Goal: Task Accomplishment & Management: Use online tool/utility

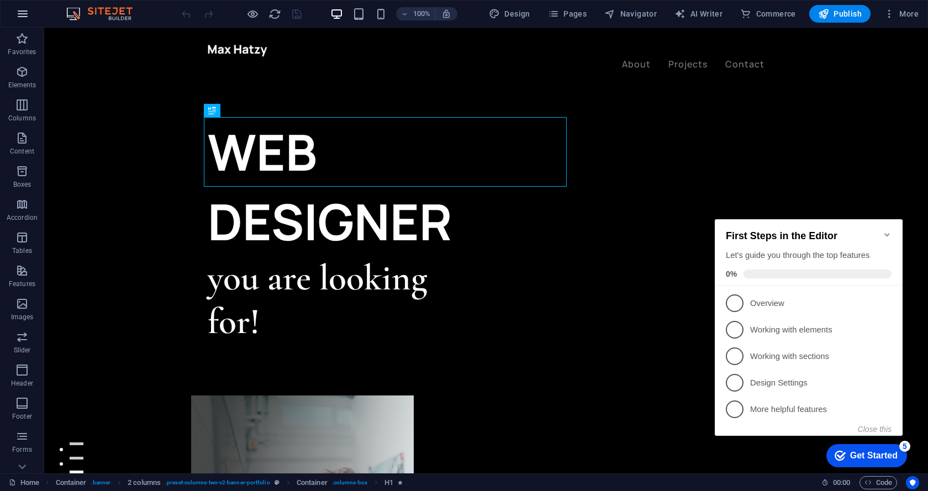
click at [26, 18] on icon "button" at bounding box center [22, 13] width 13 height 13
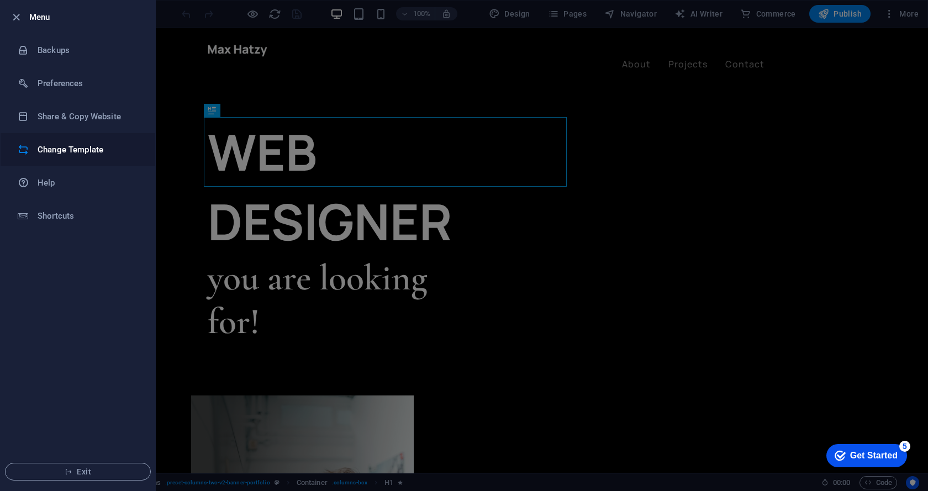
click at [74, 150] on h6 "Change Template" at bounding box center [89, 149] width 102 height 13
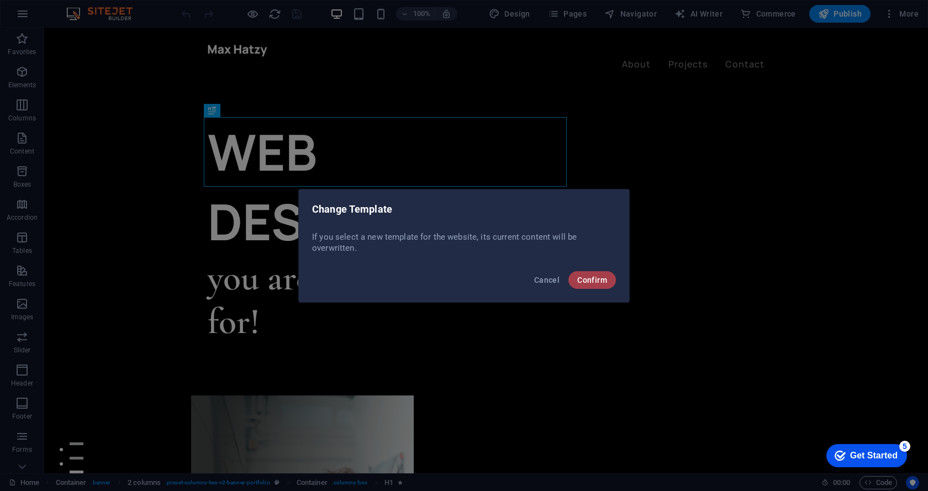
click at [582, 275] on button "Confirm" at bounding box center [592, 280] width 48 height 18
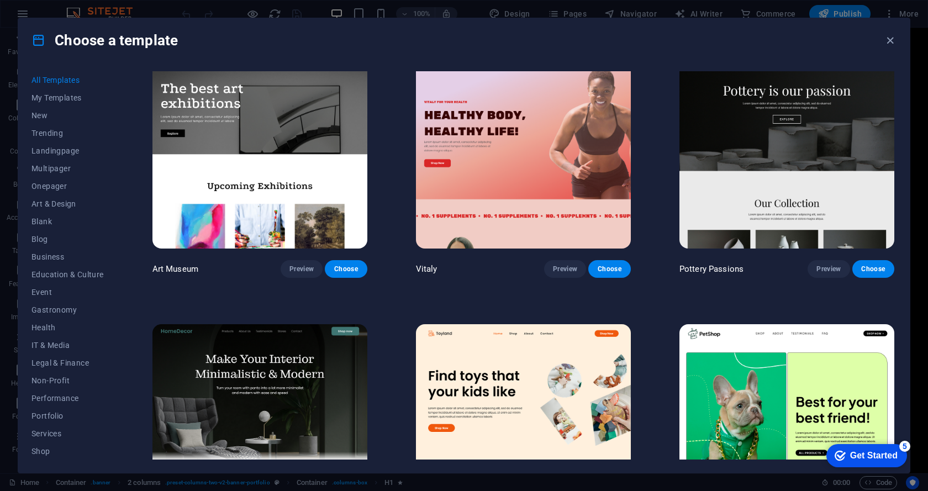
scroll to position [276, 0]
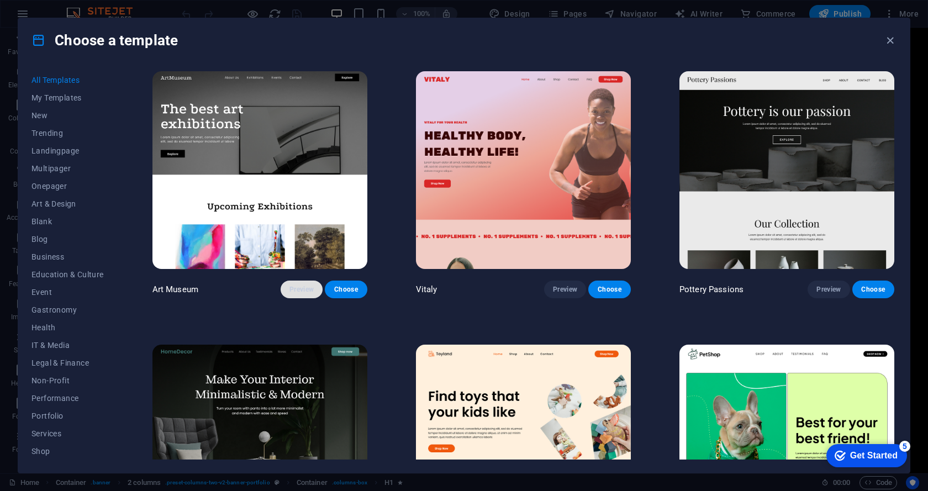
click at [304, 287] on span "Preview" at bounding box center [301, 289] width 24 height 9
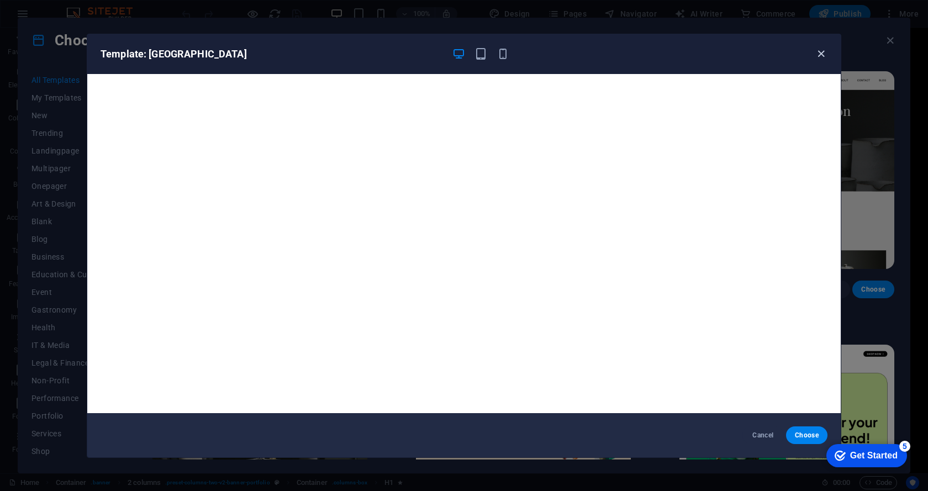
click at [822, 49] on icon "button" at bounding box center [821, 54] width 13 height 13
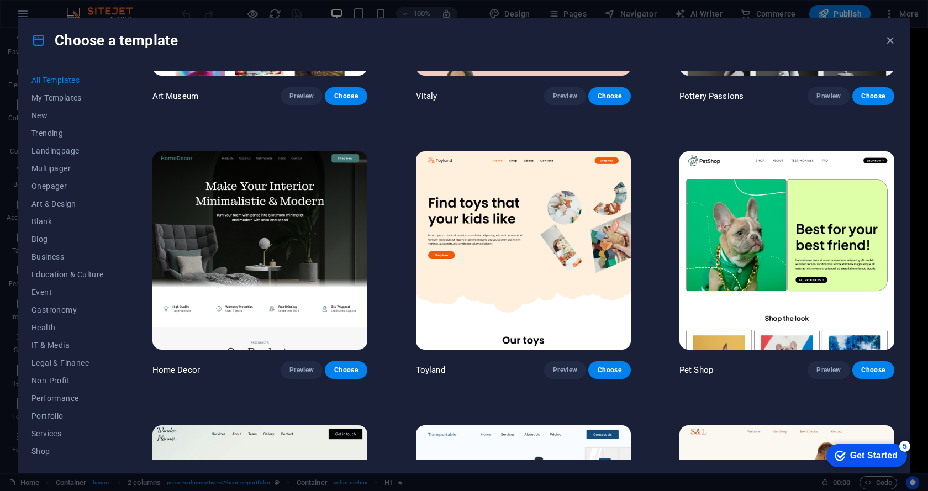
scroll to position [497, 0]
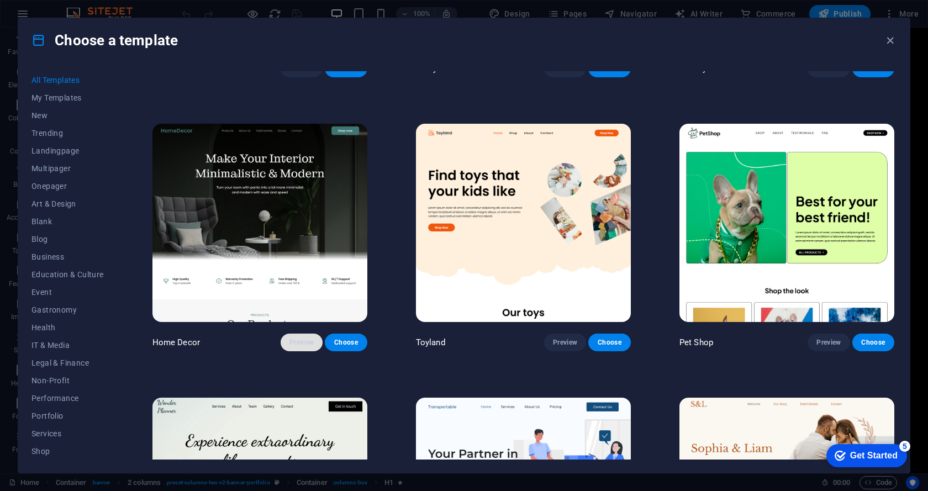
click at [294, 338] on span "Preview" at bounding box center [301, 342] width 24 height 9
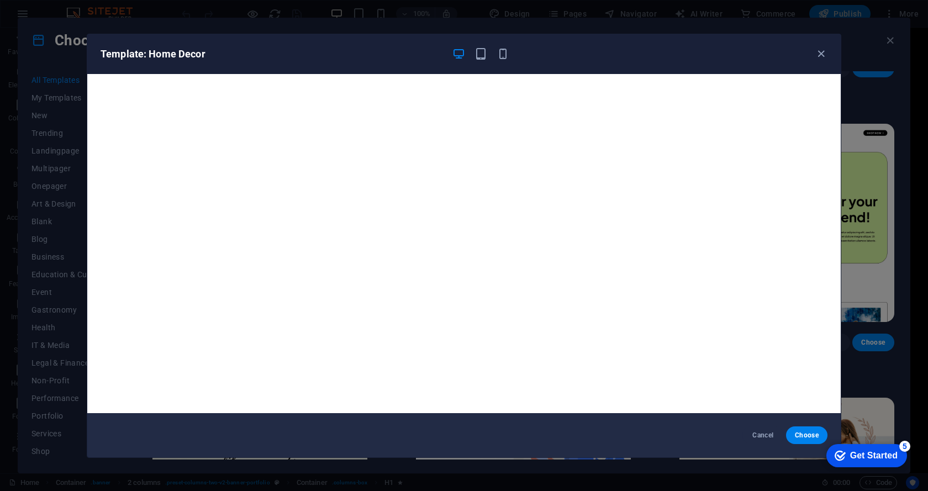
click at [823, 46] on div "Template: Home Decor" at bounding box center [463, 54] width 753 height 40
click at [822, 49] on icon "button" at bounding box center [821, 54] width 13 height 13
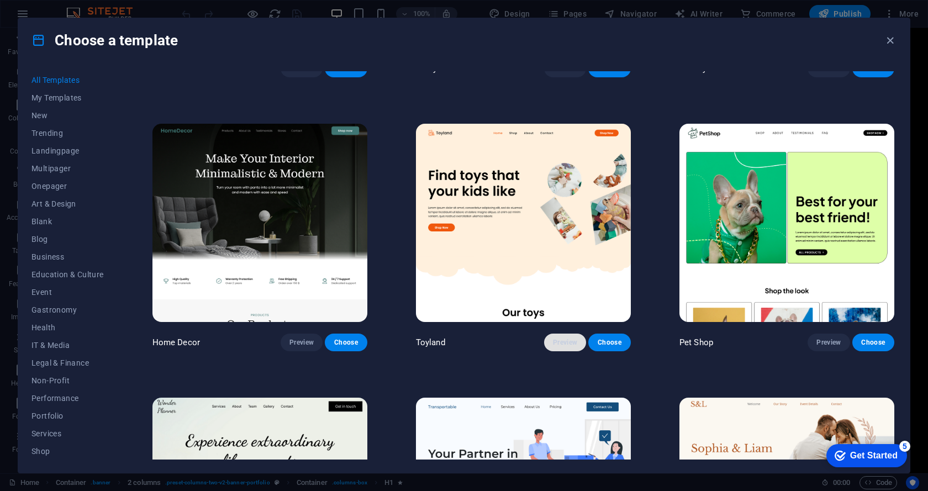
click at [566, 338] on span "Preview" at bounding box center [565, 342] width 24 height 9
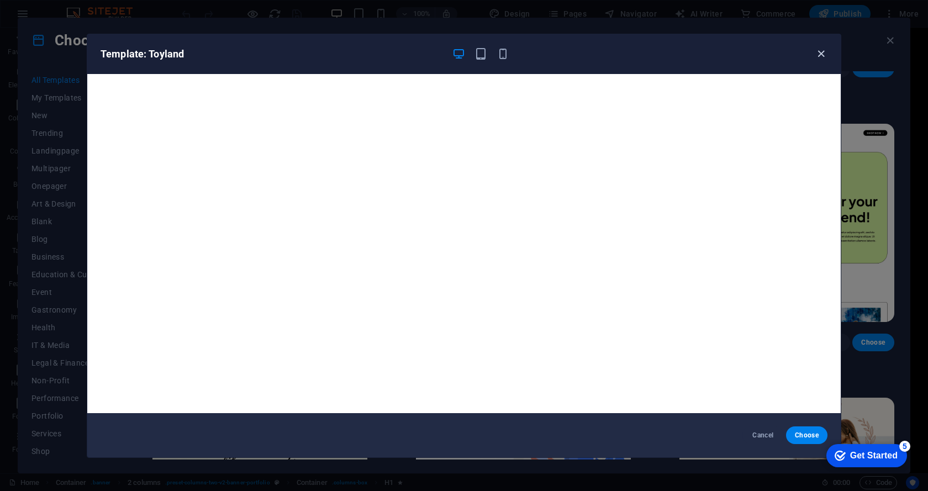
click at [822, 56] on icon "button" at bounding box center [821, 54] width 13 height 13
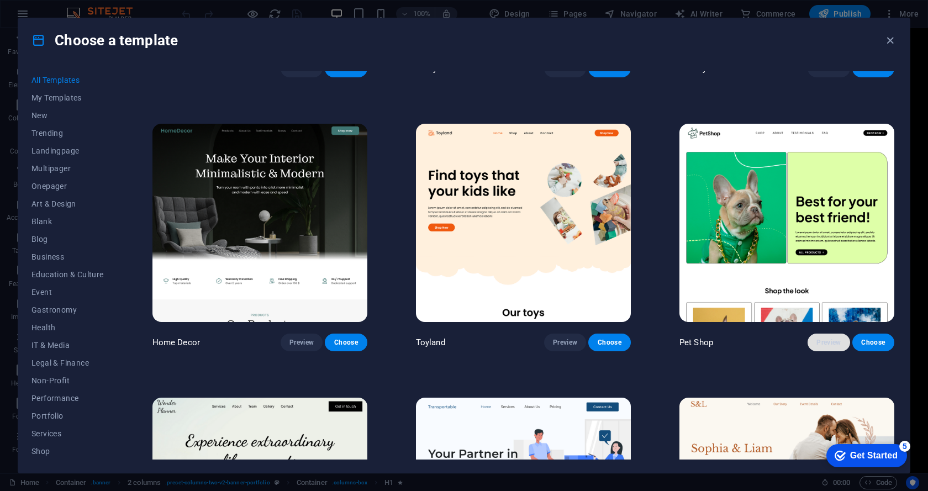
click at [814, 334] on button "Preview" at bounding box center [829, 343] width 42 height 18
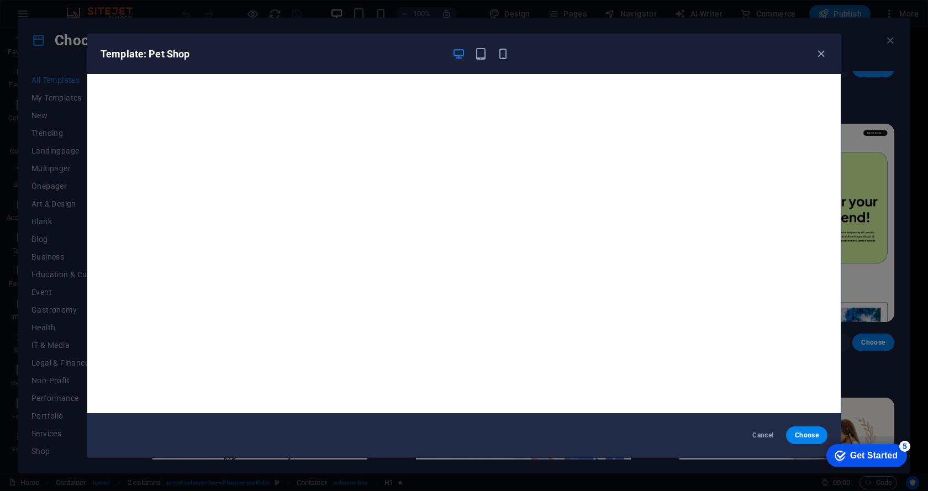
drag, startPoint x: 819, startPoint y: 49, endPoint x: 804, endPoint y: 58, distance: 17.6
click at [819, 49] on icon "button" at bounding box center [821, 54] width 13 height 13
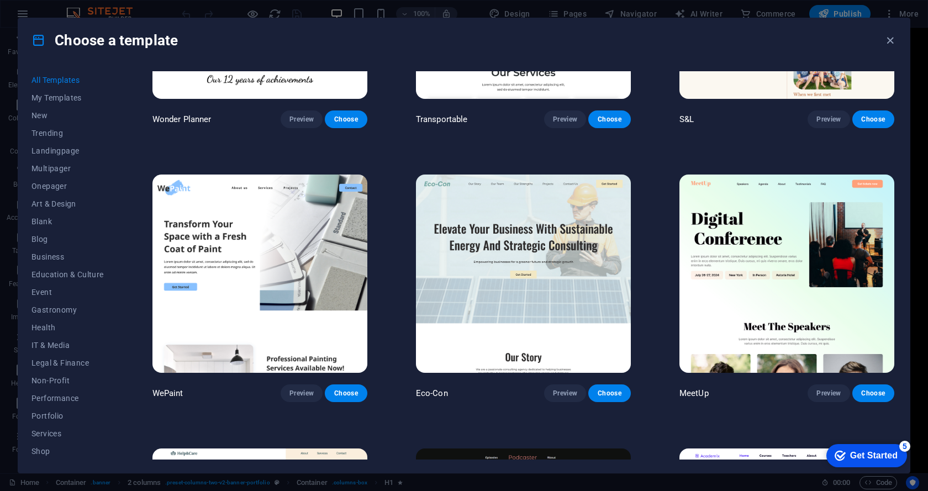
scroll to position [994, 0]
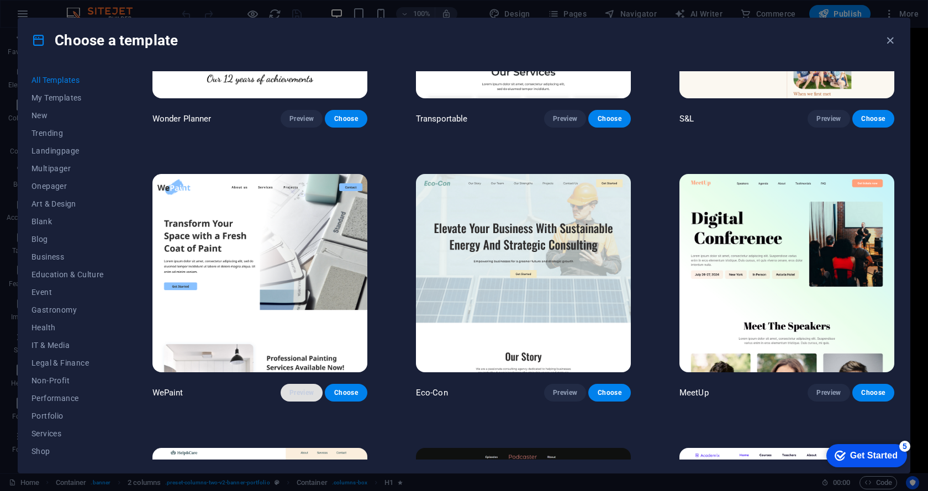
click at [309, 388] on span "Preview" at bounding box center [301, 392] width 24 height 9
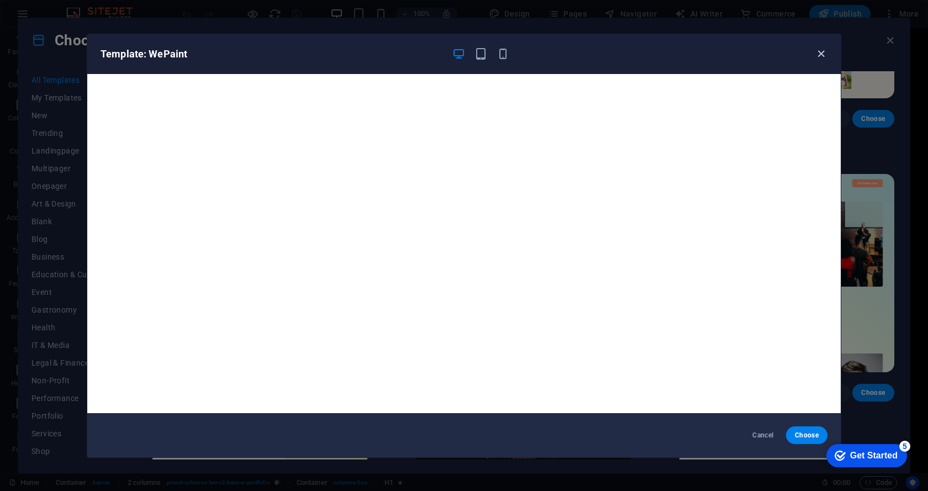
click at [825, 54] on icon "button" at bounding box center [821, 54] width 13 height 13
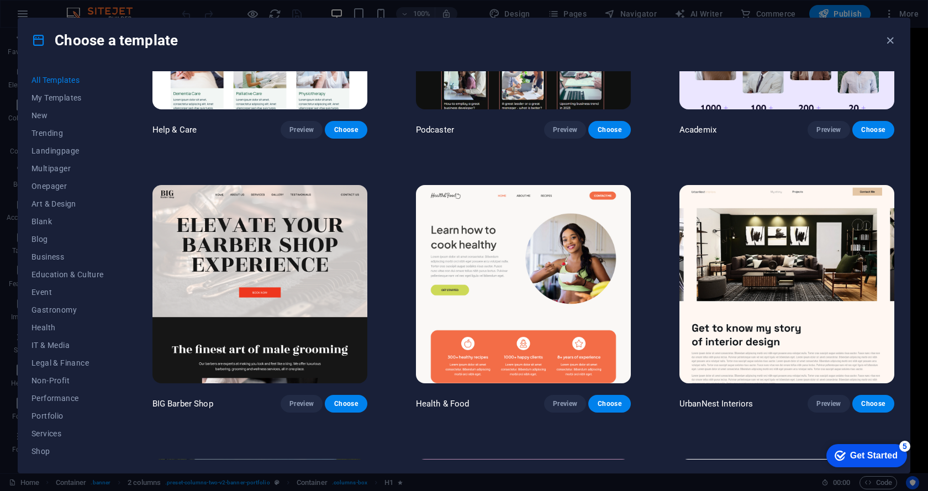
scroll to position [1547, 0]
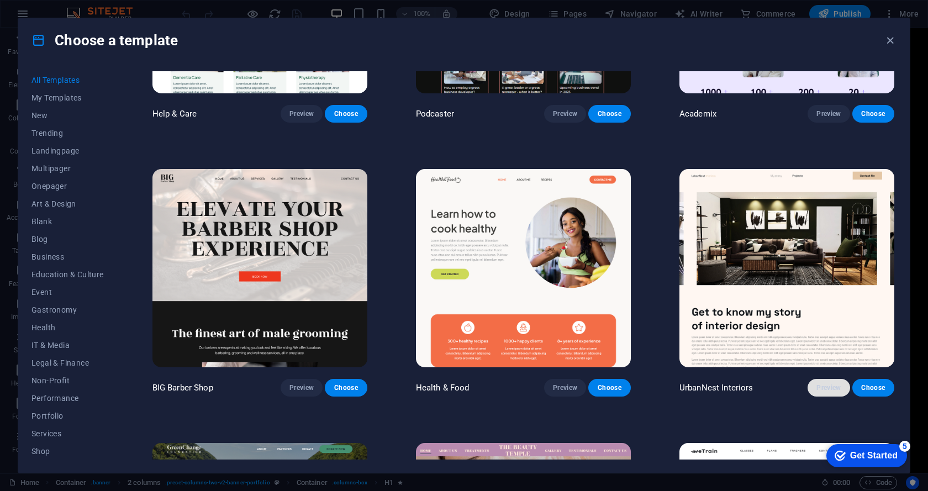
click at [819, 383] on span "Preview" at bounding box center [828, 387] width 24 height 9
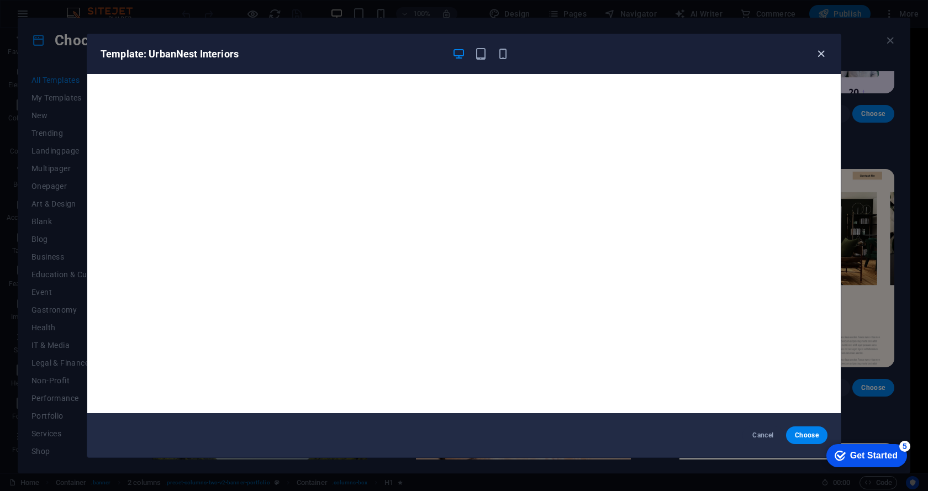
drag, startPoint x: 826, startPoint y: 53, endPoint x: 807, endPoint y: 57, distance: 19.3
click at [825, 53] on icon "button" at bounding box center [821, 54] width 13 height 13
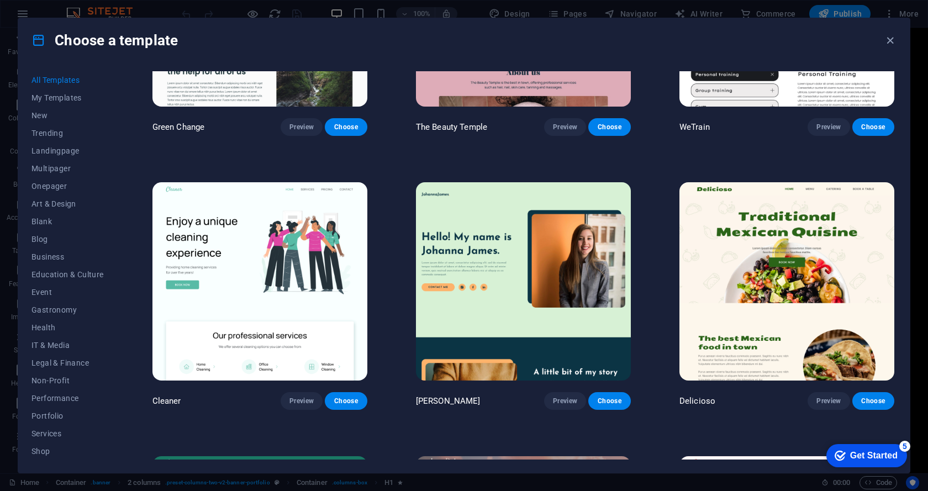
scroll to position [2099, 0]
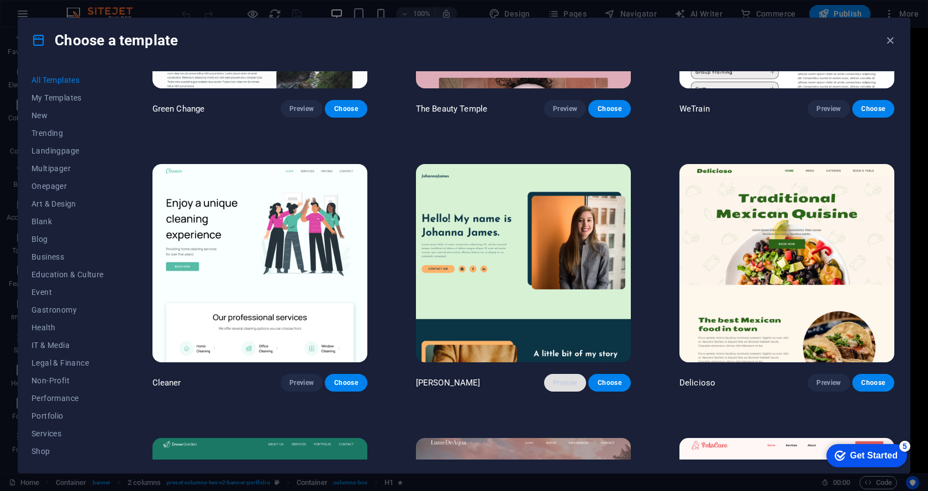
click at [557, 374] on button "Preview" at bounding box center [565, 383] width 42 height 18
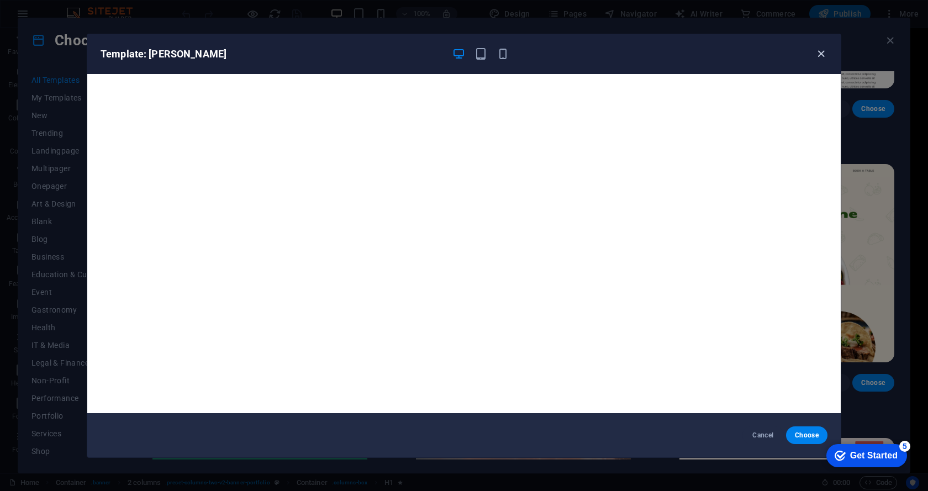
click at [820, 51] on icon "button" at bounding box center [821, 54] width 13 height 13
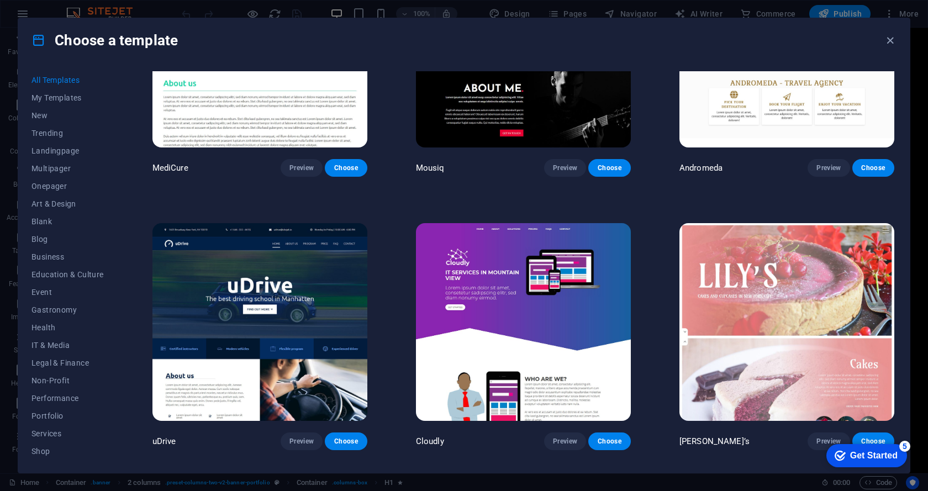
scroll to position [9721, 0]
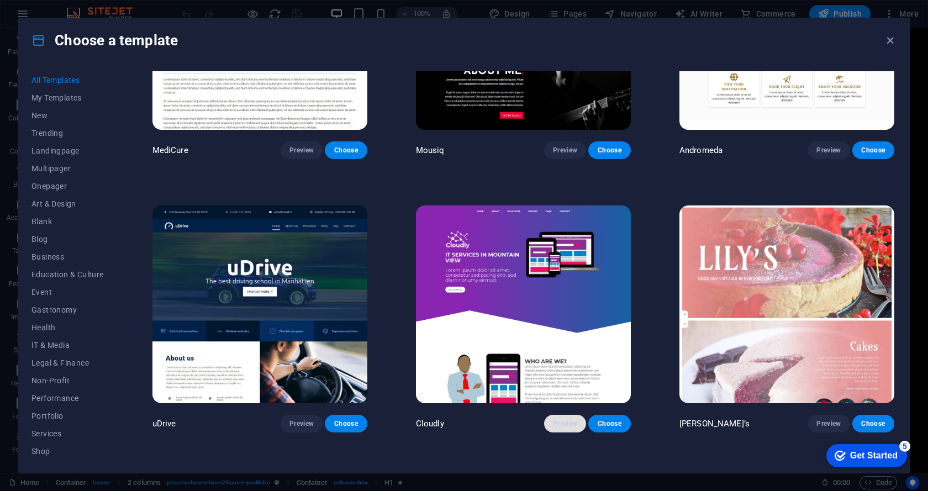
click at [553, 419] on span "Preview" at bounding box center [565, 423] width 24 height 9
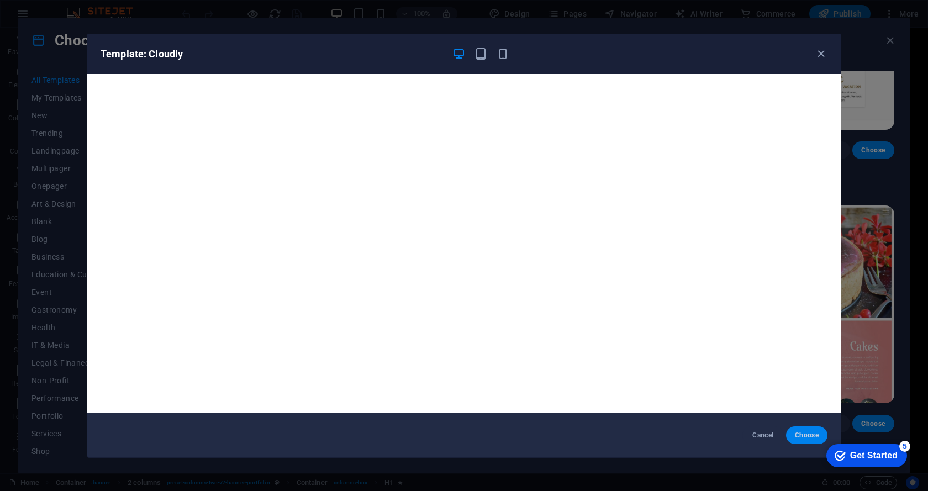
click at [807, 433] on span "Choose" at bounding box center [807, 435] width 24 height 9
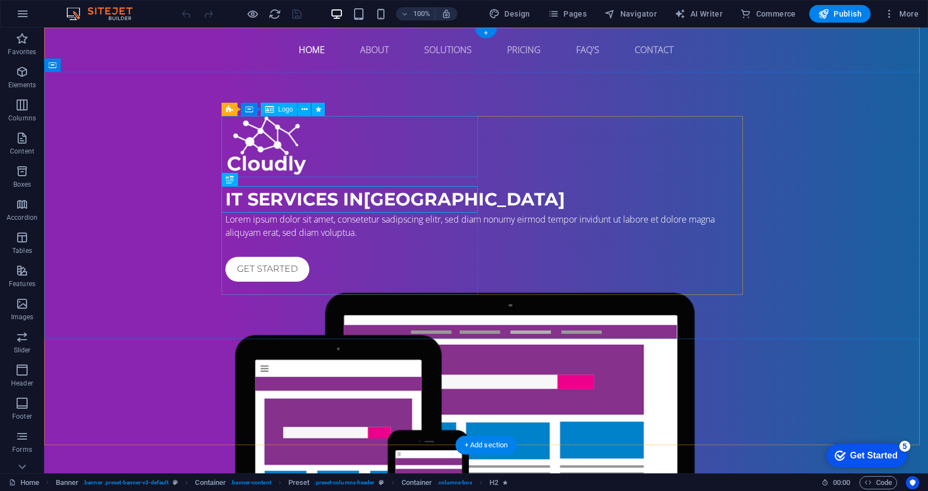
click at [277, 141] on div at bounding box center [485, 146] width 521 height 61
click at [263, 147] on div at bounding box center [485, 146] width 521 height 61
select select "px"
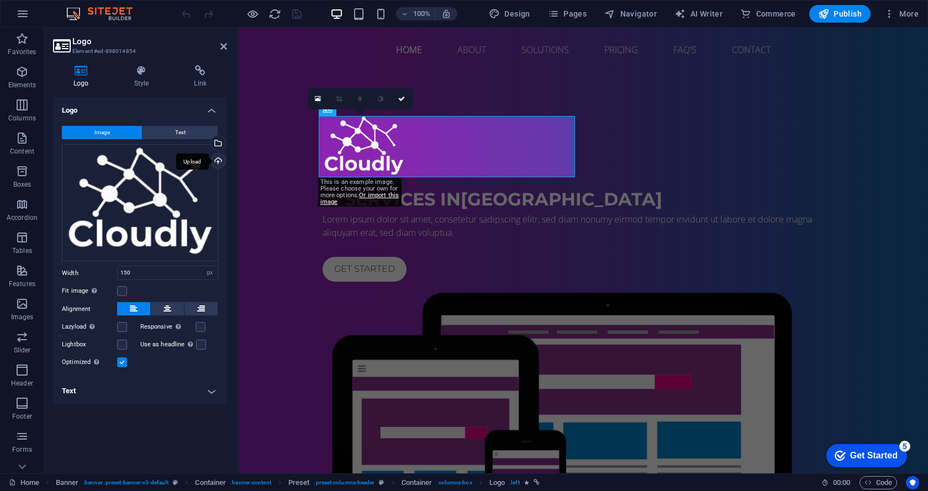
click at [212, 163] on div "Upload" at bounding box center [217, 162] width 17 height 17
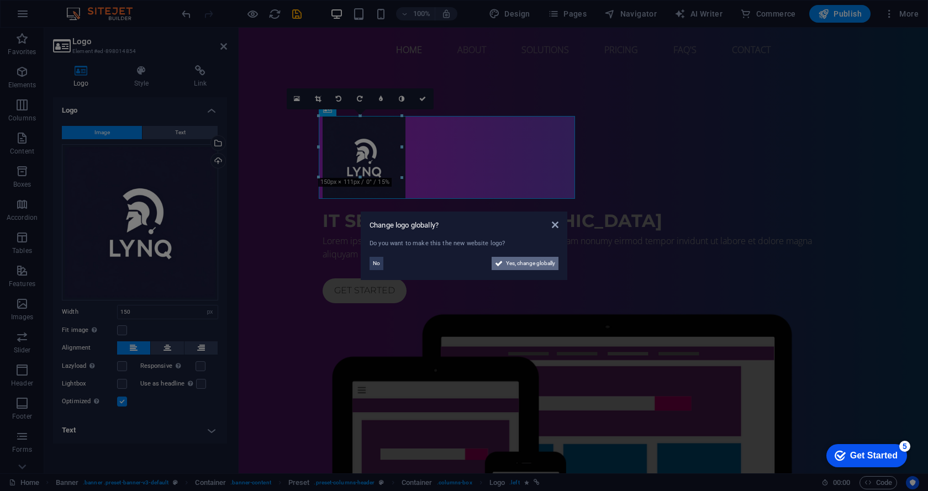
click at [524, 267] on span "Yes, change globally" at bounding box center [530, 263] width 49 height 13
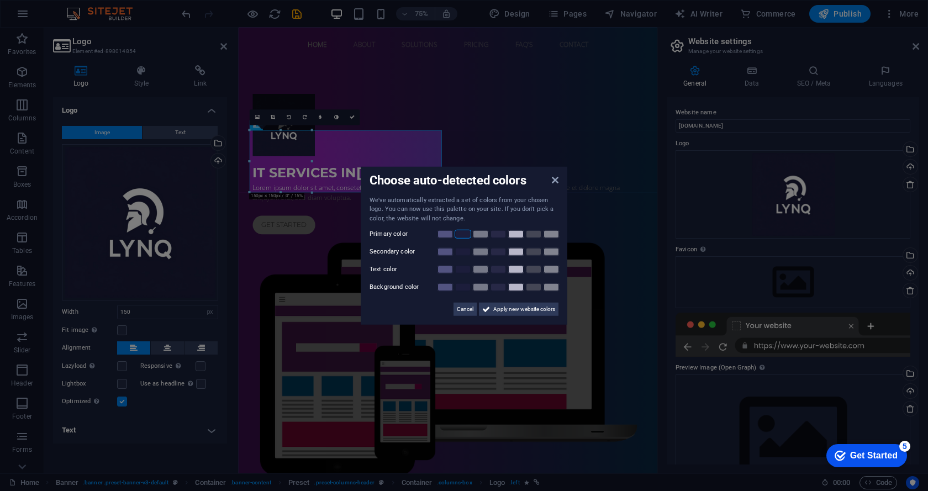
click at [466, 235] on link at bounding box center [463, 234] width 17 height 9
click at [442, 251] on link at bounding box center [445, 251] width 17 height 9
click at [512, 269] on link at bounding box center [516, 269] width 17 height 9
click at [499, 287] on link at bounding box center [498, 287] width 17 height 9
click at [507, 313] on span "Apply new website colors" at bounding box center [524, 309] width 62 height 13
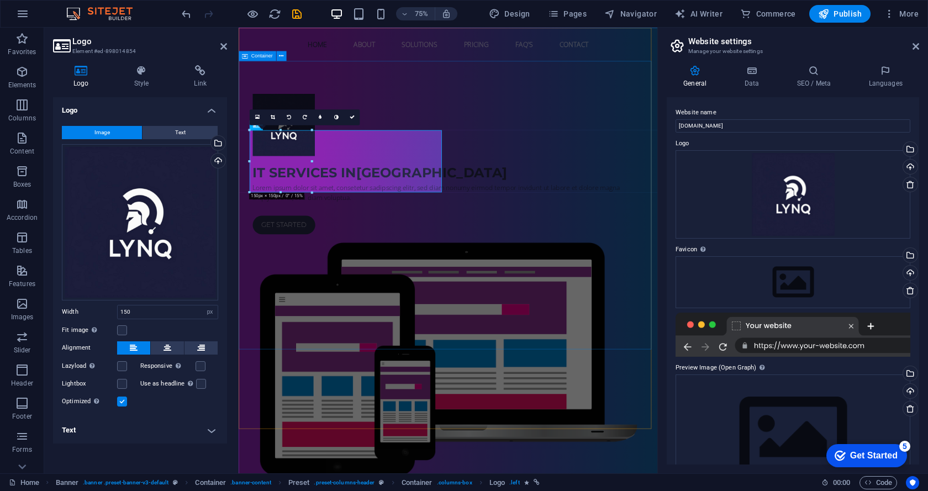
click at [451, 411] on div "IT Services in [GEOGRAPHIC_DATA] Lorem ipsum dolor sit amet, consetetur sadipsc…" at bounding box center [518, 373] width 558 height 603
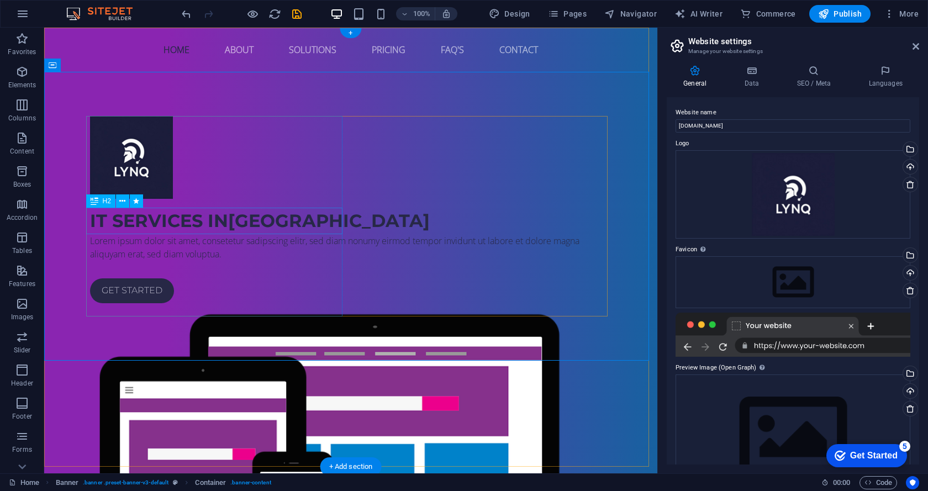
click at [148, 221] on div "IT Services in [GEOGRAPHIC_DATA]" at bounding box center [350, 221] width 521 height 27
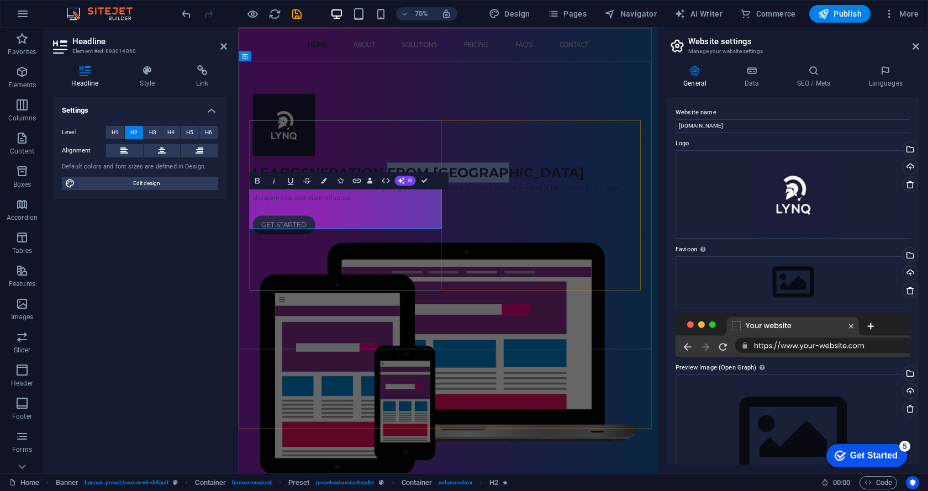
drag, startPoint x: 367, startPoint y: 278, endPoint x: 436, endPoint y: 259, distance: 71.7
click at [436, 234] on h2 "Leadgeneration from Sarajevo" at bounding box center [517, 221] width 521 height 27
click at [404, 261] on div "Lorem ipsum dolor sit amet, consetetur sadipscing elitr, sed diam nonumy eirmod…" at bounding box center [517, 247] width 521 height 27
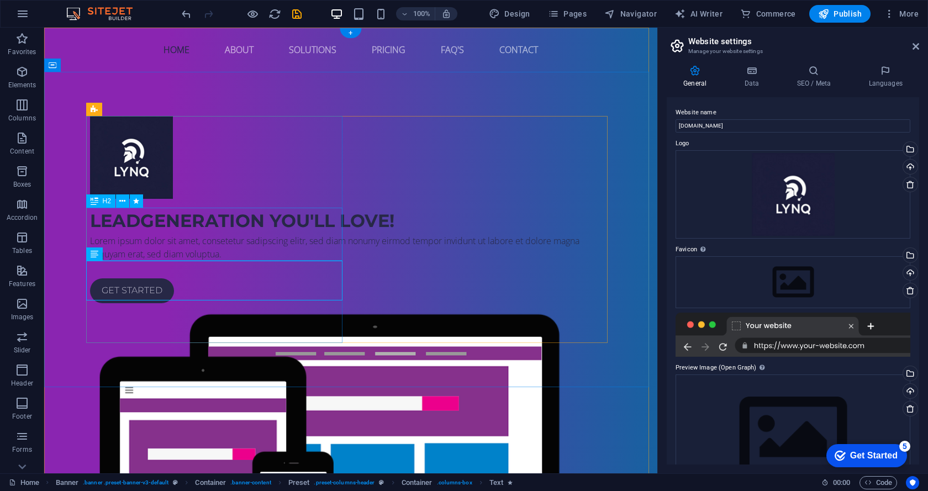
click at [151, 234] on div "Leadgeneration you'll love!" at bounding box center [350, 221] width 521 height 27
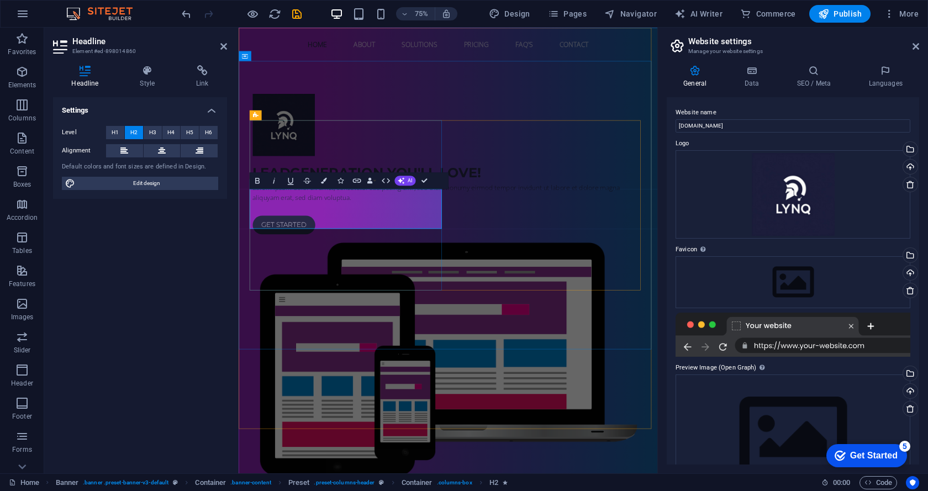
click at [341, 234] on h2 "Leadgeneration you'll love!" at bounding box center [517, 221] width 521 height 27
drag, startPoint x: 321, startPoint y: 278, endPoint x: 435, endPoint y: 262, distance: 114.9
click at [435, 234] on h2 "Leadgeneration you'll love!" at bounding box center [517, 221] width 521 height 27
click at [312, 231] on span "Your leadgeneration partner" at bounding box center [421, 221] width 328 height 22
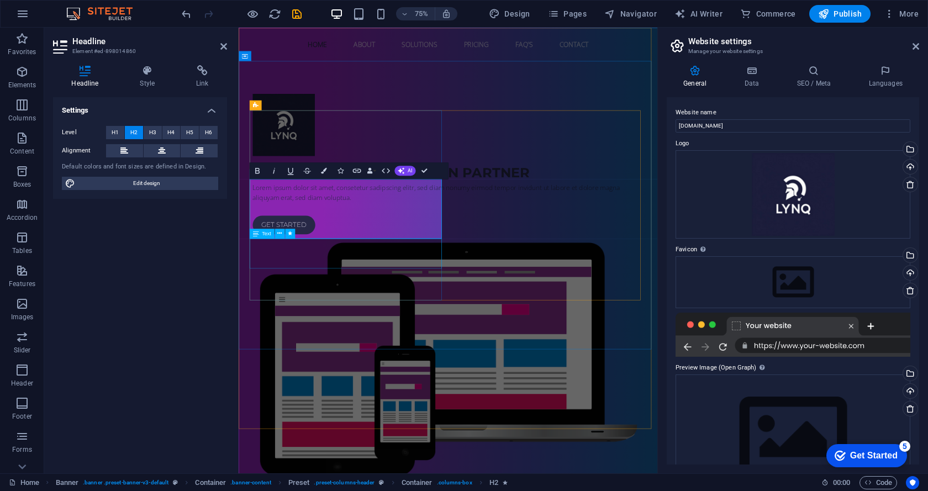
click at [388, 261] on div "Lorem ipsum dolor sit amet, consetetur sadipscing elitr, sed diam nonumy eirmod…" at bounding box center [517, 247] width 521 height 27
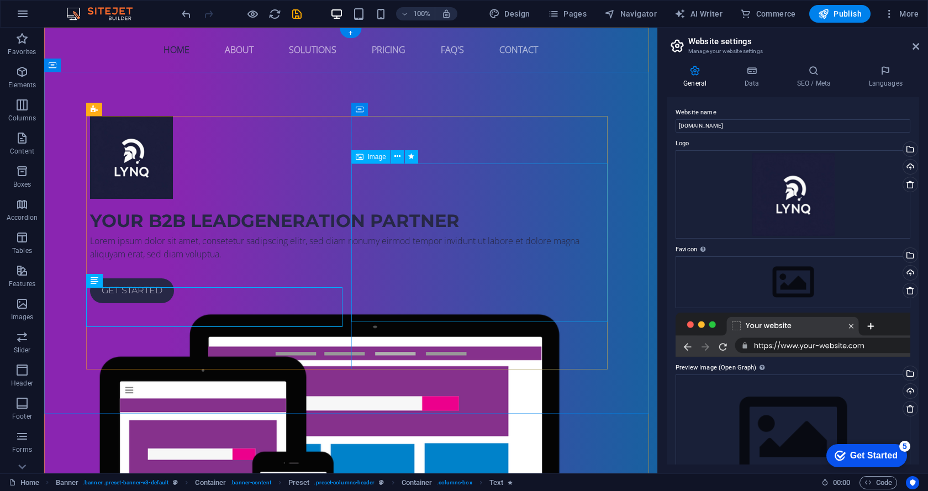
click at [423, 308] on figure at bounding box center [350, 469] width 521 height 323
click at [149, 261] on div "Lorem ipsum dolor sit amet, consetetur sadipscing elitr, sed diam nonumy eirmod…" at bounding box center [350, 247] width 521 height 27
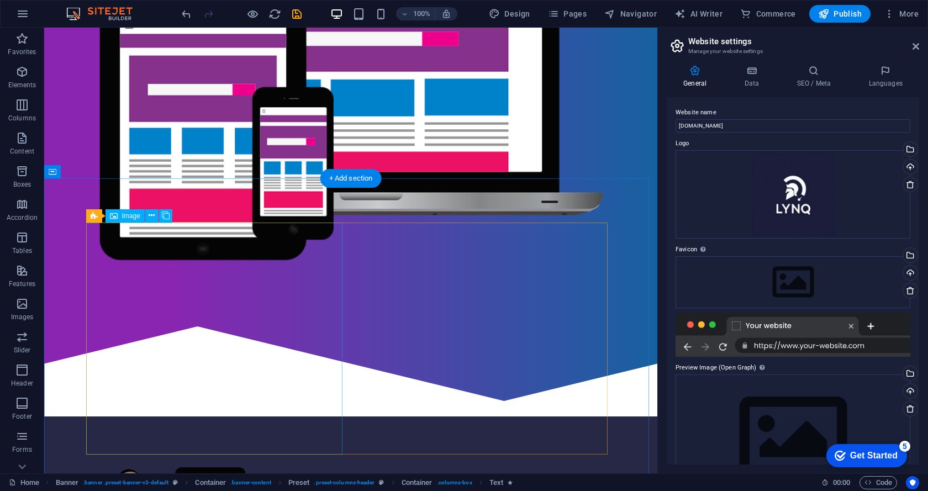
scroll to position [387, 0]
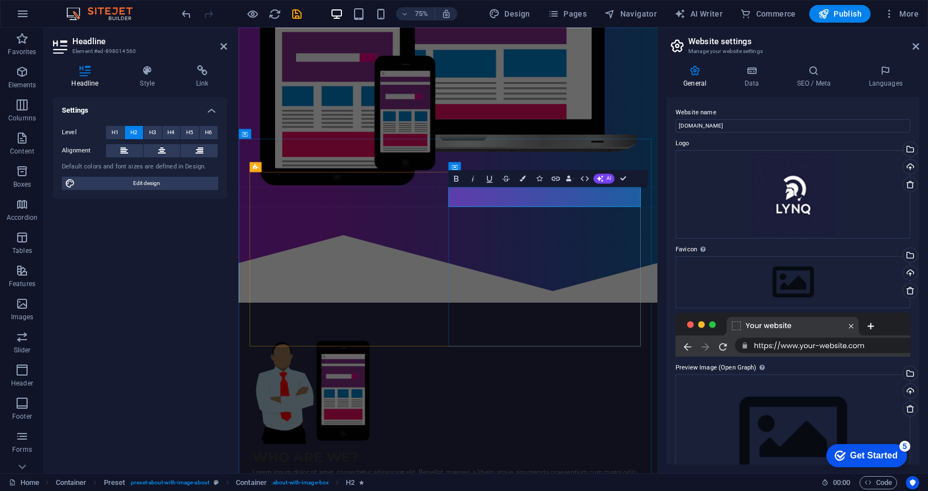
drag, startPoint x: 648, startPoint y: 250, endPoint x: 573, endPoint y: 252, distance: 75.2
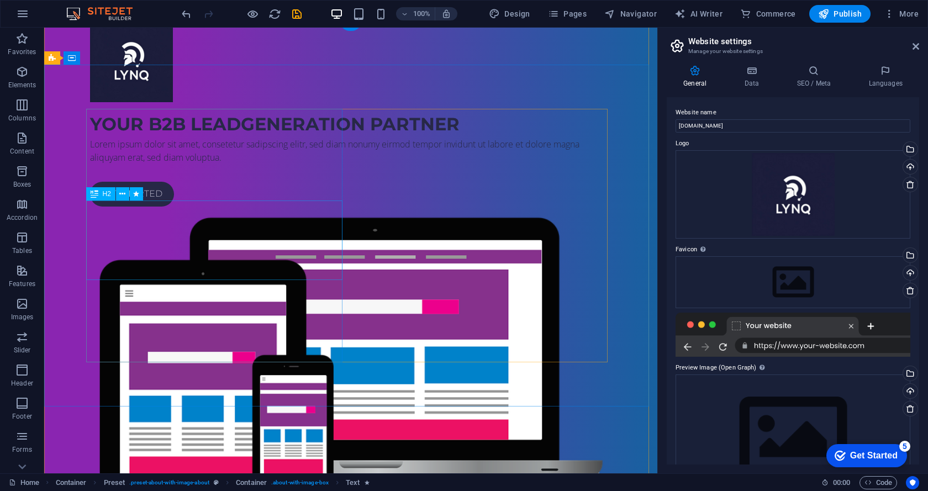
scroll to position [0, 0]
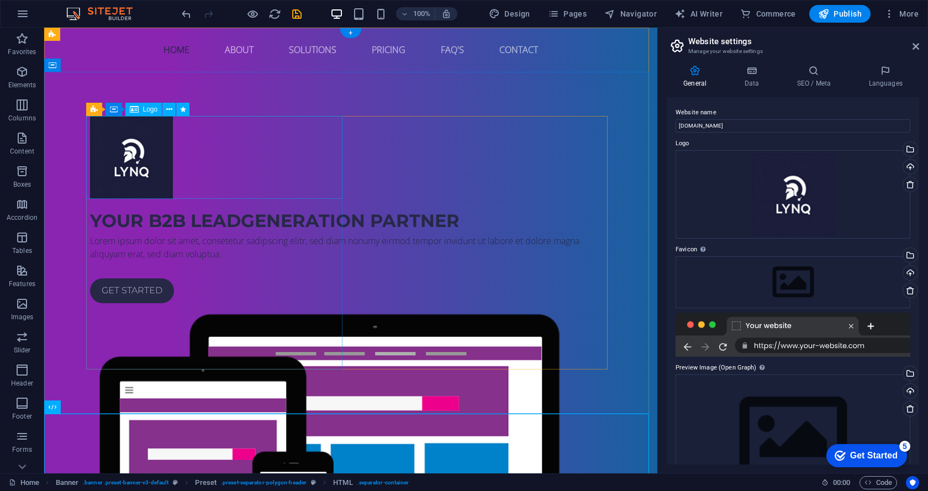
click at [120, 158] on div at bounding box center [350, 157] width 521 height 83
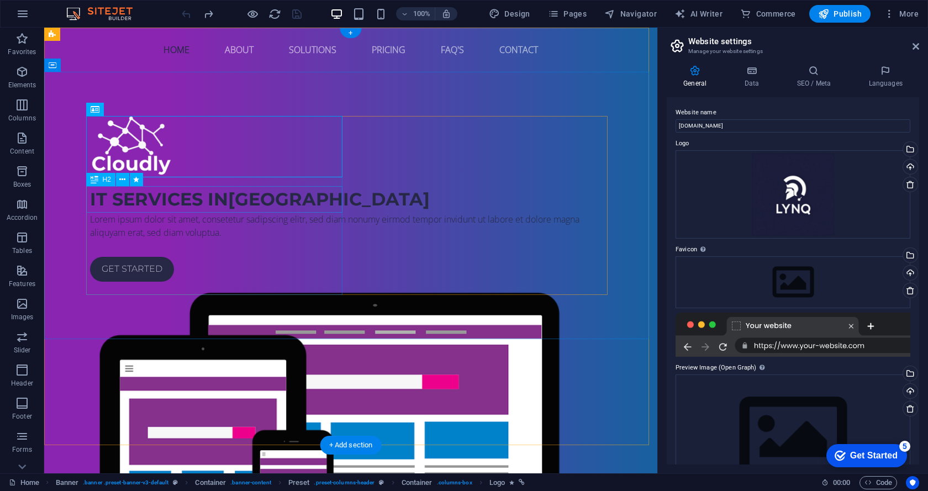
click at [188, 201] on div "IT Services in [GEOGRAPHIC_DATA]" at bounding box center [350, 199] width 521 height 27
click at [21, 17] on icon "button" at bounding box center [22, 13] width 13 height 13
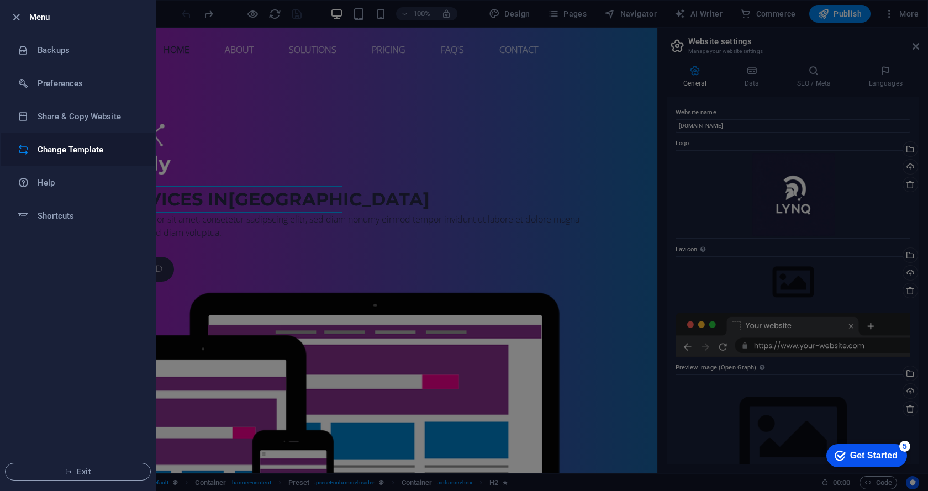
click at [72, 144] on h6 "Change Template" at bounding box center [89, 149] width 102 height 13
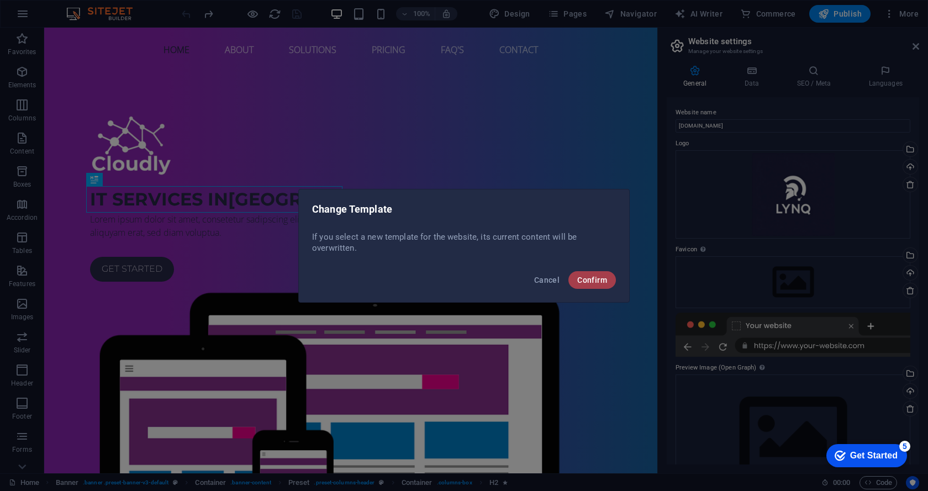
click at [603, 277] on span "Confirm" at bounding box center [592, 280] width 30 height 9
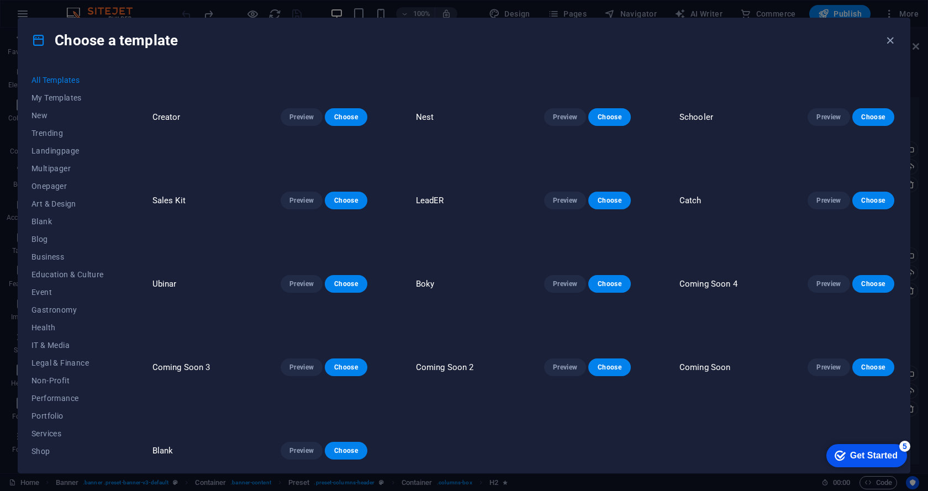
scroll to position [9777, 0]
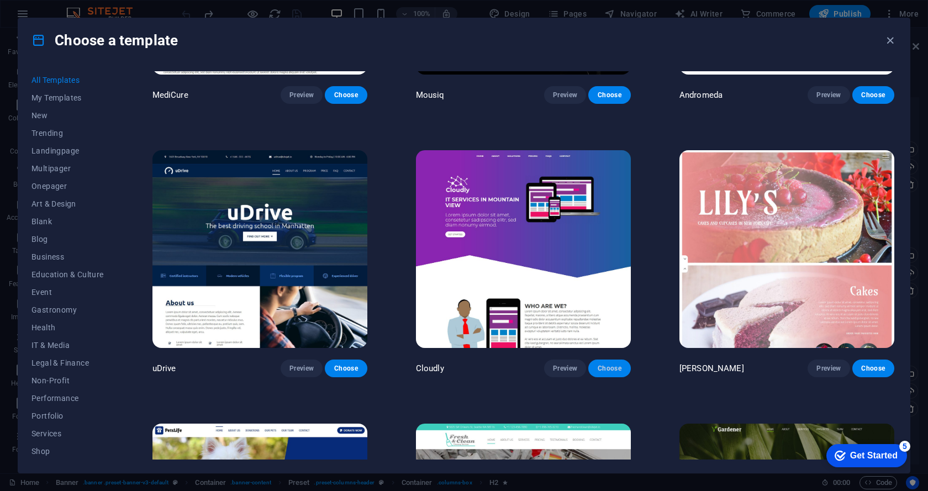
click at [612, 364] on span "Choose" at bounding box center [609, 368] width 24 height 9
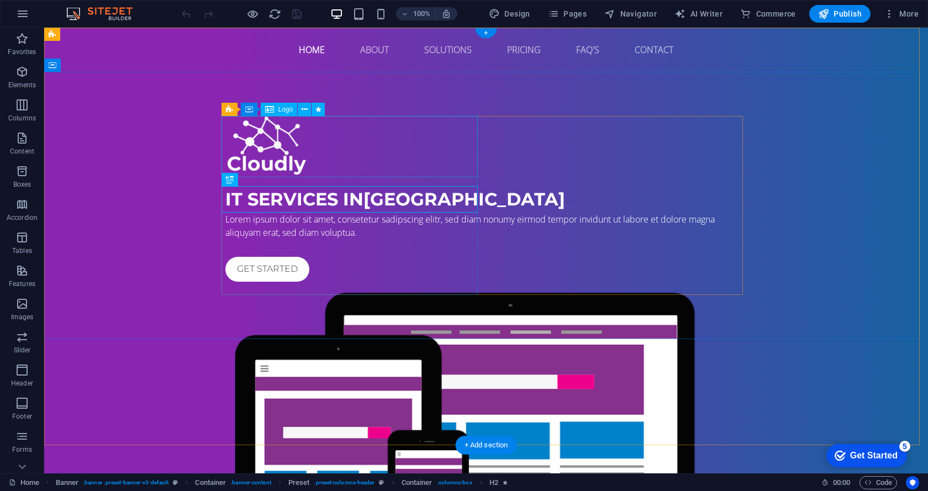
click at [270, 154] on div at bounding box center [485, 146] width 521 height 61
click at [269, 143] on div at bounding box center [485, 146] width 521 height 61
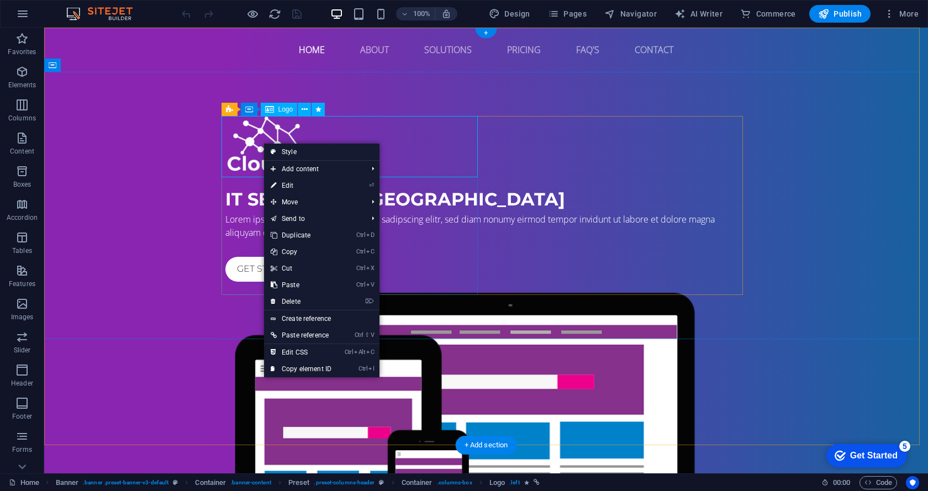
click at [247, 143] on div at bounding box center [485, 146] width 521 height 61
select select "px"
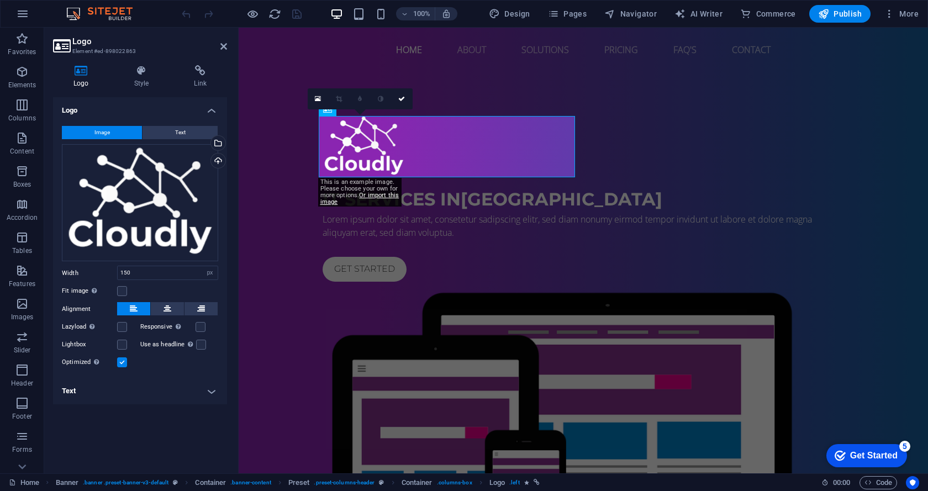
drag, startPoint x: 125, startPoint y: 193, endPoint x: 226, endPoint y: 176, distance: 103.1
click at [226, 176] on div "Image Text Drag files here, click to choose files or select files from Files or…" at bounding box center [140, 247] width 174 height 261
click at [151, 188] on div "Drag files here, click to choose files or select files from Files or our free s…" at bounding box center [140, 203] width 156 height 118
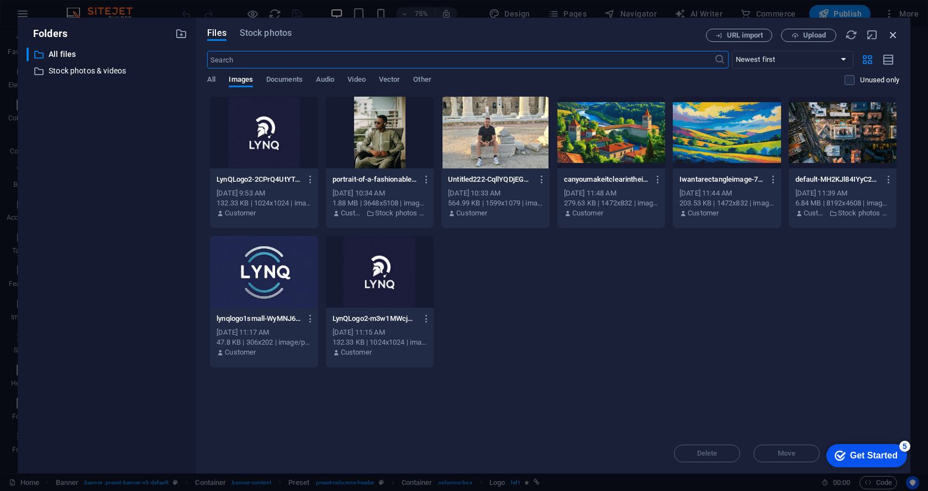
click at [896, 30] on icon "button" at bounding box center [893, 35] width 12 height 12
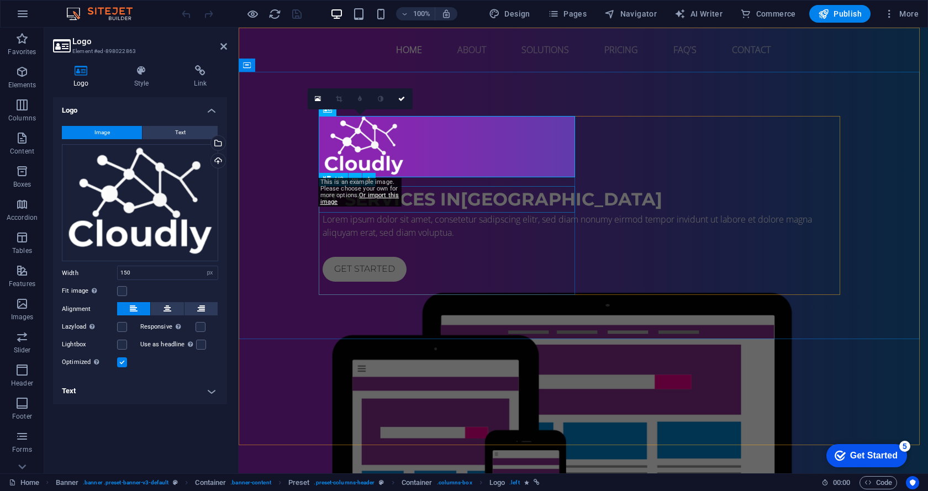
click at [407, 198] on div "IT Services in [GEOGRAPHIC_DATA]" at bounding box center [583, 199] width 521 height 27
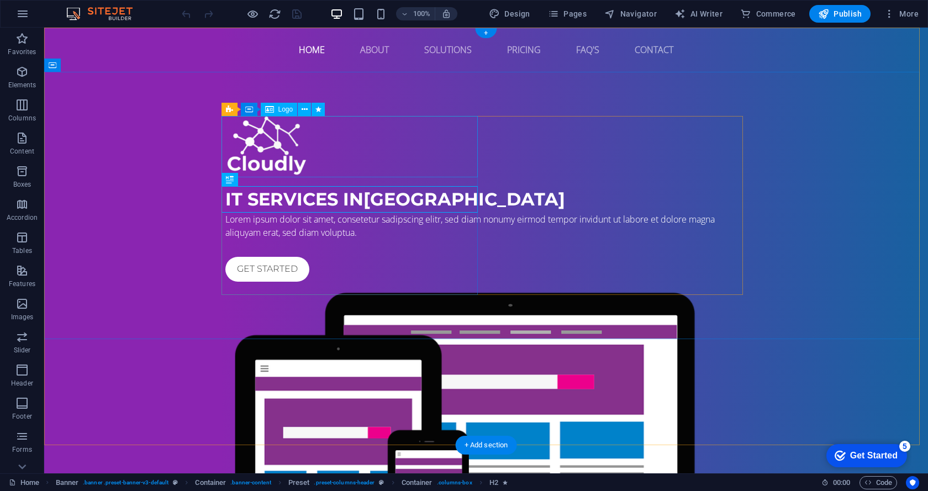
click at [399, 160] on div at bounding box center [485, 146] width 521 height 61
click at [147, 190] on div "IT Services in [GEOGRAPHIC_DATA] Lorem ipsum dolor sit amet, consetetur sadipsc…" at bounding box center [486, 363] width 884 height 582
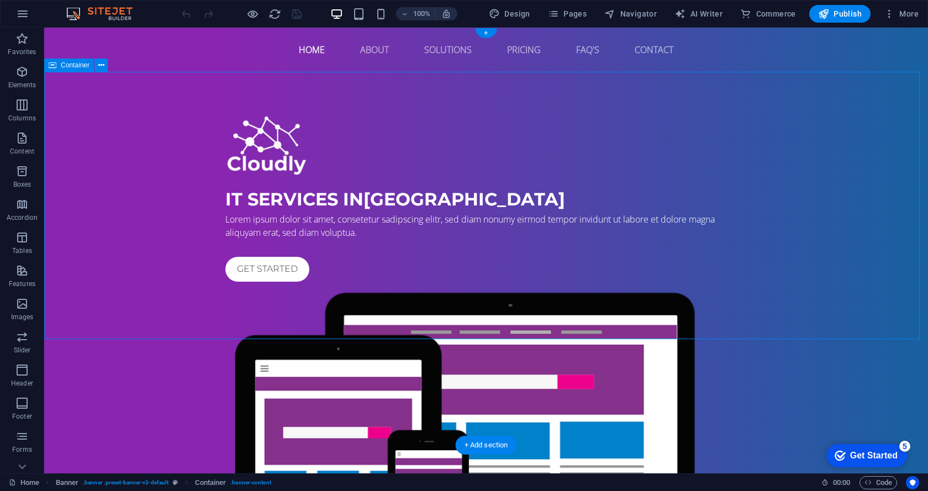
click at [257, 143] on div at bounding box center [485, 146] width 521 height 61
click at [292, 199] on div "IT Services in [GEOGRAPHIC_DATA]" at bounding box center [485, 199] width 521 height 27
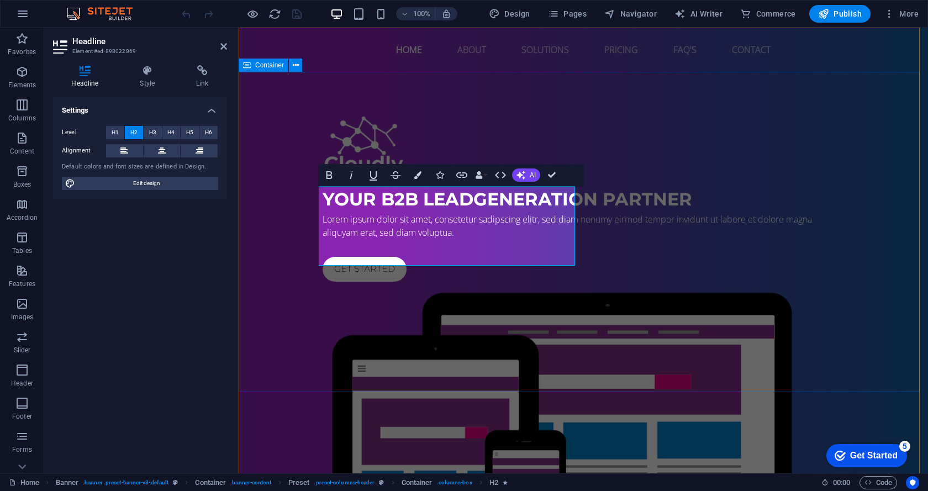
click at [284, 264] on div "your b2b leadgeneration partner Lorem ipsum dolor sit amet, consetetur sadipsci…" at bounding box center [583, 363] width 689 height 582
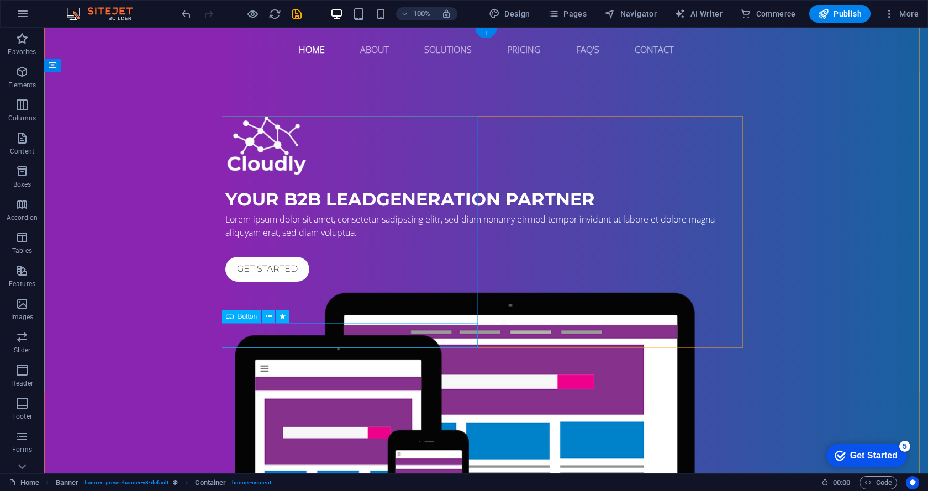
click at [392, 282] on div "Get started" at bounding box center [485, 269] width 521 height 25
click at [289, 213] on div "your b2b leadgeneration partner" at bounding box center [485, 199] width 521 height 27
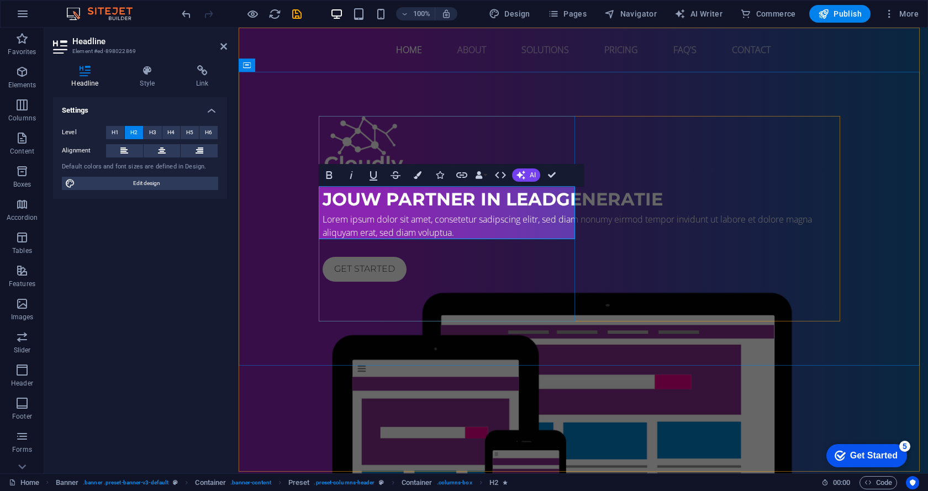
click at [495, 203] on span "jouw partner in leadgeneratie" at bounding box center [493, 199] width 340 height 22
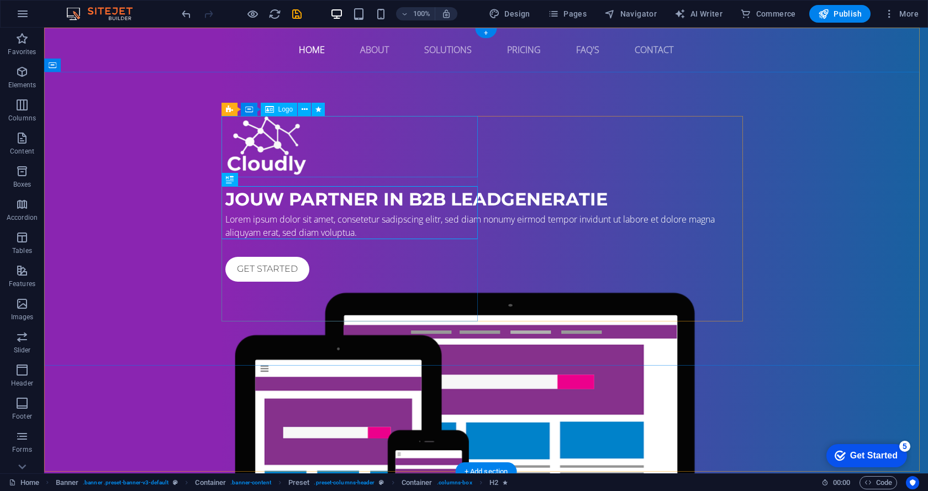
click at [293, 150] on div at bounding box center [485, 146] width 521 height 61
select select "px"
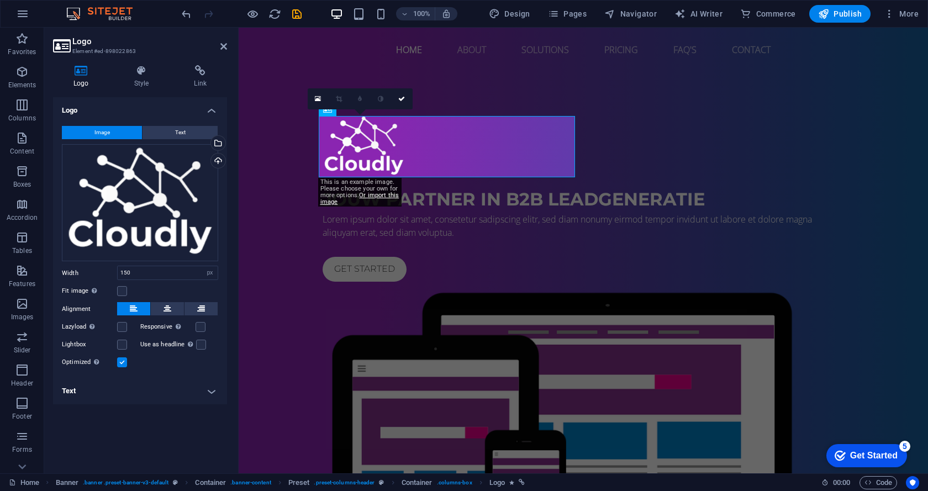
click at [364, 154] on div at bounding box center [583, 146] width 521 height 61
click at [118, 177] on div "Drag files here, click to choose files or select files from Files or our free s…" at bounding box center [140, 203] width 156 height 118
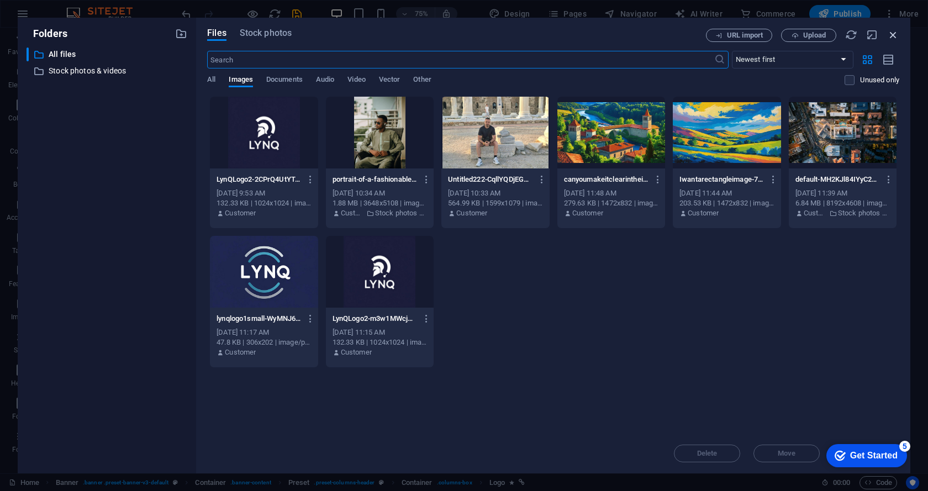
click at [898, 33] on icon "button" at bounding box center [893, 35] width 12 height 12
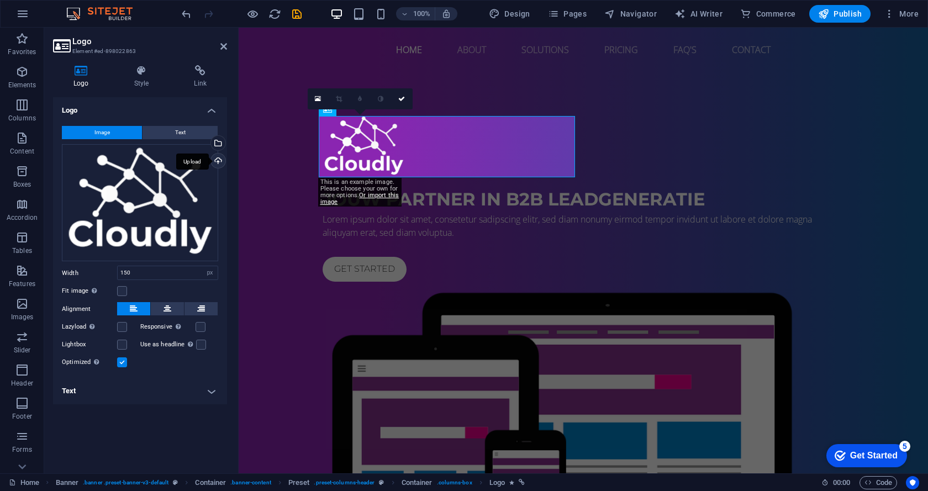
click at [218, 156] on div "Upload" at bounding box center [217, 162] width 17 height 17
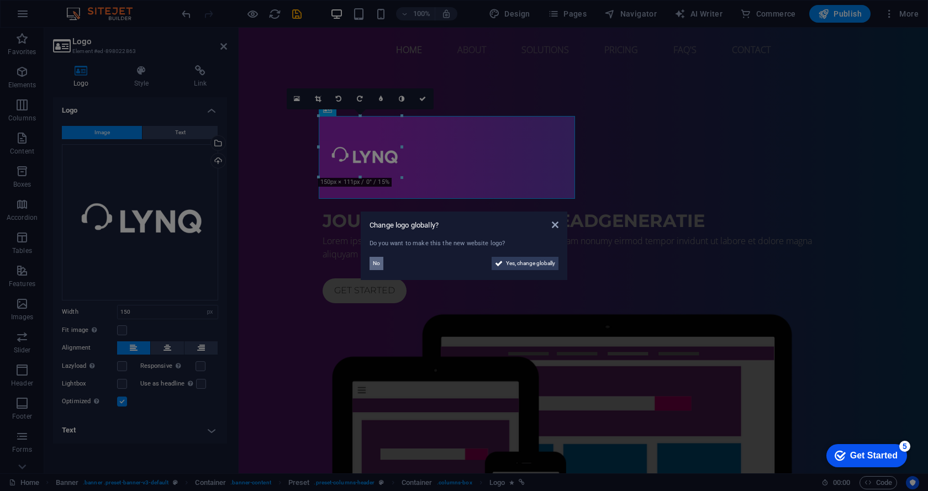
click at [380, 263] on button "No" at bounding box center [377, 263] width 14 height 13
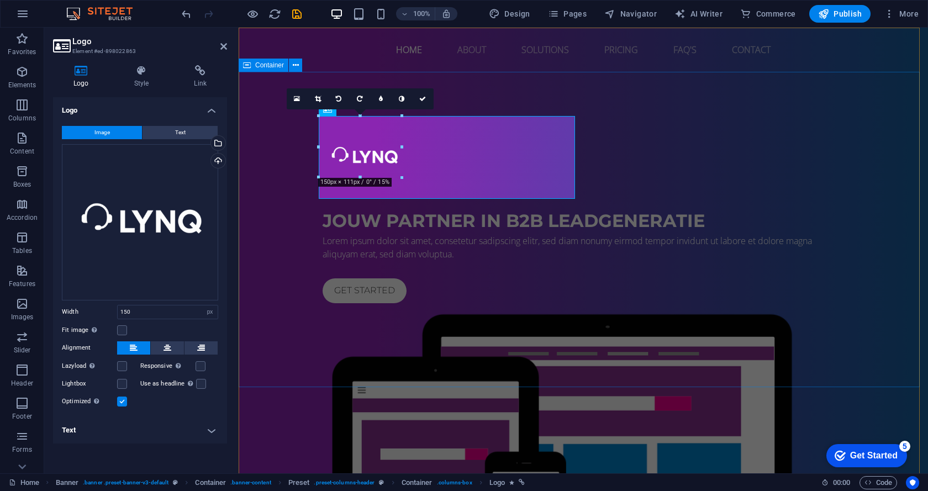
click at [307, 229] on div "jouw partner in b2b leadgeneratie Lorem ipsum dolor sit amet, consetetur sadips…" at bounding box center [583, 373] width 689 height 603
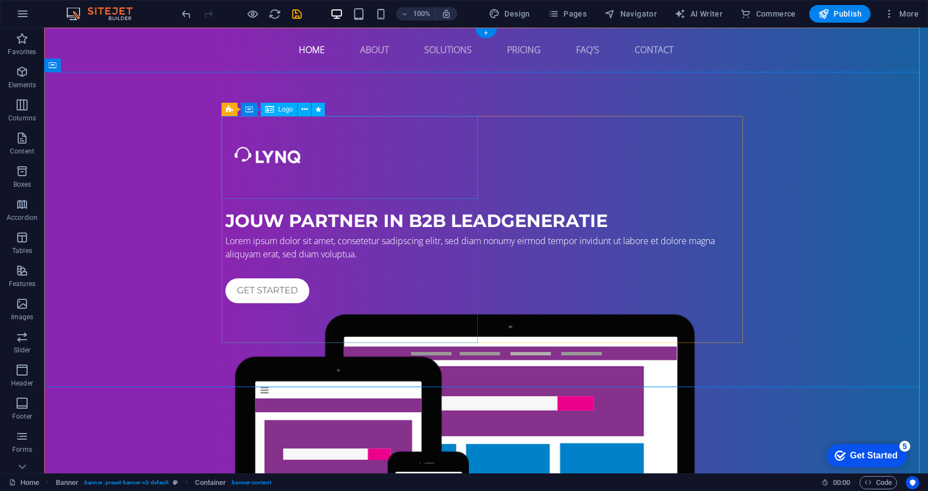
click at [275, 171] on div at bounding box center [485, 157] width 521 height 83
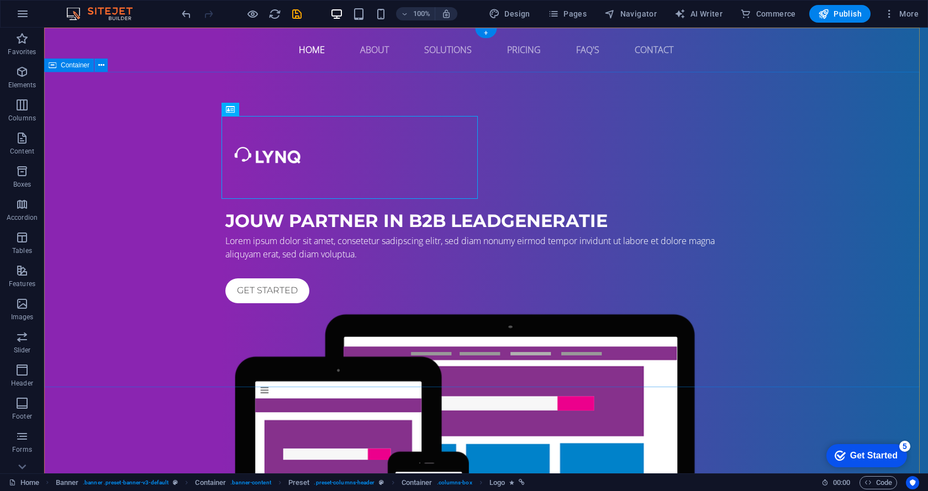
click at [153, 222] on div "jouw partner in b2b leadgeneratie Lorem ipsum dolor sit amet, consetetur sadips…" at bounding box center [486, 373] width 884 height 603
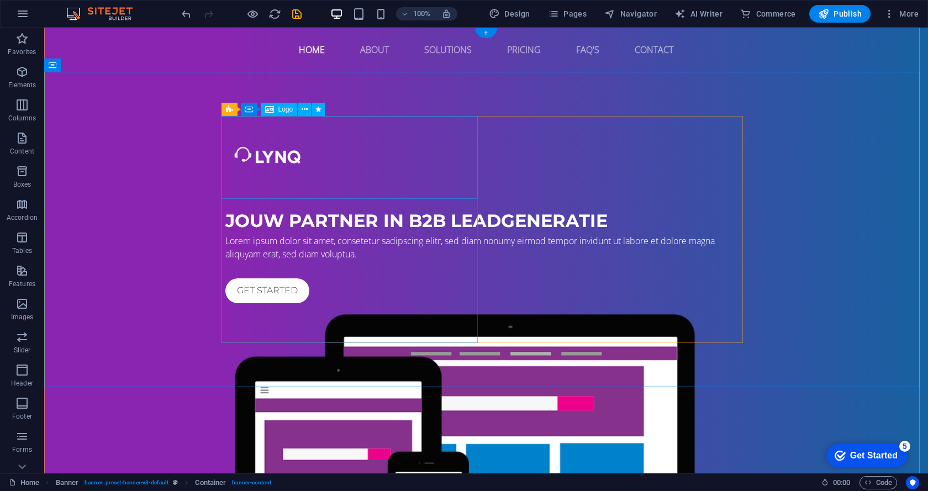
click at [250, 156] on div at bounding box center [485, 157] width 521 height 83
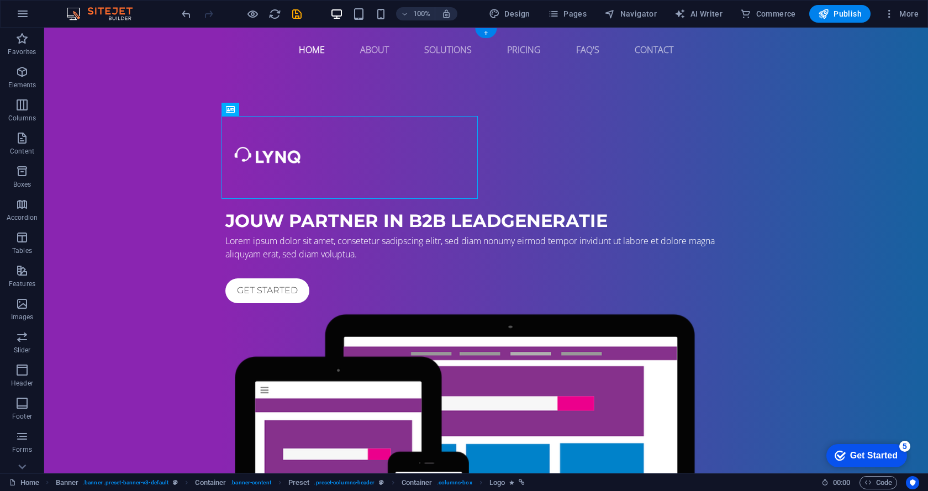
drag, startPoint x: 276, startPoint y: 159, endPoint x: 247, endPoint y: 141, distance: 33.9
click at [247, 141] on div at bounding box center [485, 157] width 521 height 83
click at [189, 184] on div "jouw partner in b2b leadgeneratie Lorem ipsum dolor sit amet, consetetur sadips…" at bounding box center [486, 373] width 884 height 603
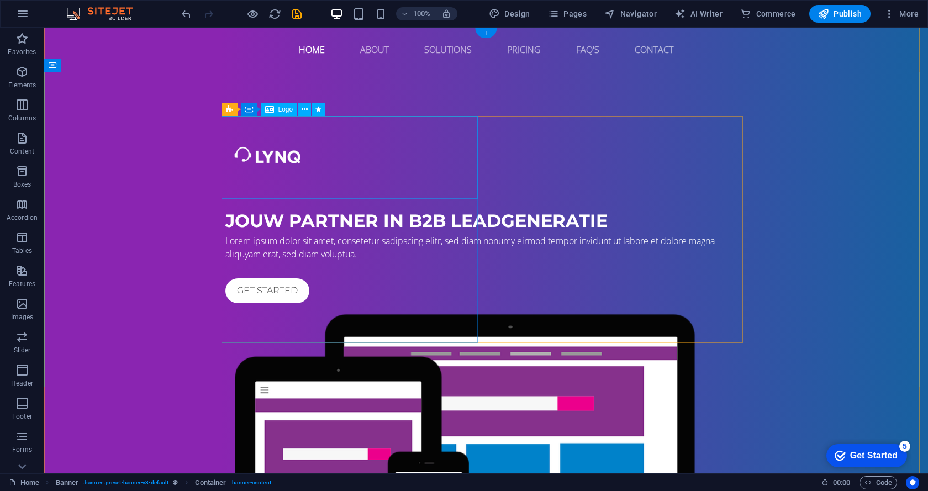
click at [250, 156] on div at bounding box center [485, 157] width 521 height 83
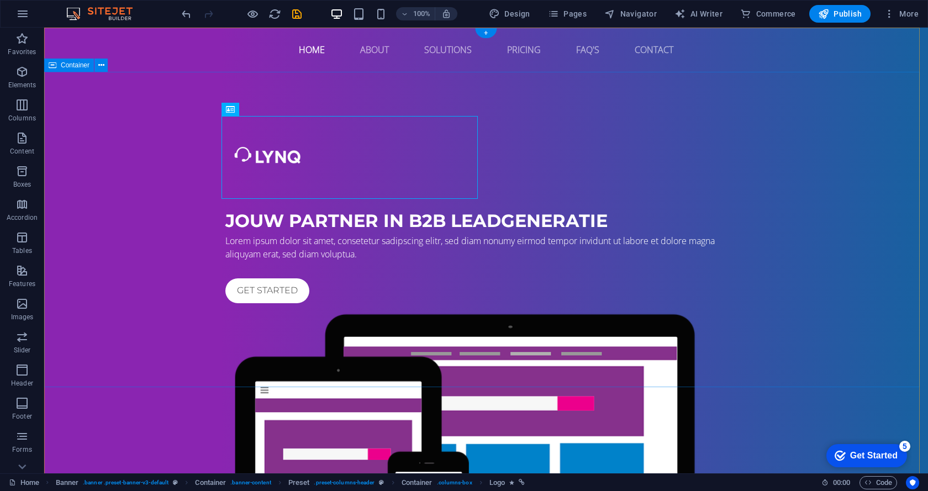
click at [156, 224] on div "jouw partner in b2b leadgeneratie Lorem ipsum dolor sit amet, consetetur sadips…" at bounding box center [486, 373] width 884 height 603
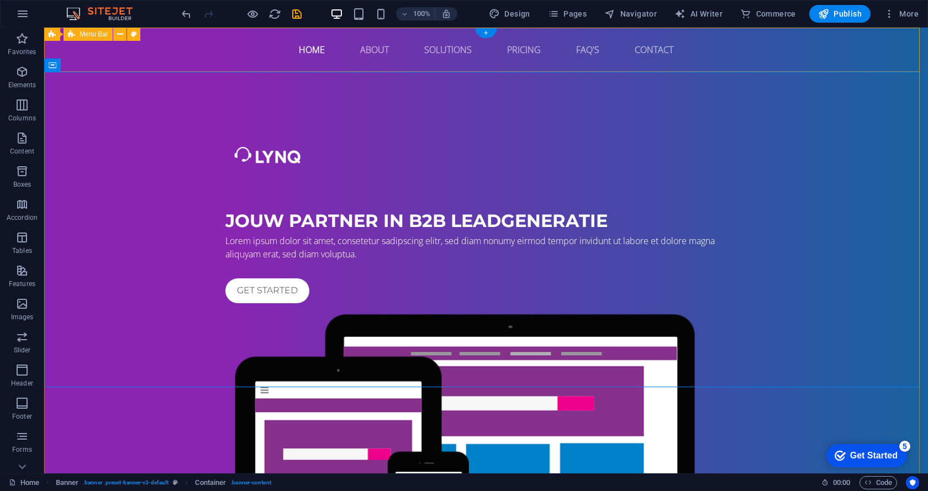
click at [127, 50] on div "Home About Solutions Pricing FAQ's Contact" at bounding box center [486, 50] width 884 height 44
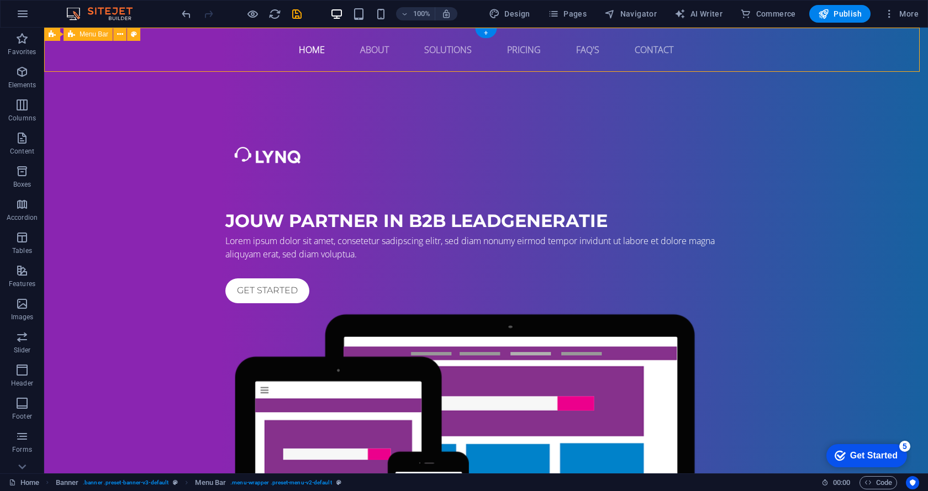
click at [127, 50] on div "Home About Solutions Pricing FAQ's Contact" at bounding box center [486, 50] width 884 height 44
select select "rem"
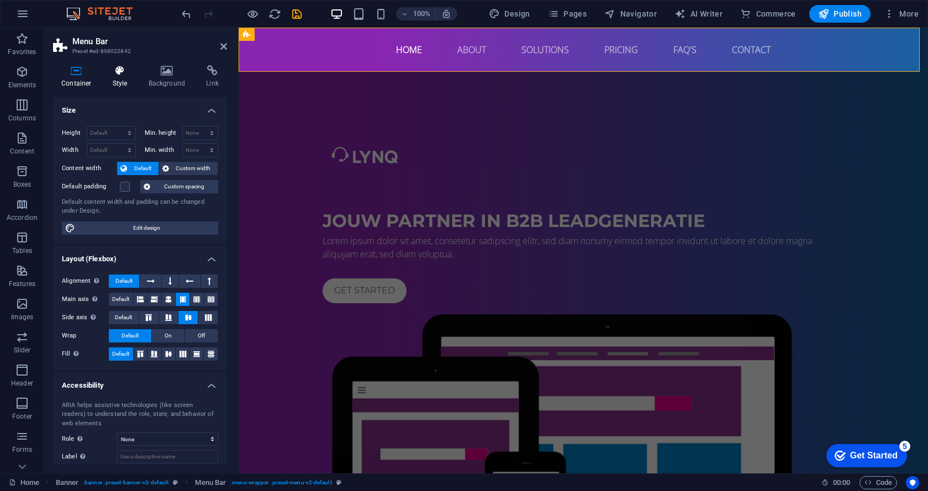
click at [119, 74] on icon at bounding box center [119, 70] width 31 height 11
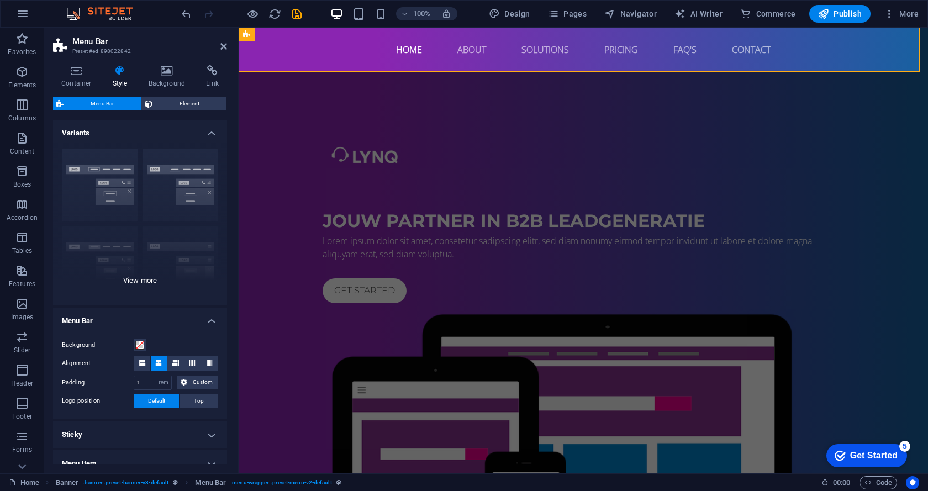
click at [114, 190] on div "Border Centered Default Fixed Loki Trigger Wide XXL" at bounding box center [140, 223] width 174 height 166
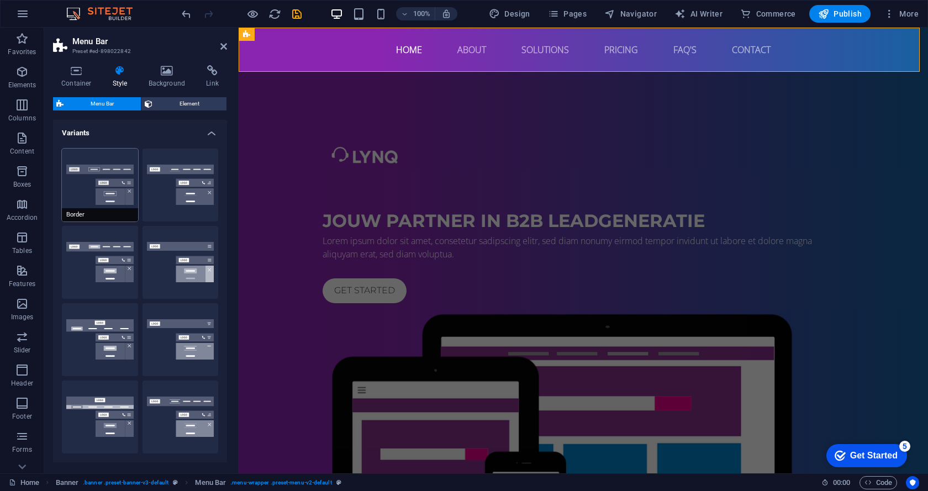
click at [109, 179] on button "Border" at bounding box center [100, 185] width 76 height 73
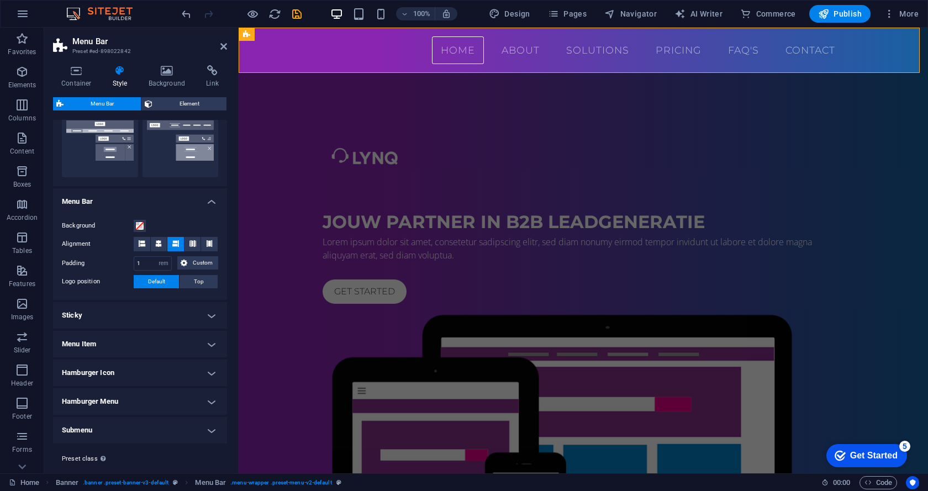
scroll to position [299, 0]
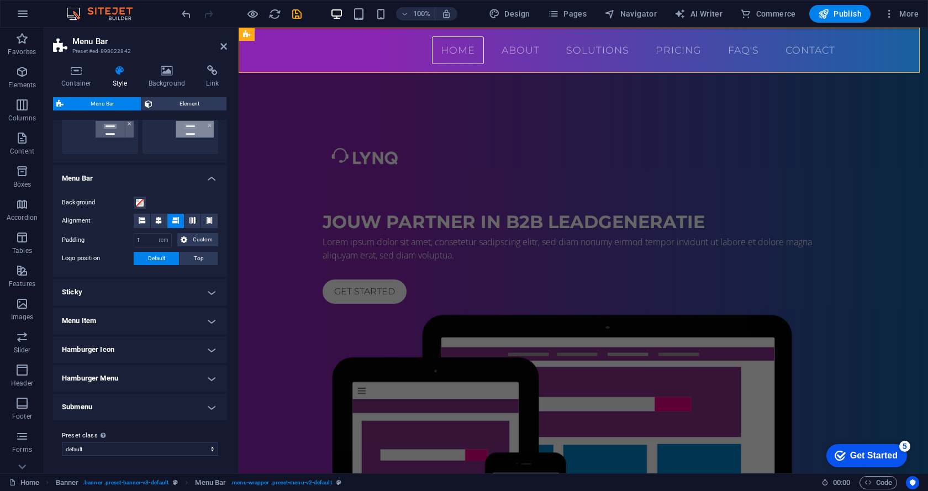
click at [104, 293] on h4 "Sticky" at bounding box center [140, 292] width 174 height 27
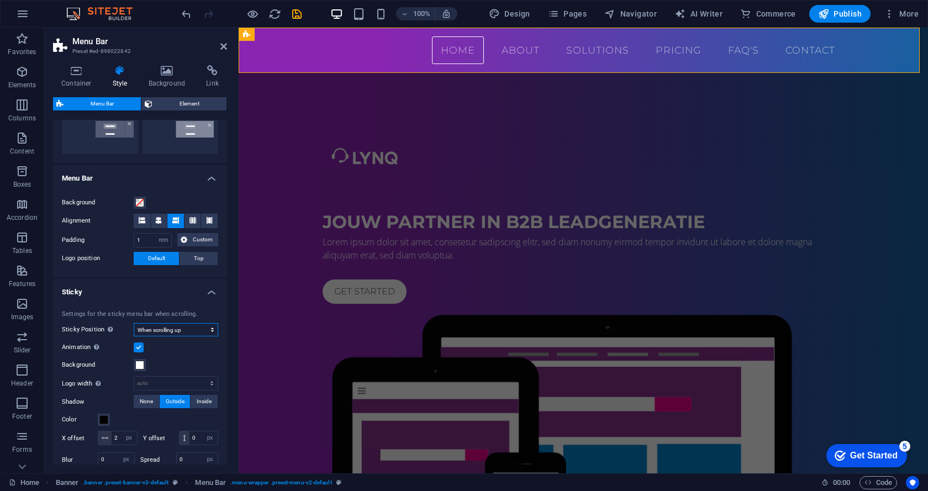
click at [171, 326] on select "Off Instant After menu After banner When scrolling up" at bounding box center [176, 329] width 85 height 13
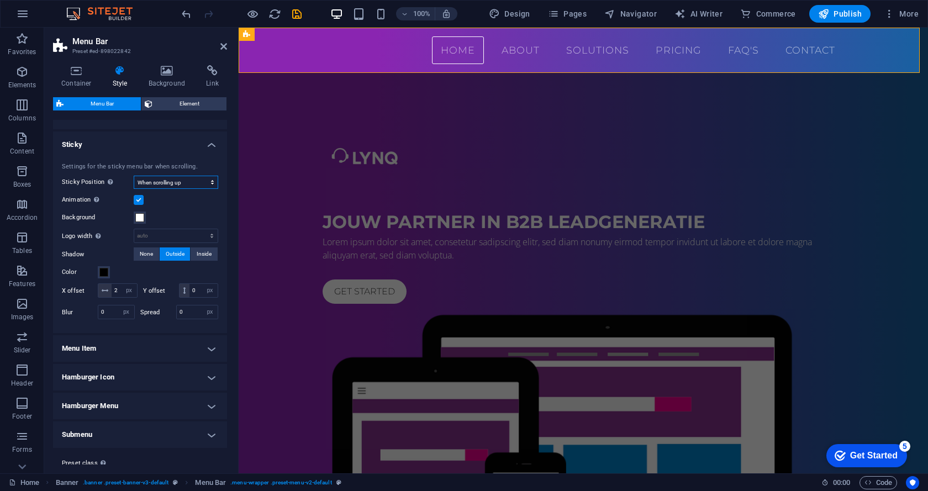
scroll to position [489, 0]
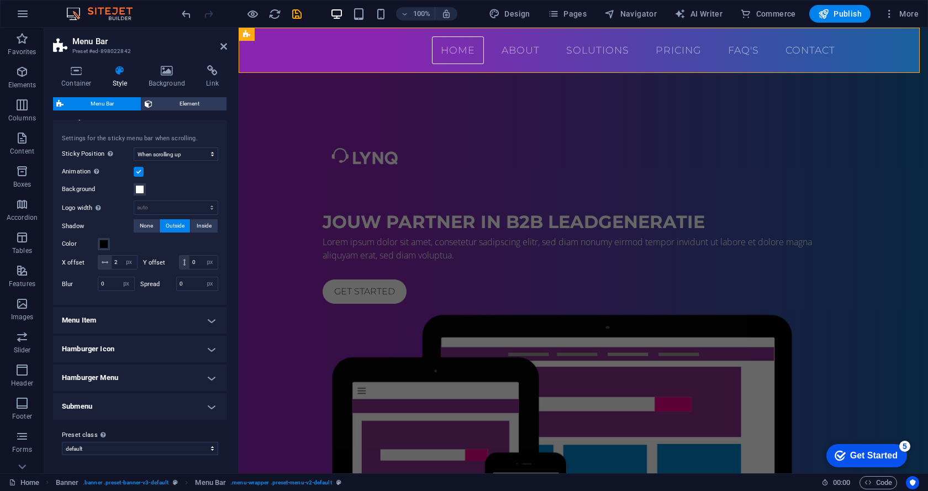
click at [113, 324] on h4 "Menu Item" at bounding box center [140, 320] width 174 height 27
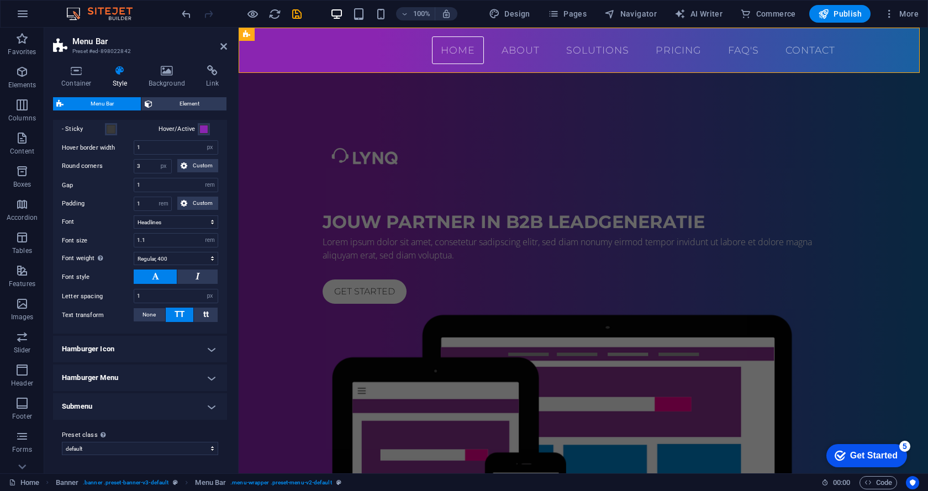
click at [107, 356] on h4 "Hamburger Icon" at bounding box center [140, 349] width 174 height 27
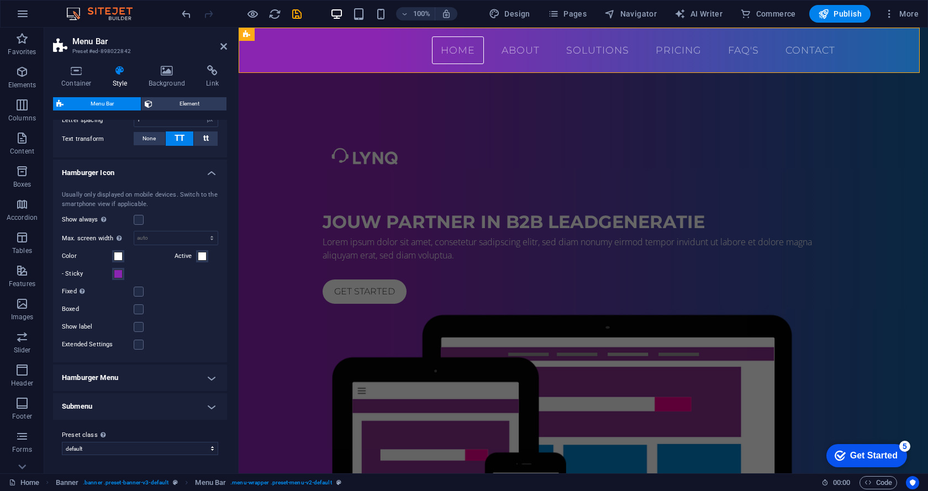
scroll to position [952, 0]
click at [97, 385] on h4 "Hamburger Menu" at bounding box center [140, 378] width 174 height 27
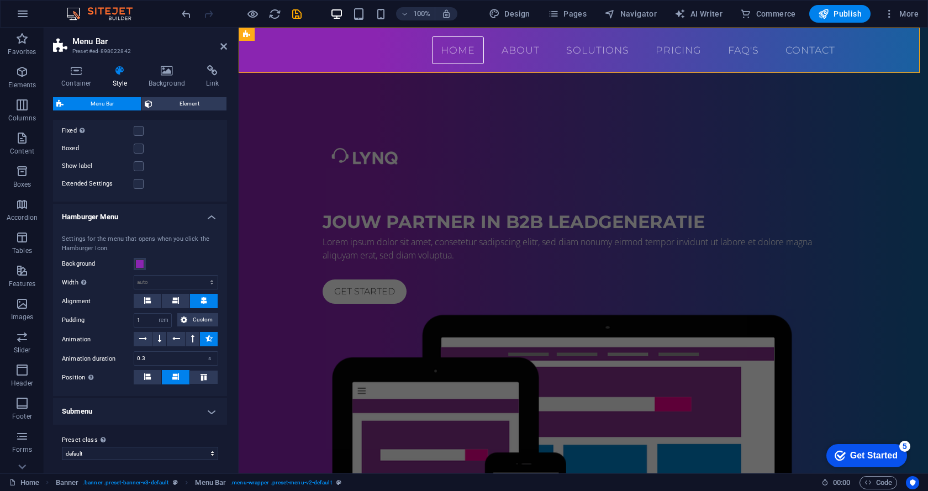
scroll to position [1117, 0]
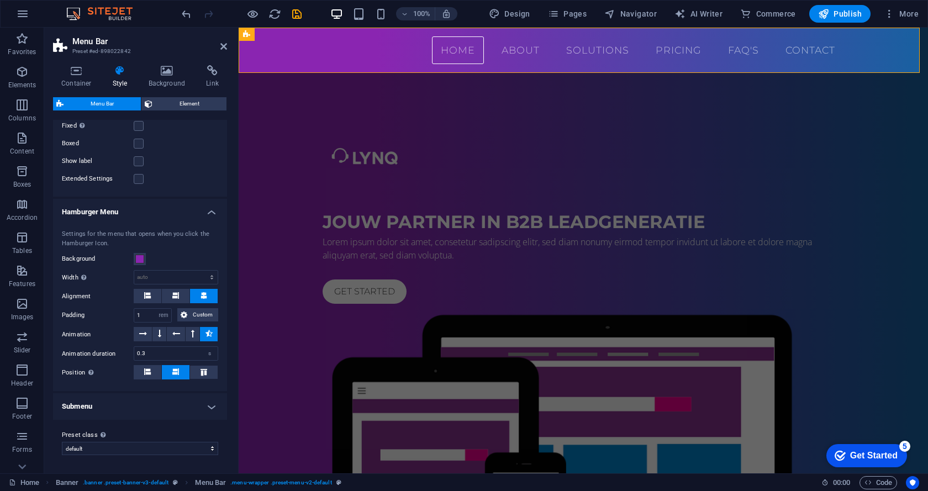
click at [99, 398] on h4 "Submenu" at bounding box center [140, 406] width 174 height 27
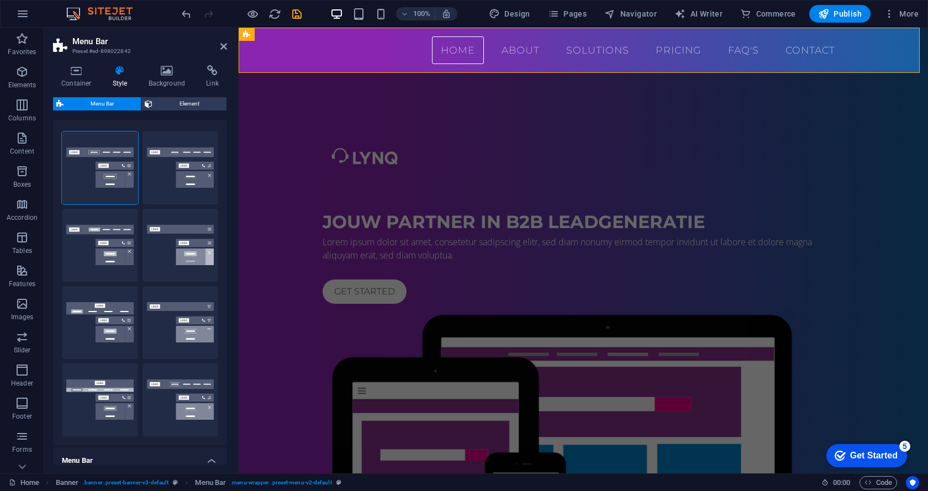
scroll to position [13, 0]
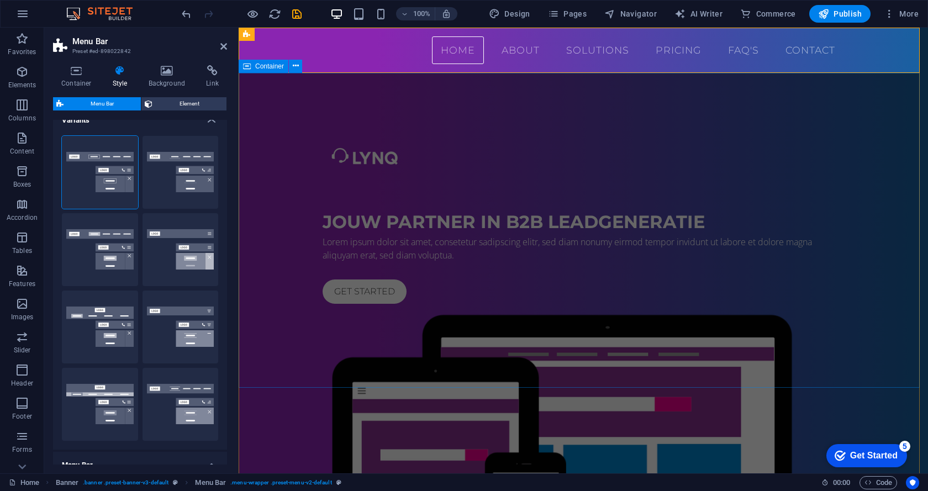
click at [284, 205] on div "jouw partner in b2b leadgeneratie Lorem ipsum dolor sit amet, consetetur sadips…" at bounding box center [583, 374] width 689 height 603
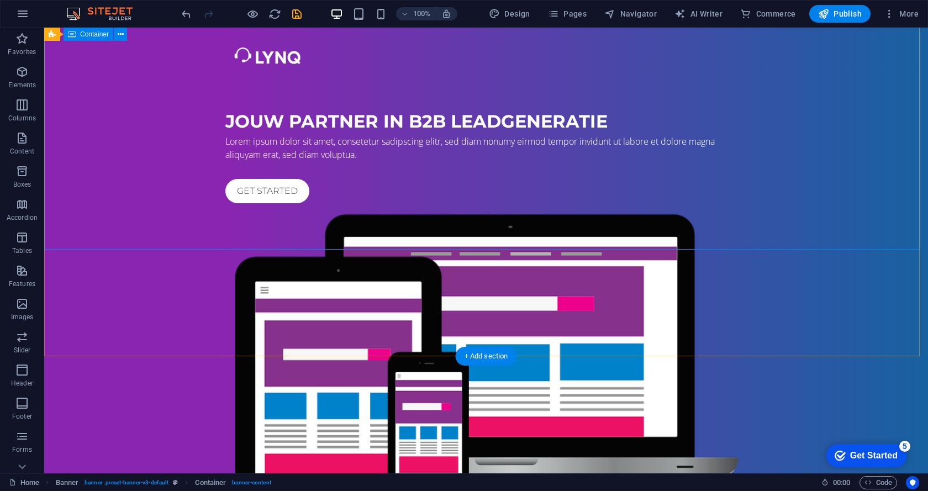
scroll to position [0, 0]
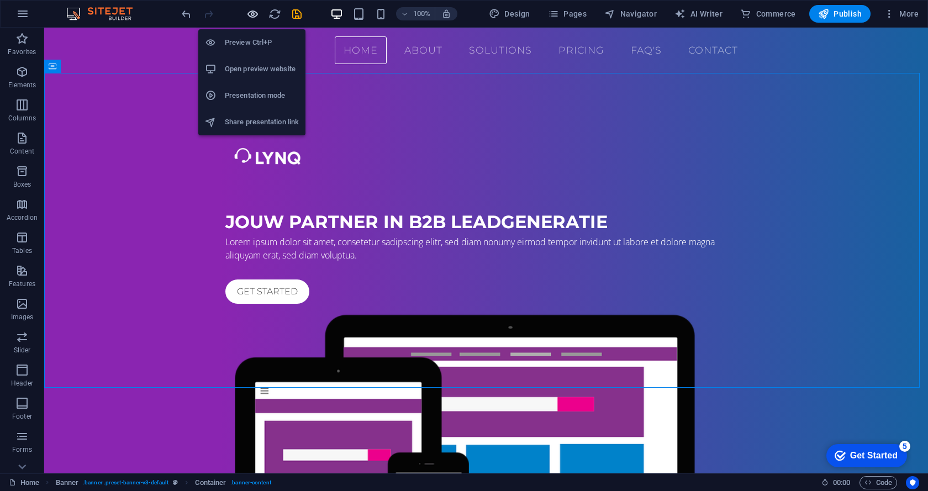
click at [249, 17] on icon "button" at bounding box center [252, 14] width 13 height 13
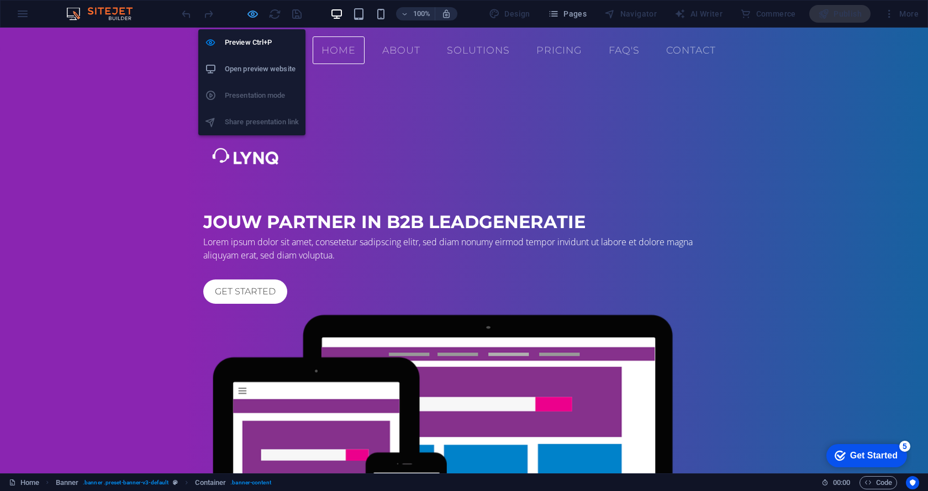
click at [247, 17] on icon "button" at bounding box center [252, 14] width 13 height 13
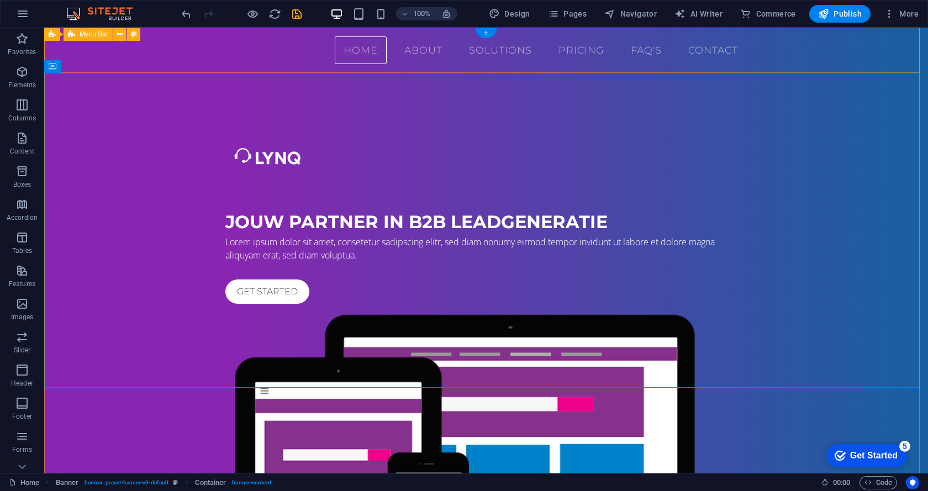
click at [104, 55] on div "Home About Solutions Pricing FAQ's Contact" at bounding box center [486, 50] width 884 height 45
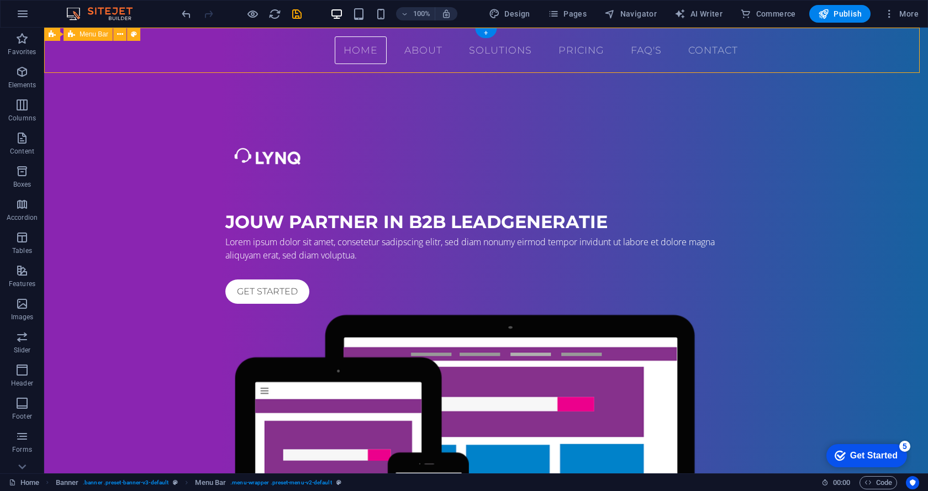
click at [104, 55] on div "Home About Solutions Pricing FAQ's Contact" at bounding box center [486, 50] width 884 height 45
select select "rem"
select select "sticky_reverse"
select select "px"
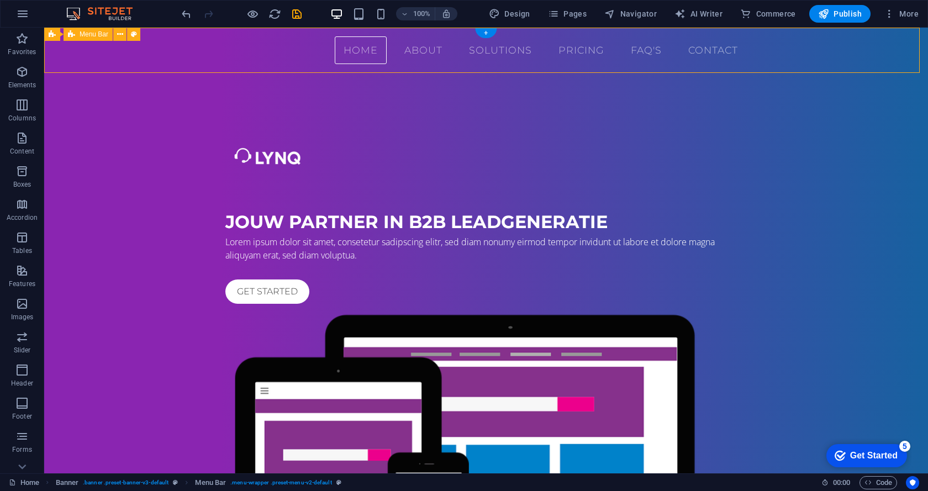
select select "px"
select select "hover_border"
select select "px"
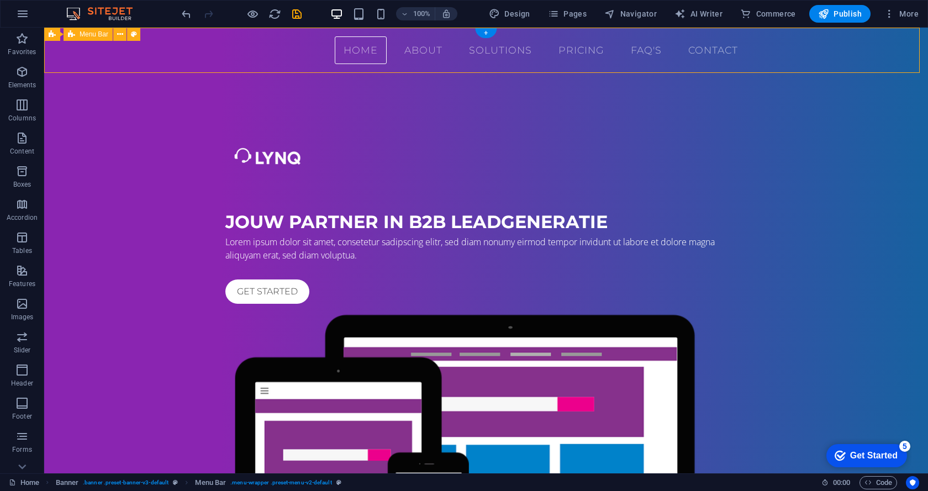
select select "rem"
select select "link-special-font"
select select "rem"
select select "400"
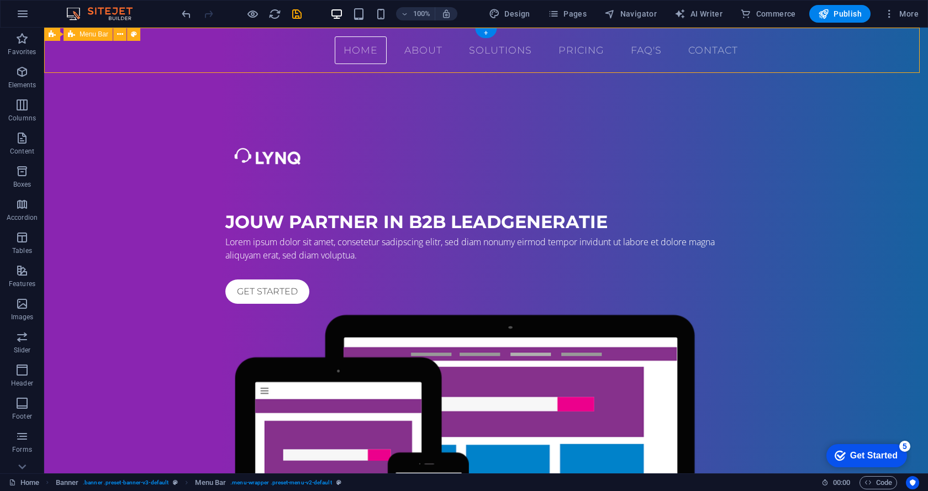
select select "px"
select select "rem"
select select "px"
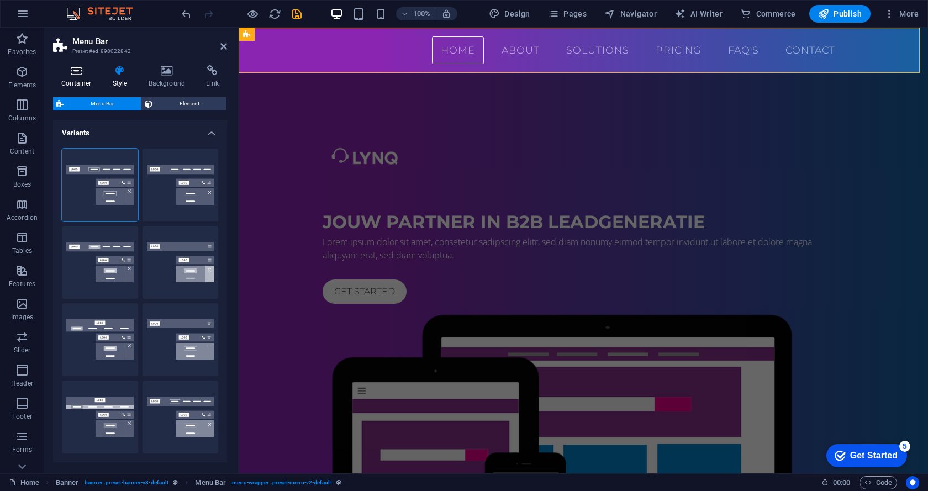
click at [86, 78] on h4 "Container" at bounding box center [78, 76] width 51 height 23
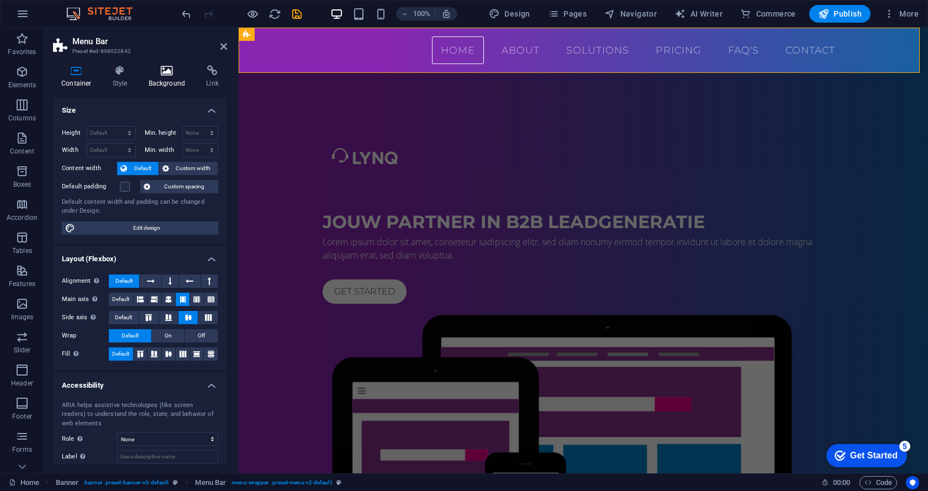
click at [160, 68] on icon at bounding box center [167, 70] width 54 height 11
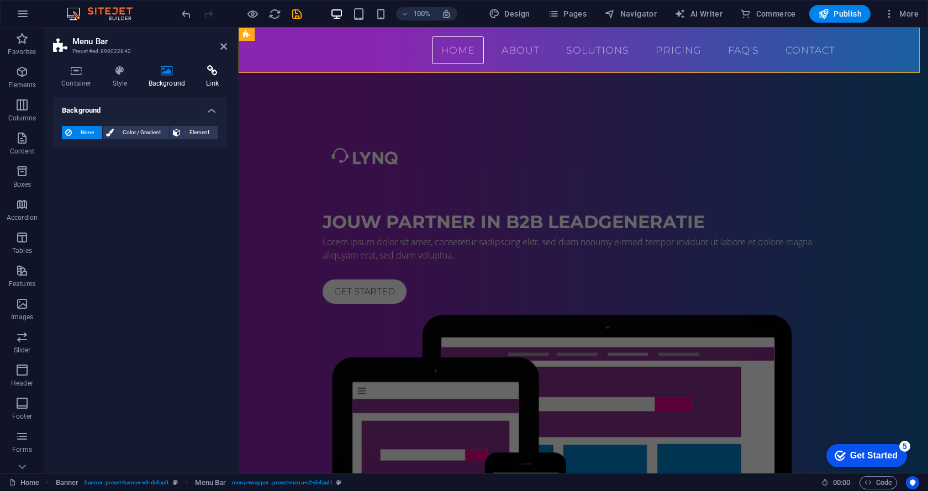
click at [199, 74] on icon at bounding box center [212, 70] width 29 height 11
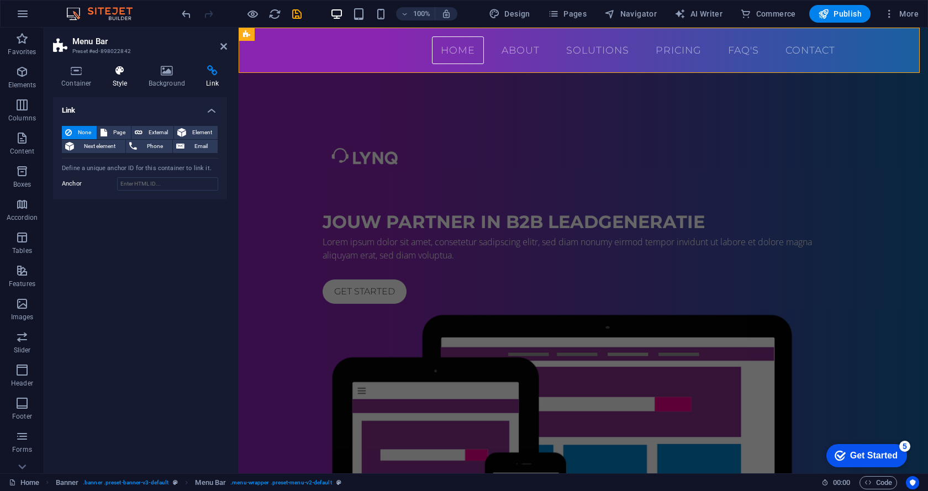
click at [104, 77] on h4 "Style" at bounding box center [122, 76] width 36 height 23
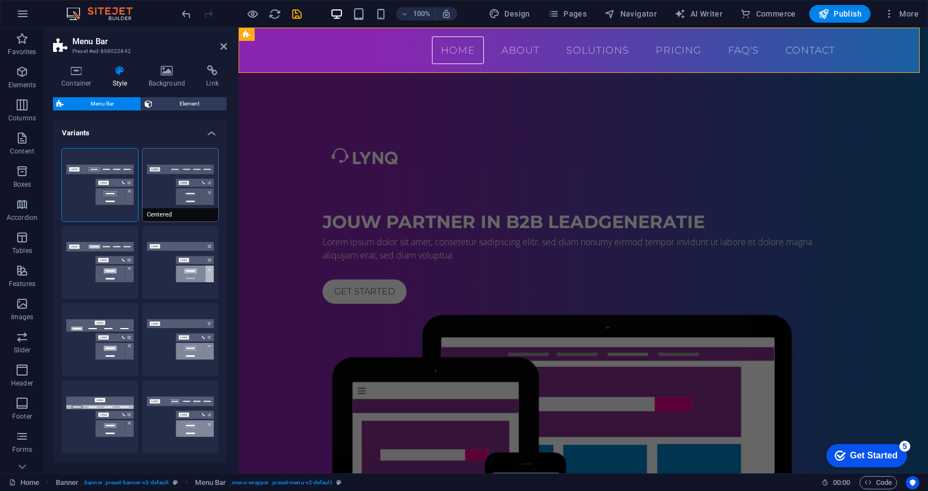
click at [162, 188] on button "Centered" at bounding box center [181, 185] width 76 height 73
select select "sticky_menu"
select select "hover_border_bottom"
type input "1"
type input "0"
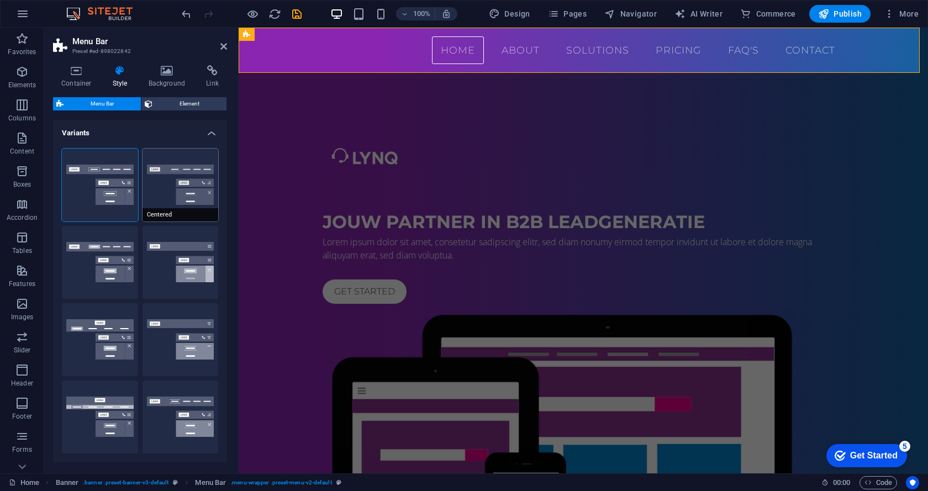
type input "2"
select select "DISABLED_OPTION_VALUE"
type input "0"
select select "link-special-font"
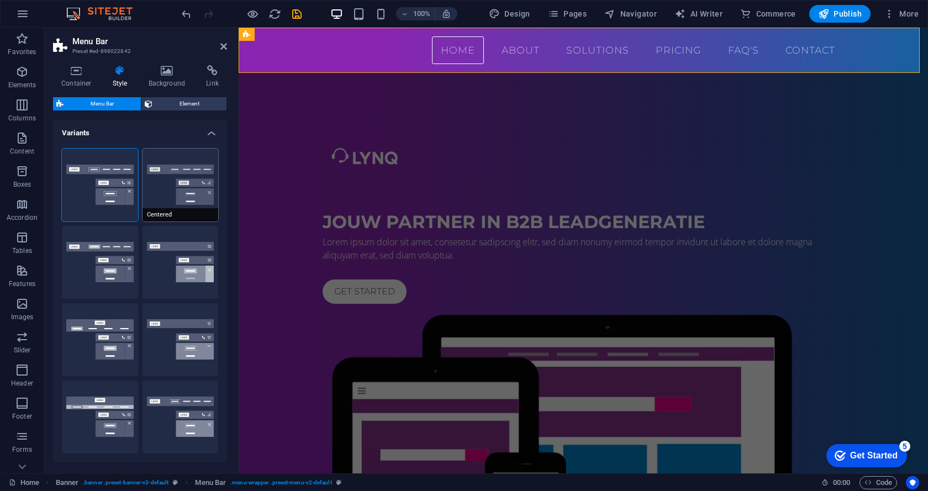
type input "1.5"
select select "rem"
select select
type input "2"
type input "100"
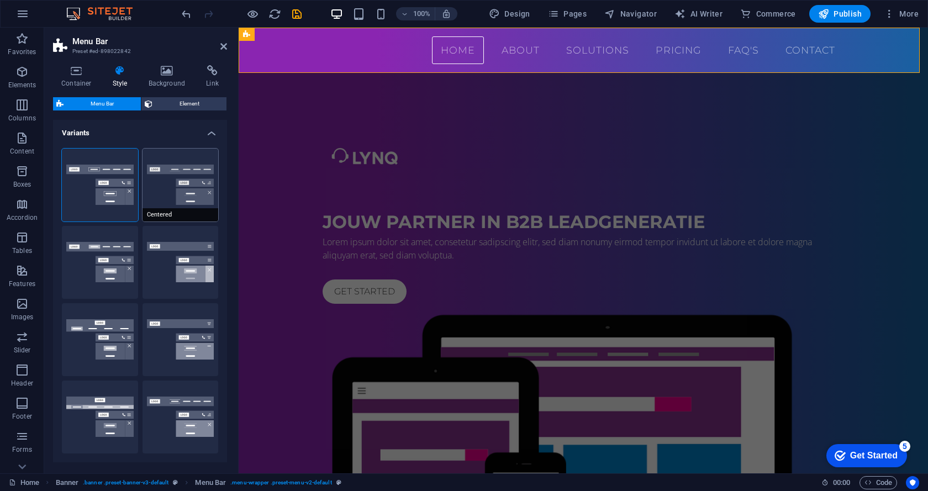
select select "%"
type input "0.5"
select select "400"
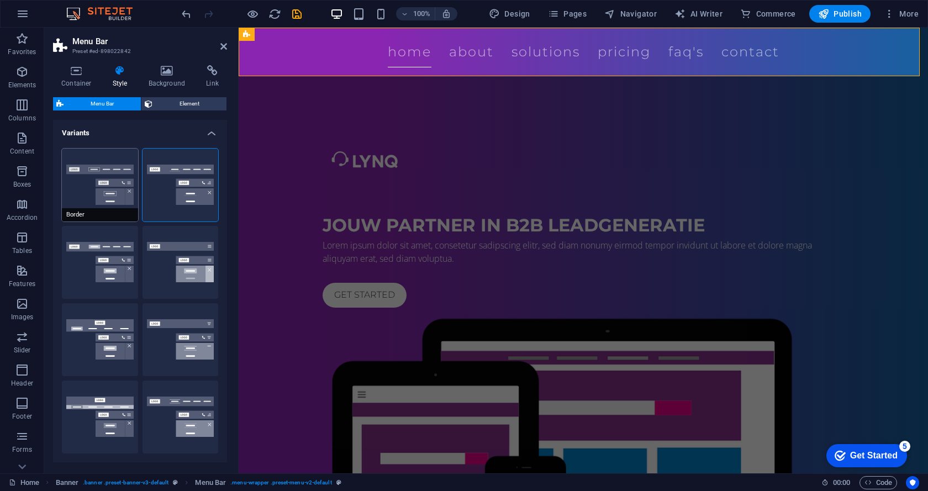
click at [117, 194] on button "Border" at bounding box center [100, 185] width 76 height 73
select select "sticky_reverse"
select select "hover_border"
type input "1"
type input "3"
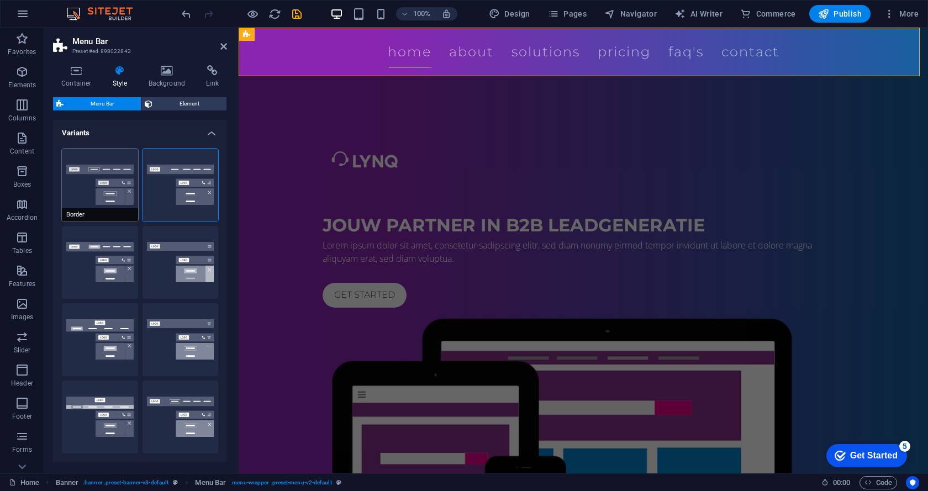
type input "1"
select select "rem"
type input "1"
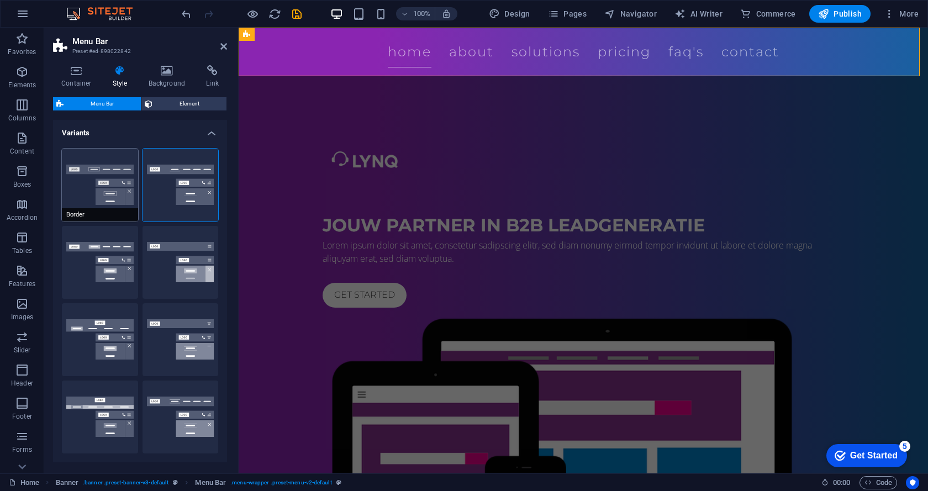
select select "link-special-font"
type input "1.1"
select select "rem"
select select
type input "1"
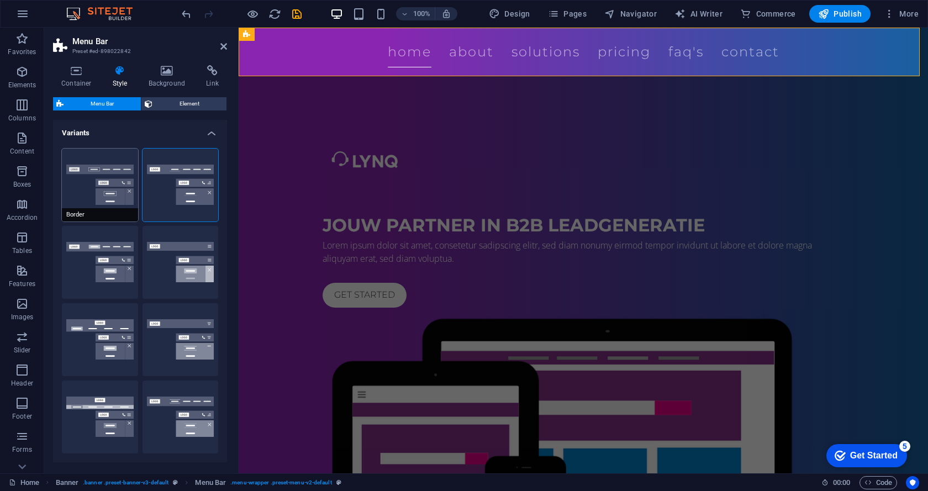
select select "DISABLED_OPTION_VALUE"
type input "0.3"
select select "400"
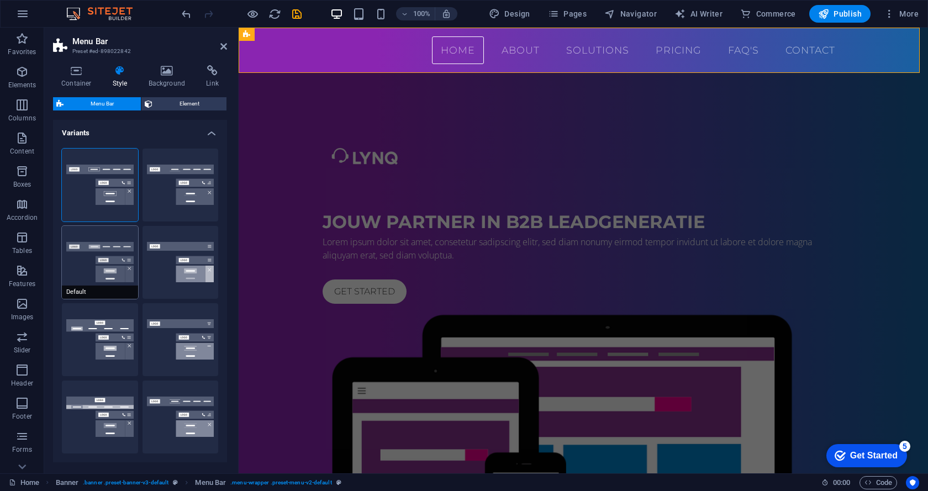
click at [104, 249] on button "Default" at bounding box center [100, 262] width 76 height 73
select select "sticky_menu"
select select "hover_box_bottom"
type input "0"
type input "2"
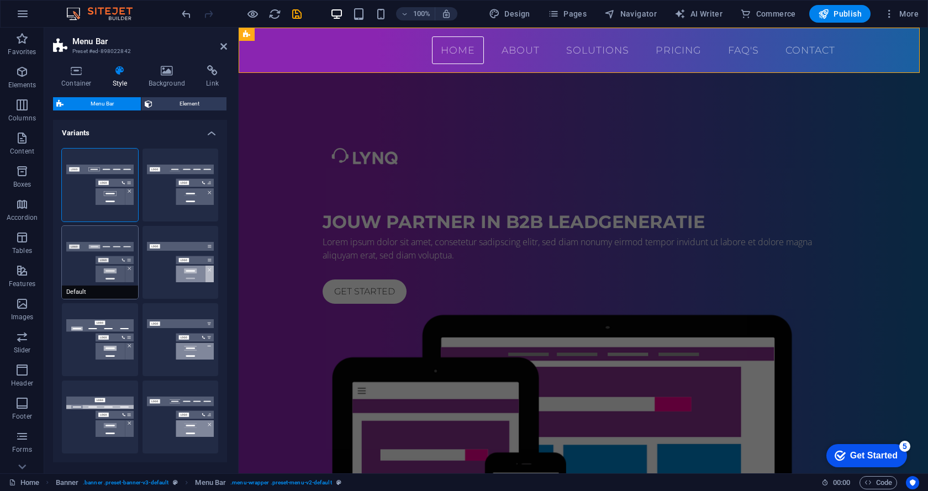
select select "link-default-font"
select select "px"
select select
type input "0"
type input "100"
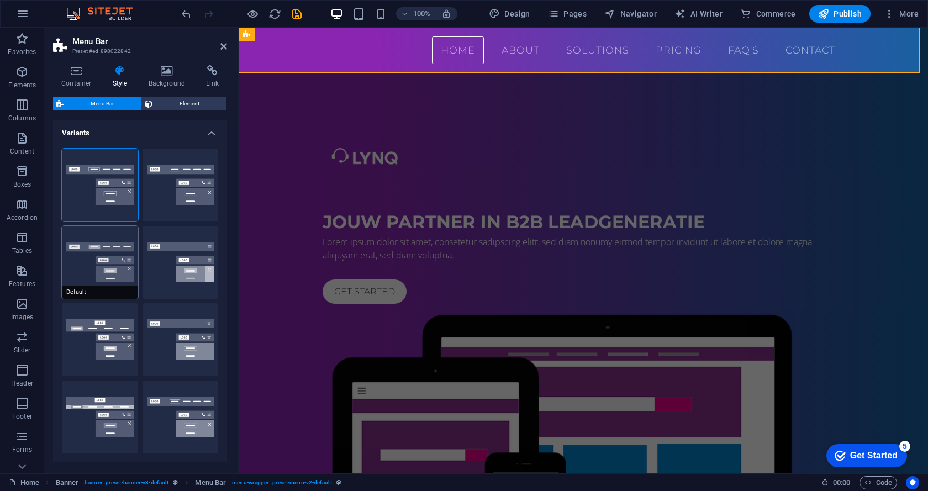
select select "%"
select select
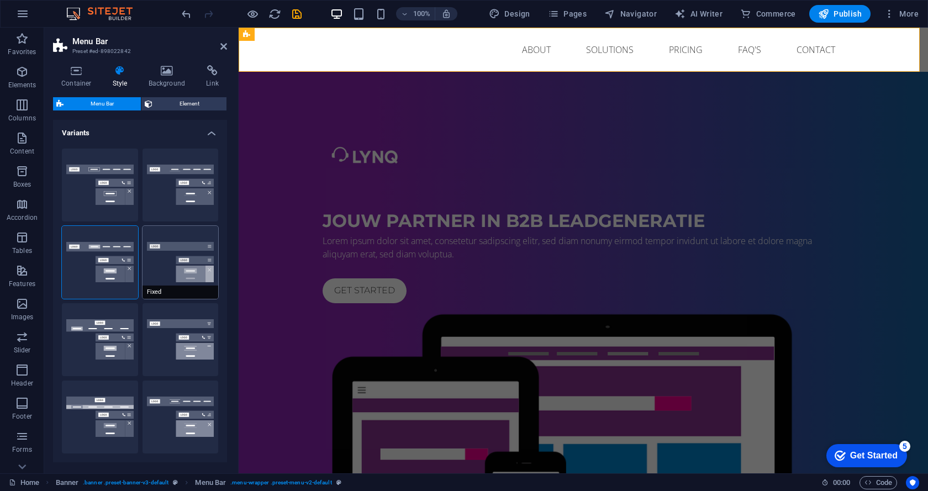
click at [161, 256] on button "Fixed" at bounding box center [181, 262] width 76 height 73
select select "link-special-font"
type input "1.5"
select select "rem"
select select "700"
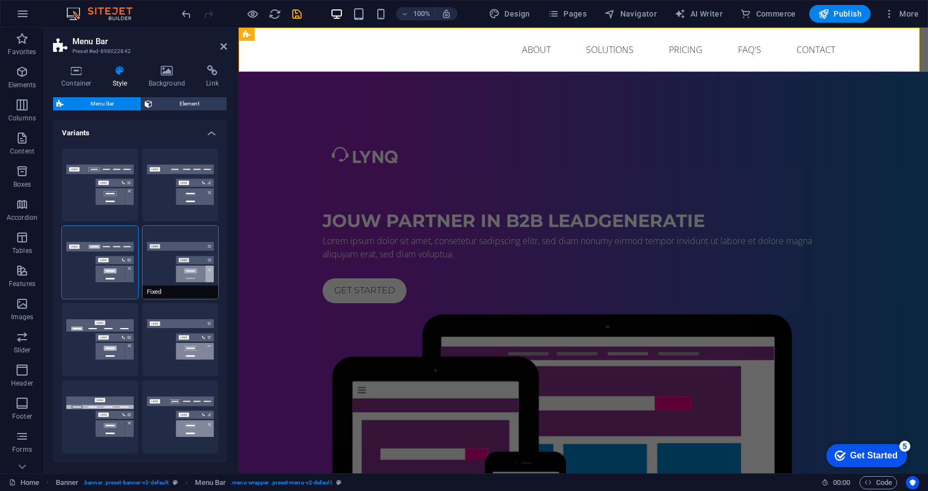
select select "DISABLED_OPTION_VALUE"
type input "0.8"
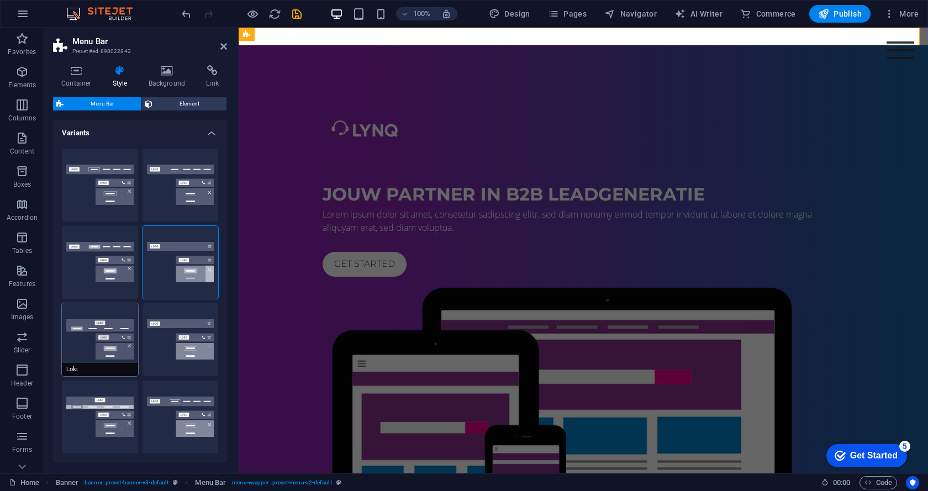
click at [86, 332] on button "Loki" at bounding box center [100, 339] width 76 height 73
type input "0"
select select "DISABLED_OPTION_VALUE"
type input "2"
type input "1"
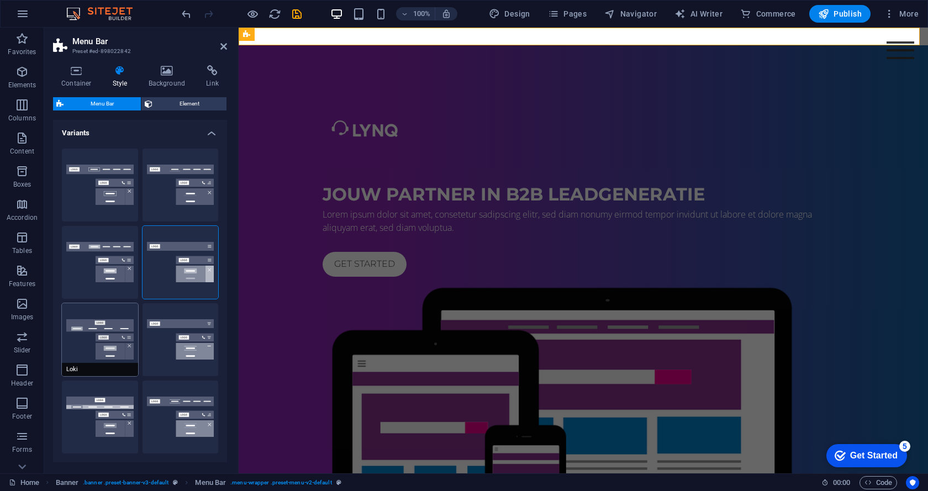
type input "2"
type input "4"
select select "link-default-font"
select select "px"
select select
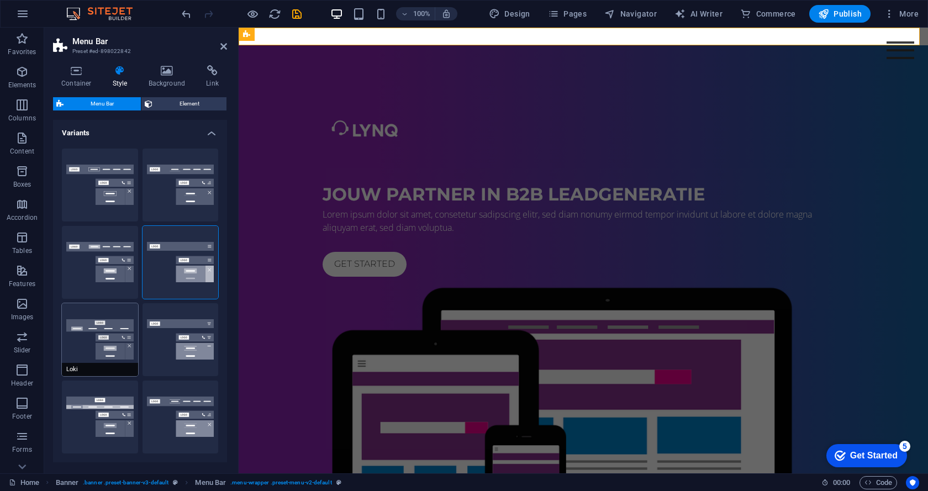
type input "100"
select select "%"
type input "0.3"
type input "16"
select select "400"
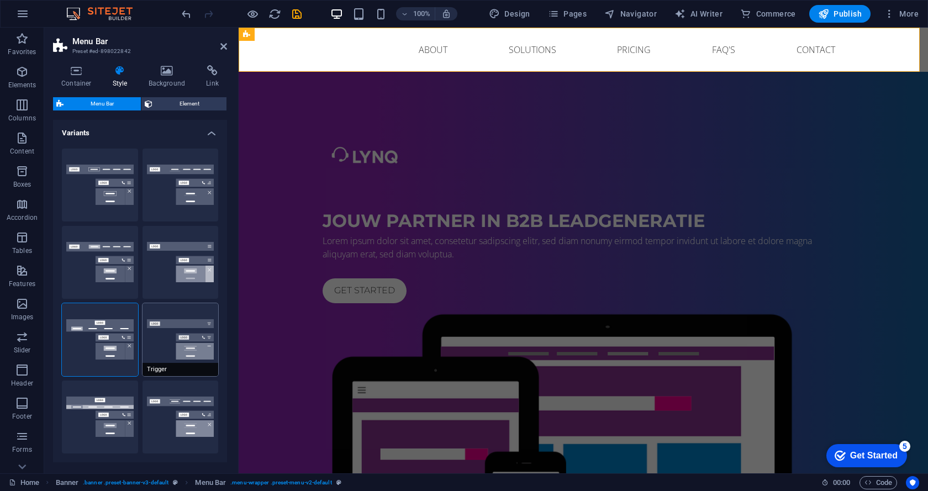
click at [166, 335] on button "Trigger" at bounding box center [181, 339] width 76 height 73
type input "1"
select select "rem"
type input "1"
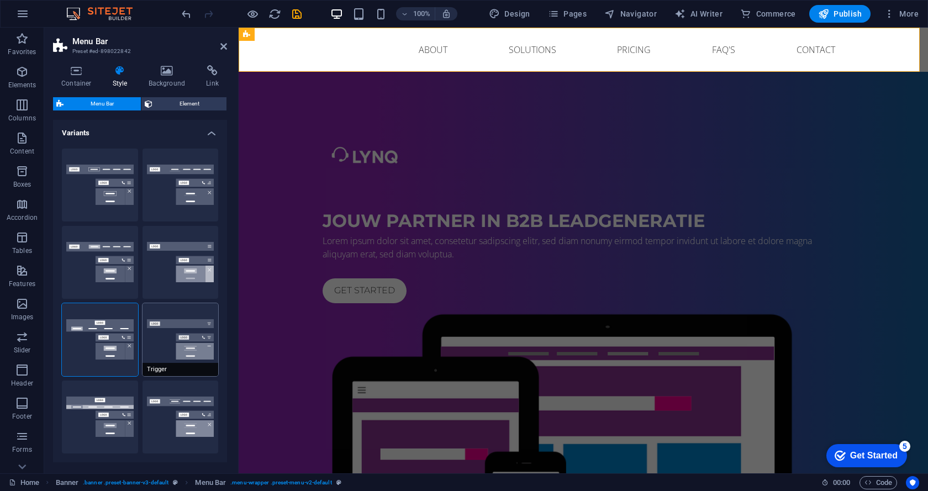
type input "0"
select select "hover_border_vertical"
type input "1"
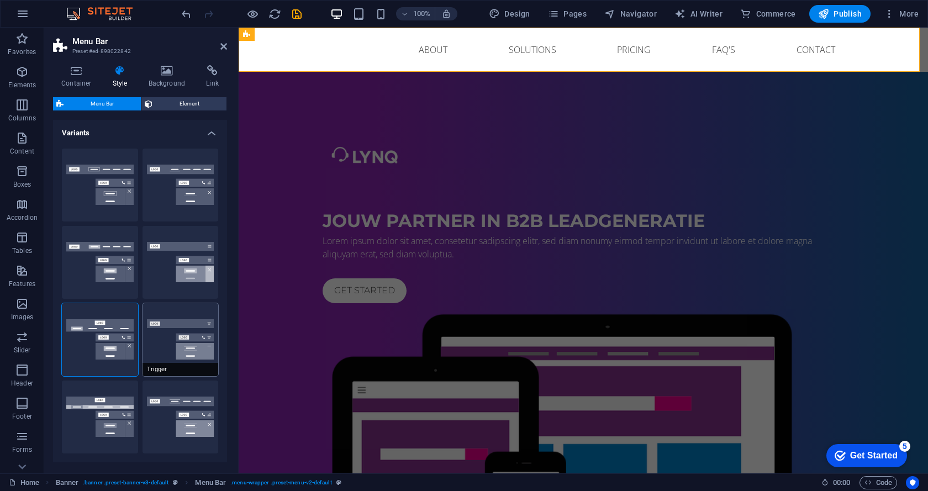
select select "link-special-font"
type input "1.5"
select select "rem"
select select "700"
type input "50"
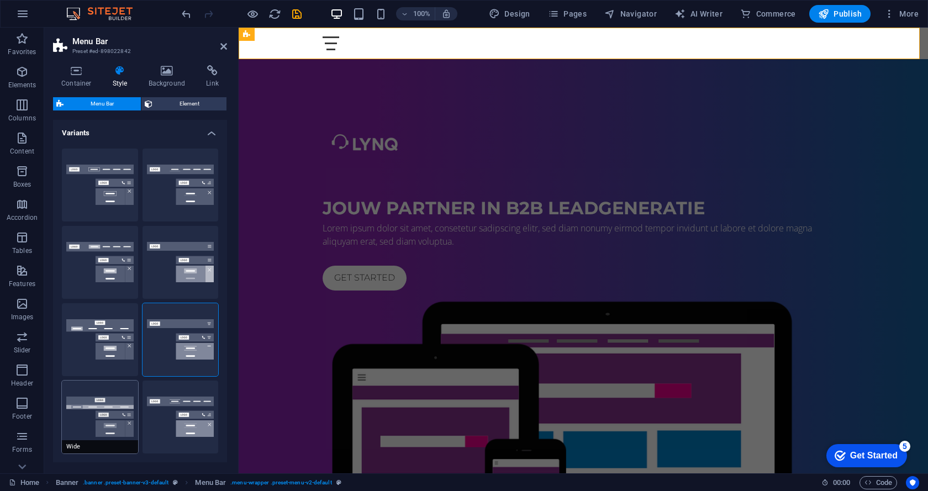
click at [96, 406] on button "Wide" at bounding box center [100, 417] width 76 height 73
type input "0"
type input "2"
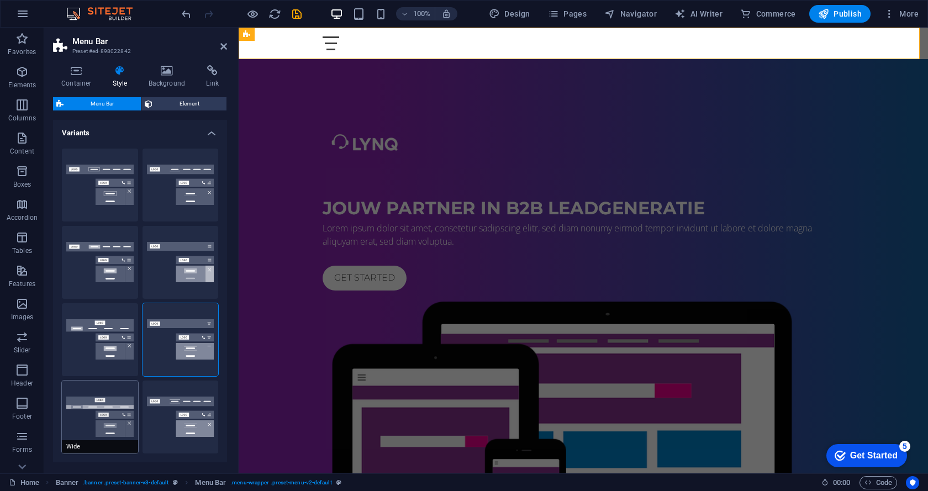
type input "2"
select select "hover_box_bottom"
select select "link-default-font"
select select "px"
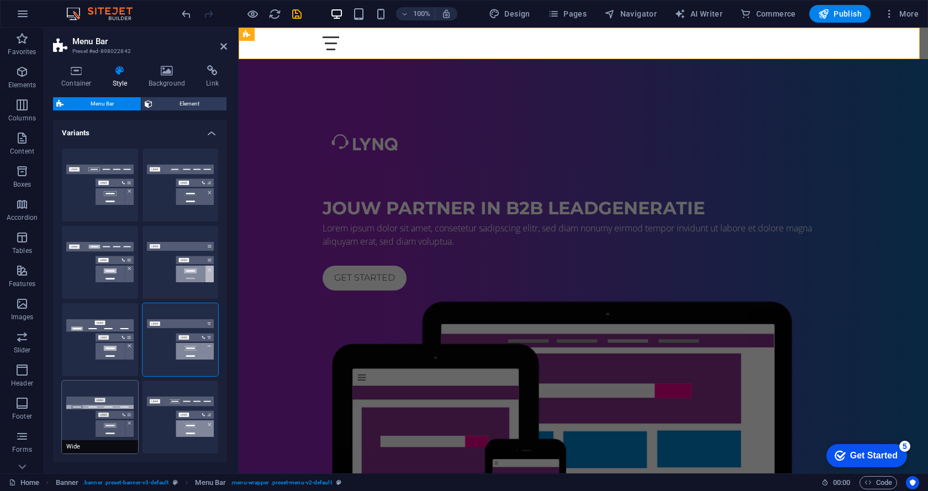
select select
type input "100"
type input "16"
select select "400"
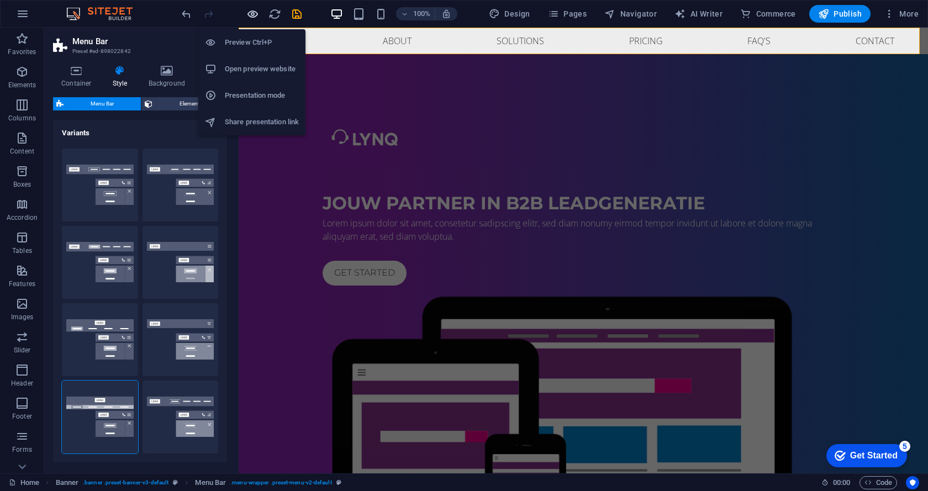
click at [257, 12] on icon "button" at bounding box center [252, 14] width 13 height 13
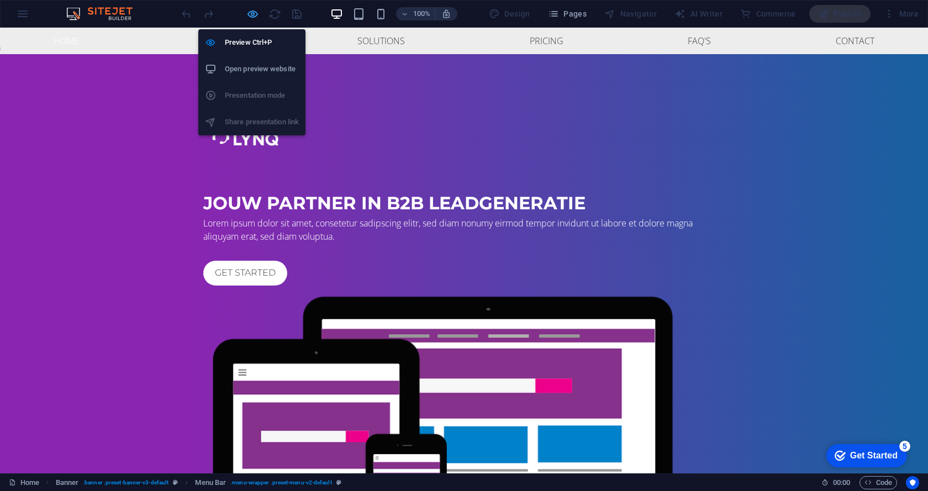
click at [249, 12] on icon "button" at bounding box center [252, 14] width 13 height 13
select select "rem"
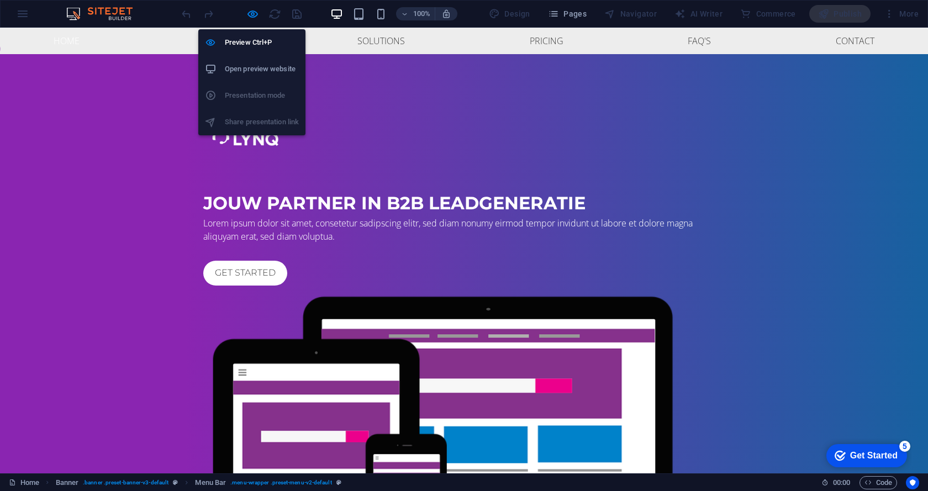
select select "rem"
select select "sticky_menu"
select select "px"
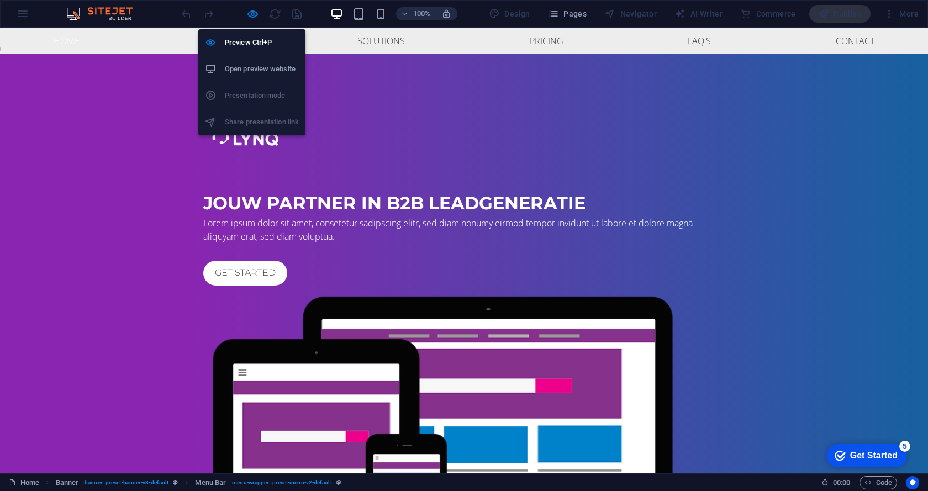
select select "px"
select select "hover_box_bottom"
select select "px"
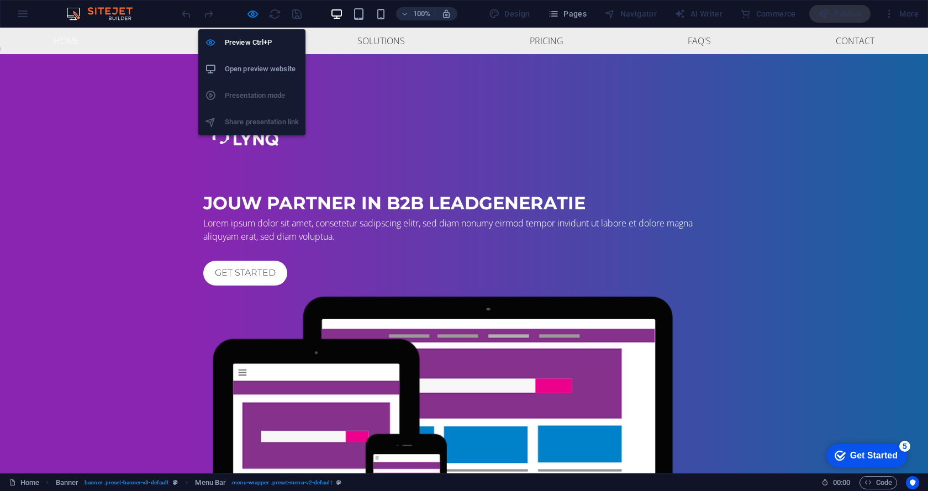
select select "px"
select select "rem"
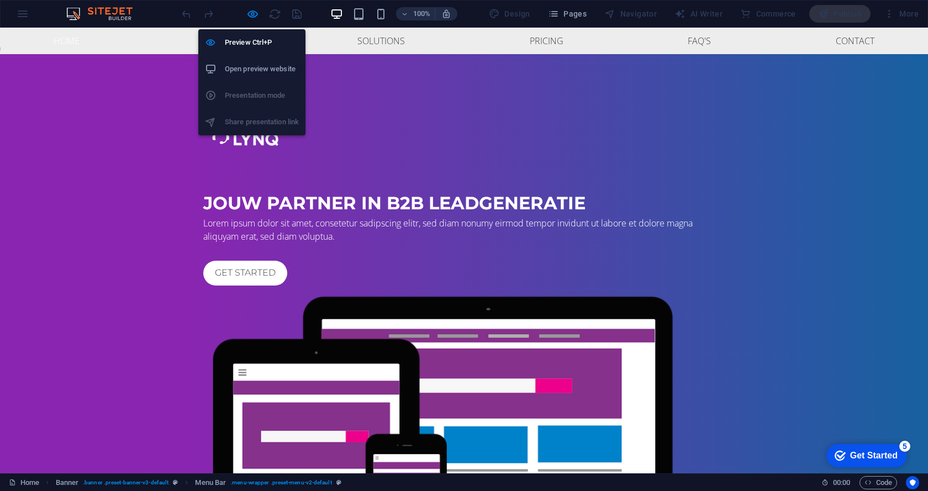
select select "rem"
select select "px"
select select "400"
select select "px"
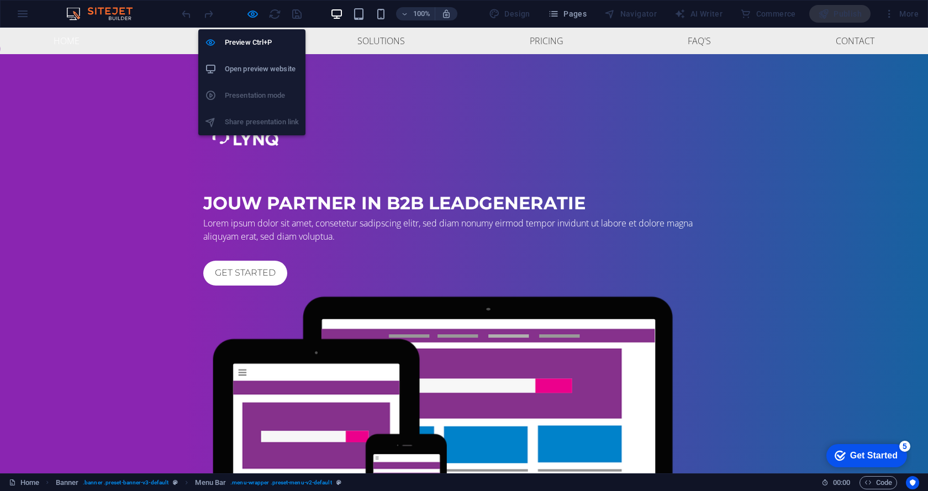
select select "%"
select select "rem"
select select "px"
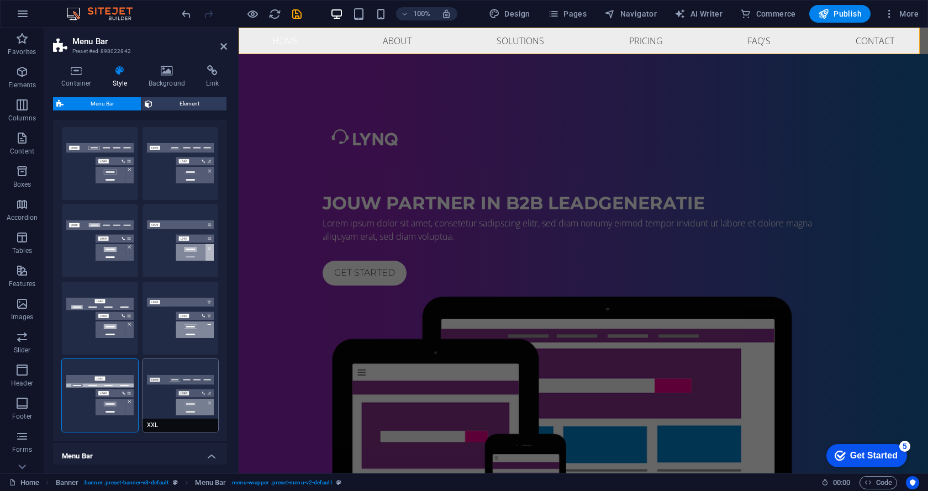
scroll to position [55, 0]
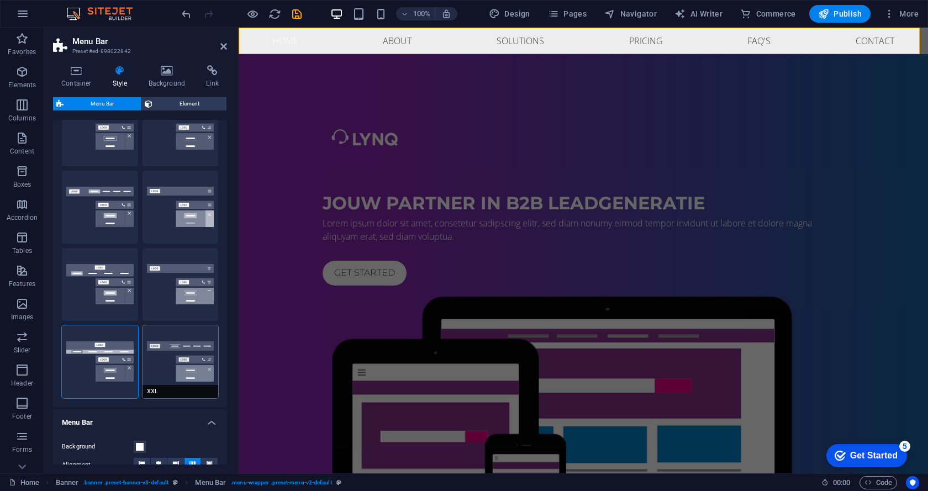
click at [163, 364] on button "XXL" at bounding box center [181, 361] width 76 height 73
type input "1"
select select "hover_border_vertical"
type input "2"
type input "1.5"
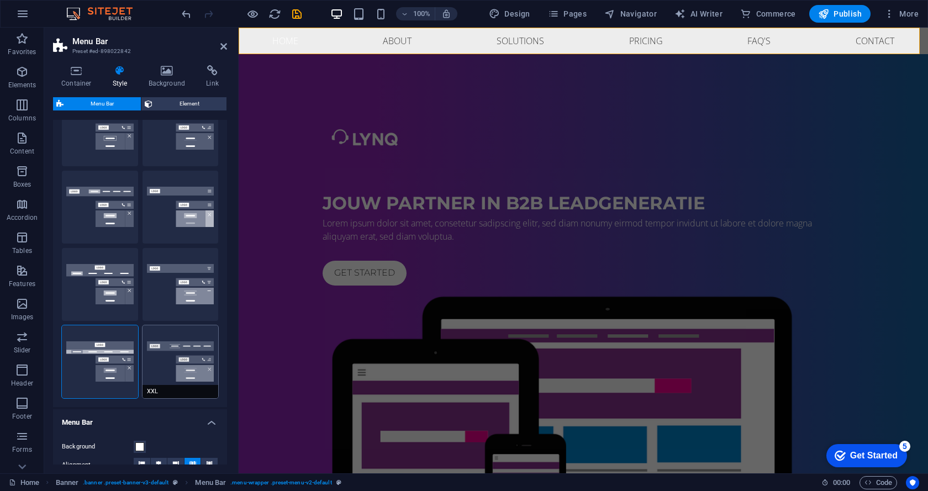
type input "0.5"
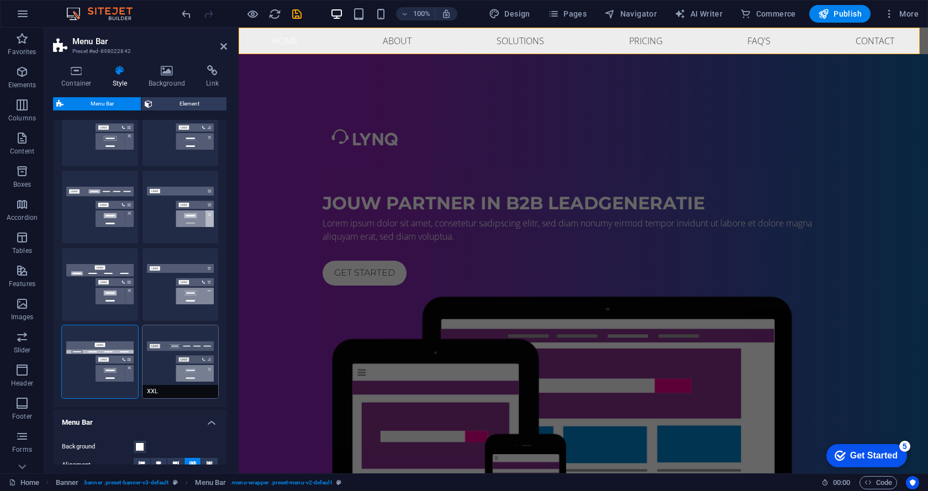
select select "link-special-font"
type input "1.8"
select select "rem"
select select "700"
type input "2"
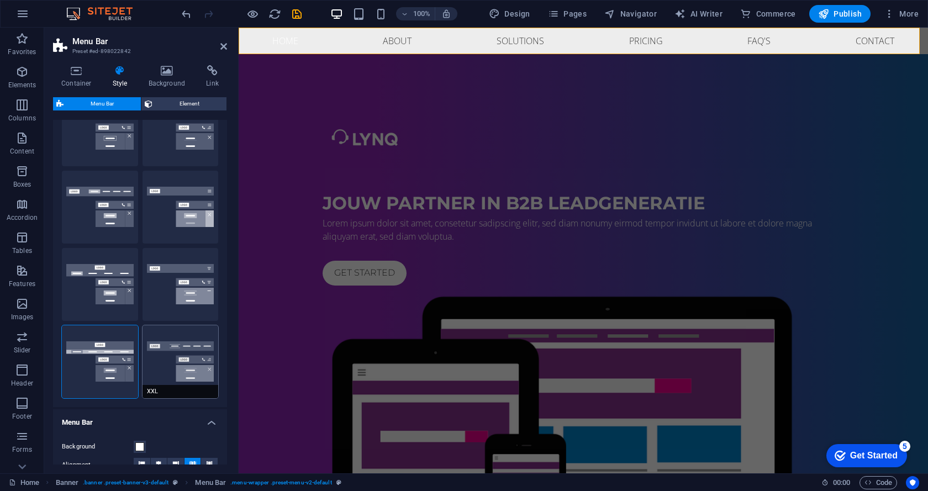
select select "DISABLED_OPTION_VALUE"
type input "0.5"
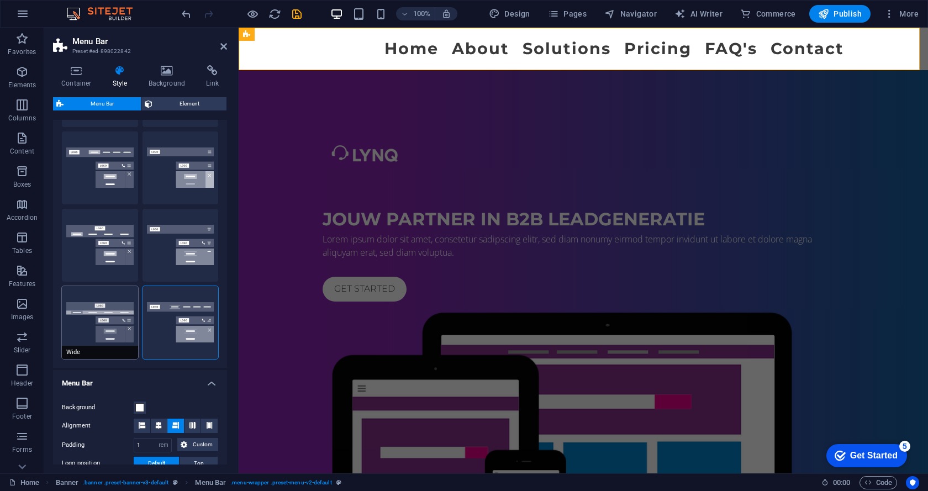
scroll to position [110, 0]
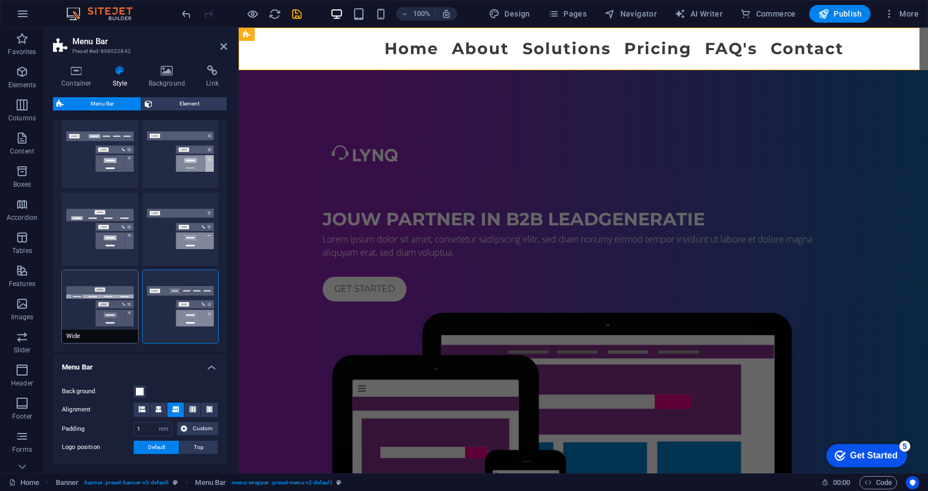
click at [108, 288] on button "Wide" at bounding box center [100, 306] width 76 height 73
type input "0"
type input "2"
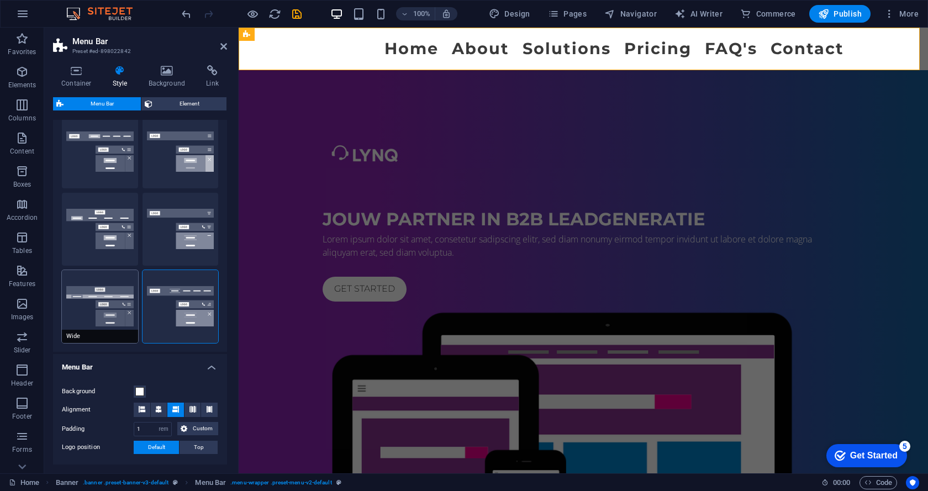
type input "2"
select select "hover_box_bottom"
type input "2"
type input "1"
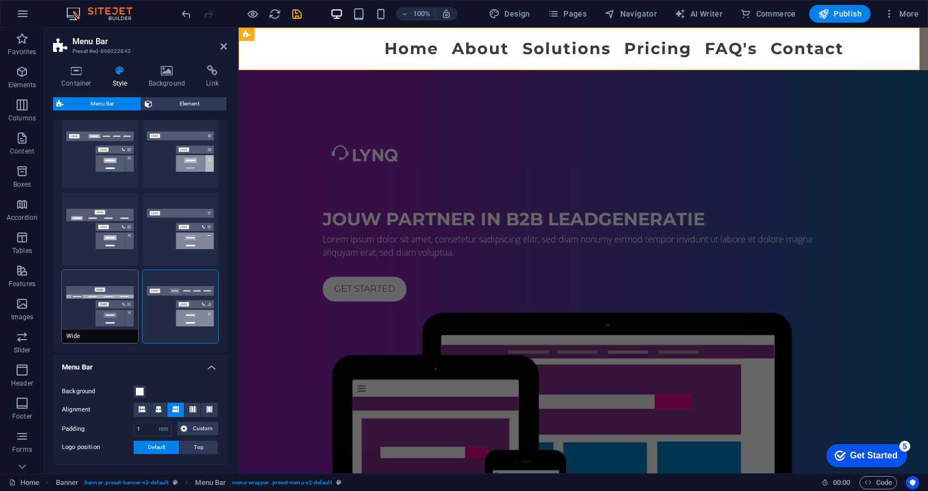
type input "1"
select select "link-default-font"
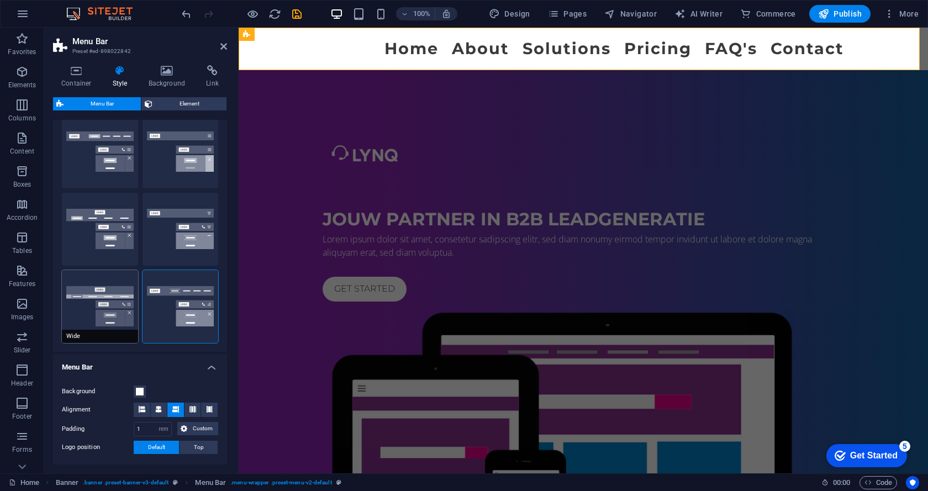
select select "px"
select select
type input "0"
type input "100"
select select "%"
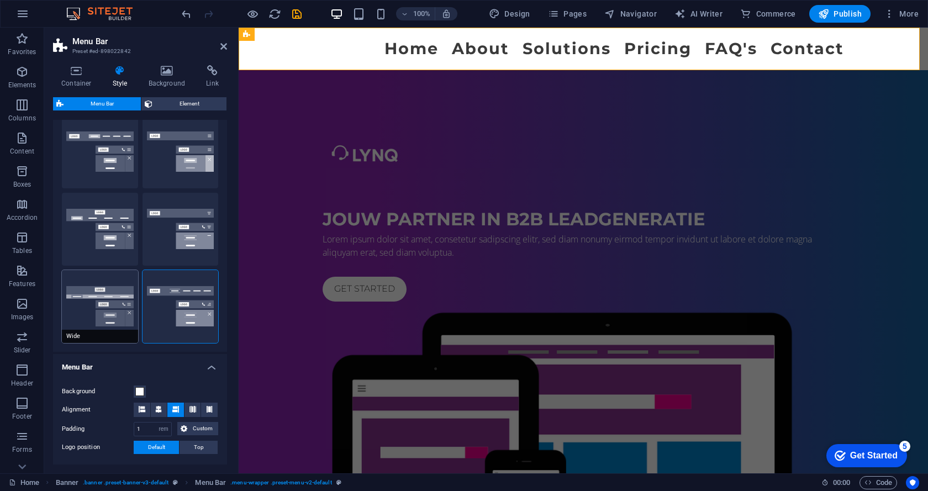
type input "0.3"
type input "16"
select select "400"
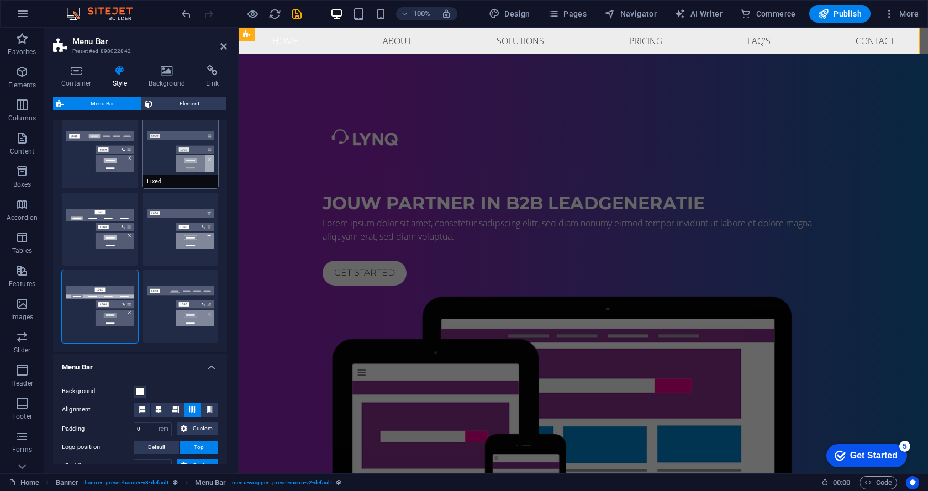
click at [184, 153] on button "Fixed" at bounding box center [181, 151] width 76 height 73
type input "1"
select select "link-special-font"
type input "1.5"
select select "rem"
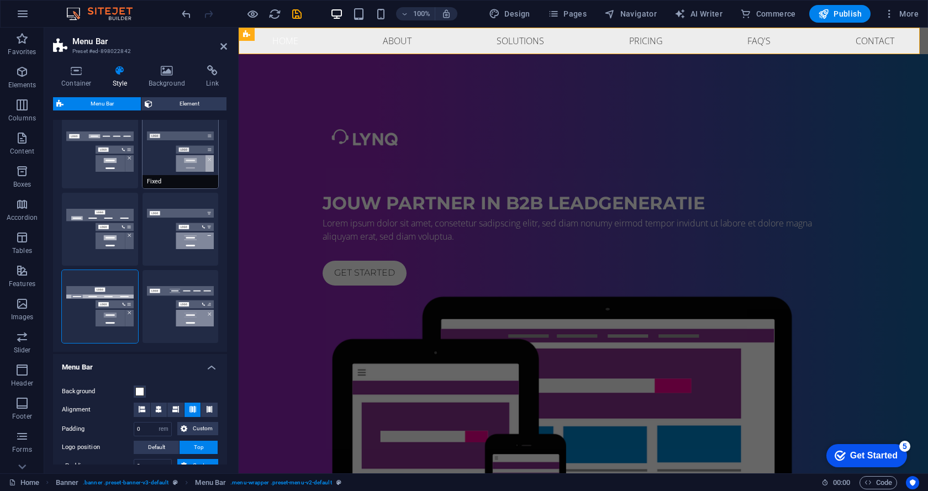
select select "700"
select select "DISABLED_OPTION_VALUE"
type input "0.8"
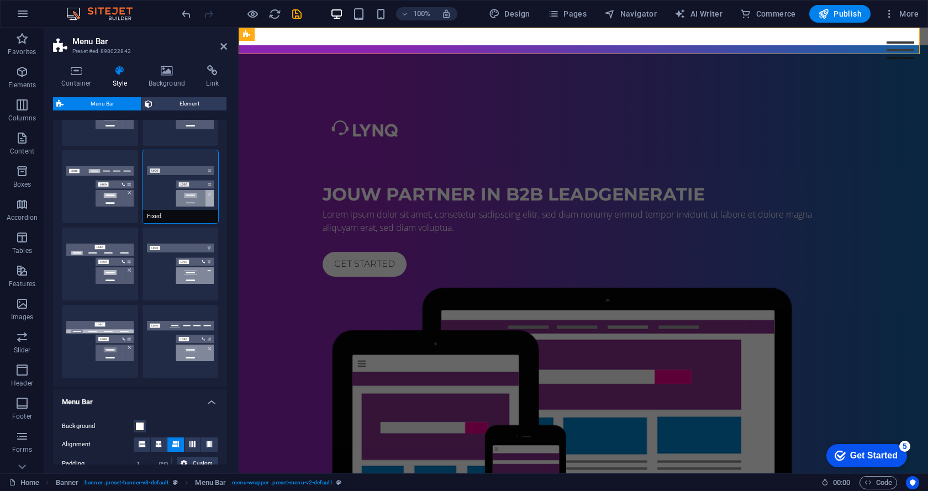
scroll to position [0, 0]
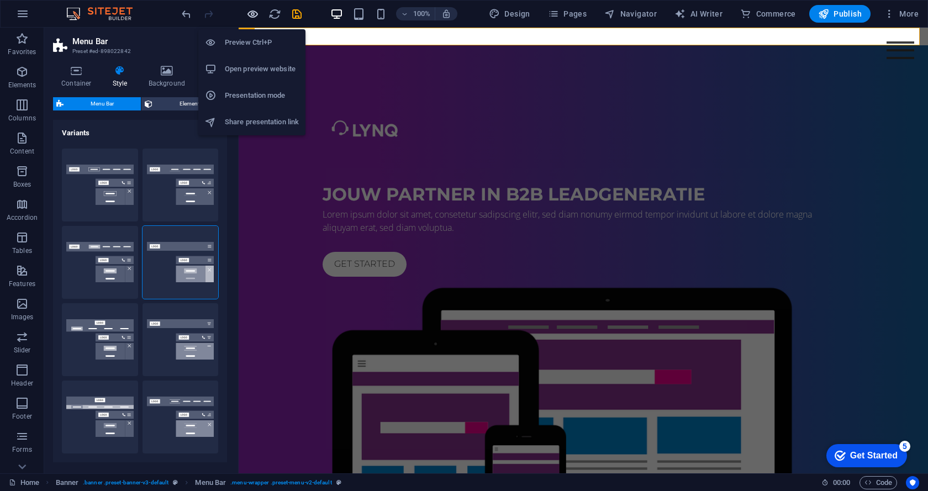
click at [252, 13] on icon "button" at bounding box center [252, 14] width 13 height 13
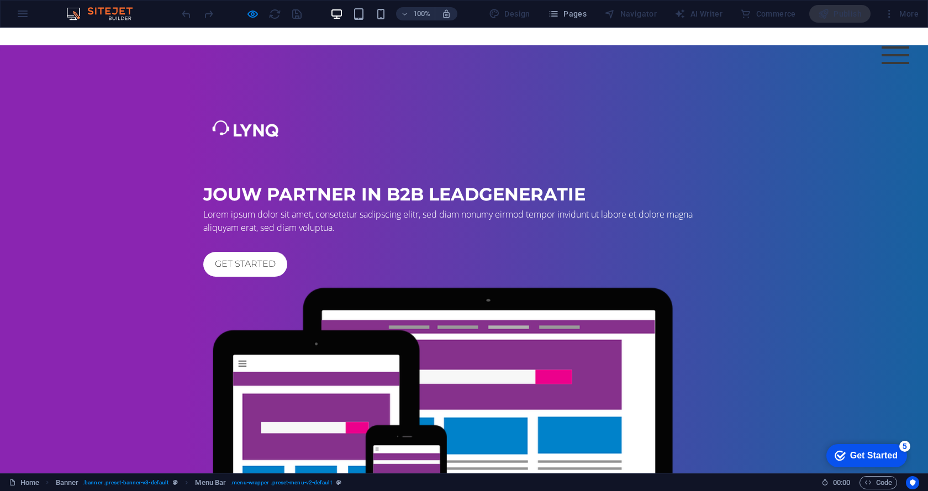
click at [889, 58] on div at bounding box center [896, 55] width 28 height 18
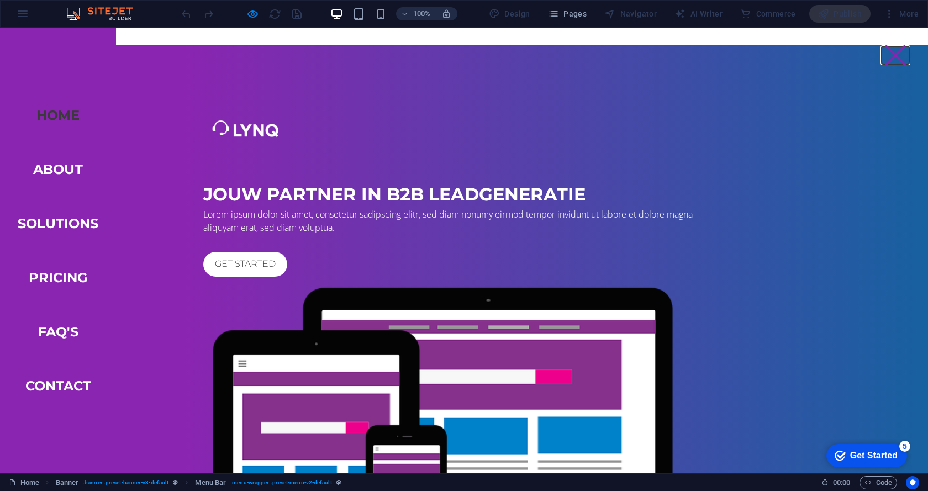
click at [888, 57] on button at bounding box center [895, 55] width 21 height 21
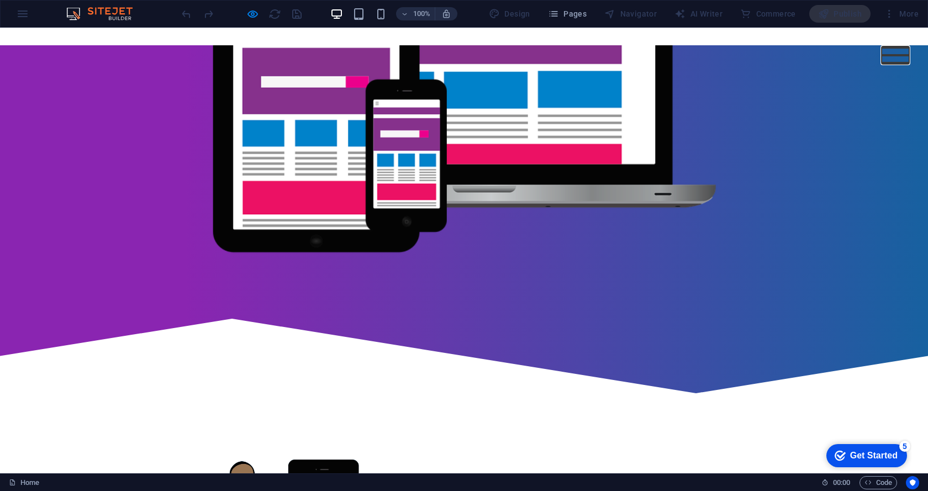
scroll to position [276, 0]
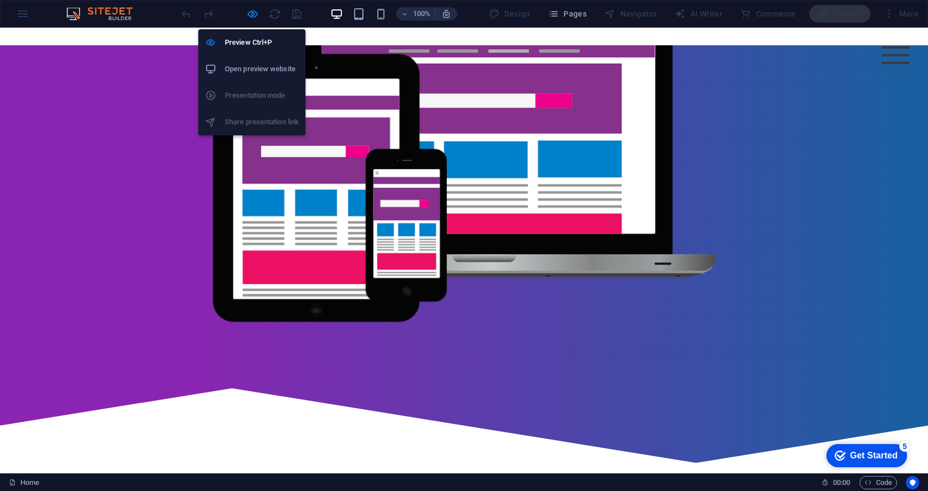
click at [252, 7] on div at bounding box center [242, 14] width 124 height 18
click at [252, 9] on icon "button" at bounding box center [252, 14] width 13 height 13
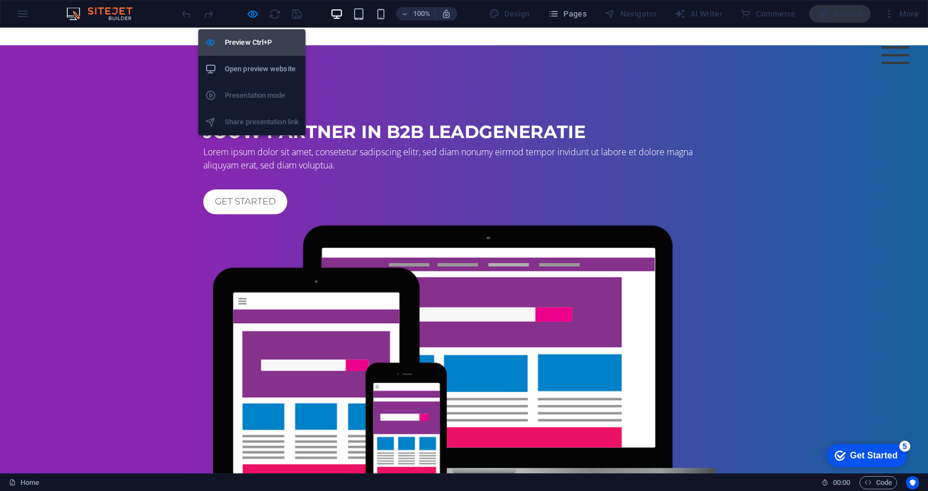
select select "rem"
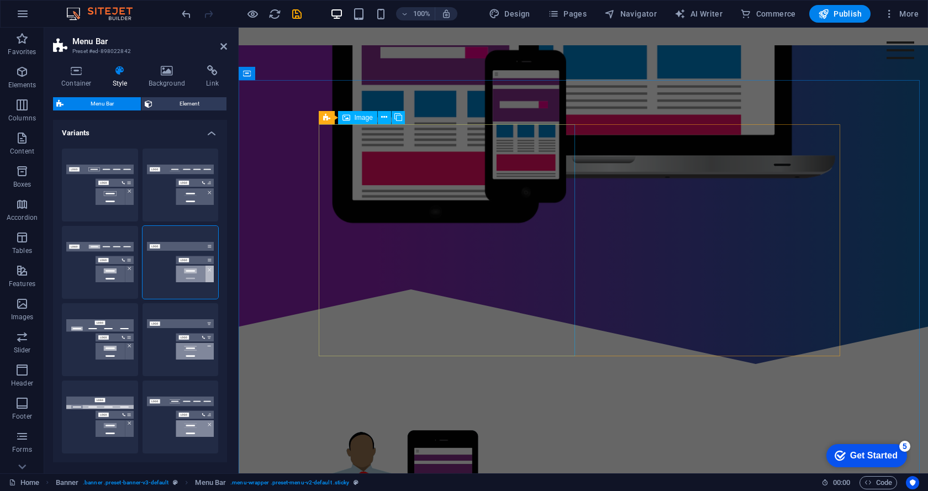
scroll to position [387, 0]
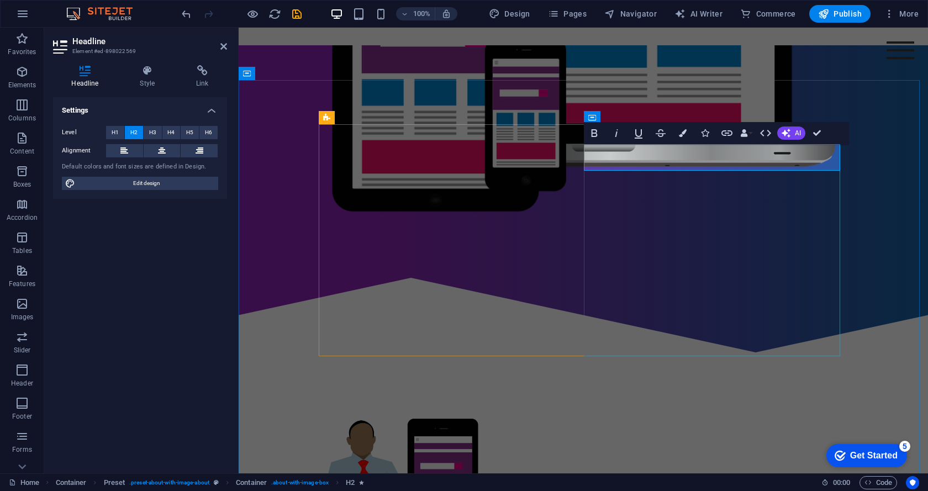
drag, startPoint x: 719, startPoint y: 155, endPoint x: 588, endPoint y: 157, distance: 130.9
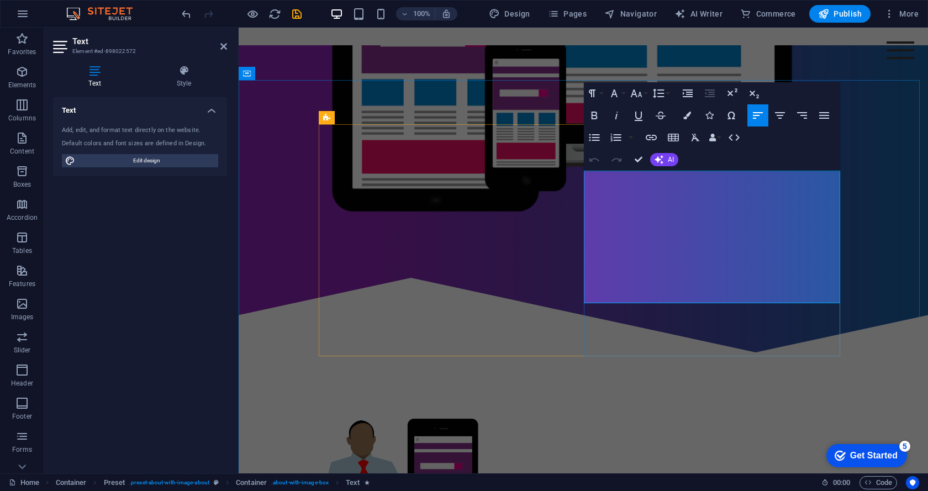
drag, startPoint x: 641, startPoint y: 294, endPoint x: 586, endPoint y: 177, distance: 129.5
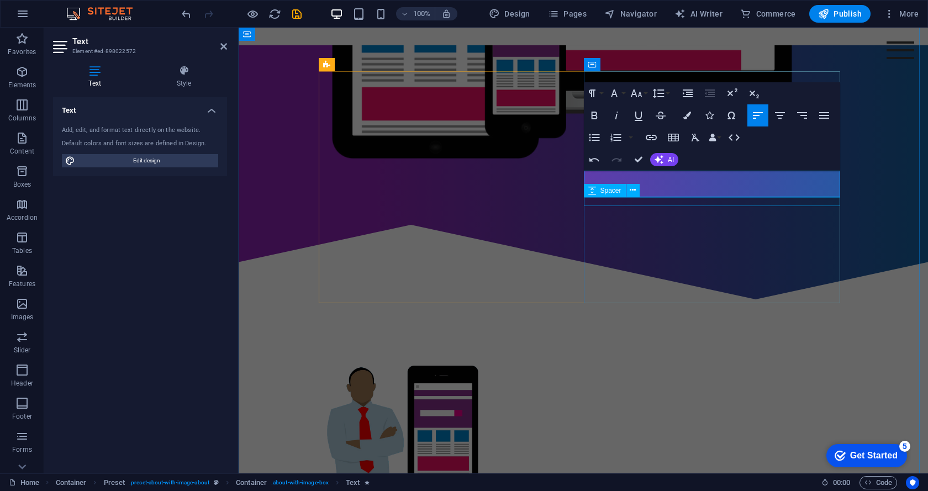
scroll to position [433, 0]
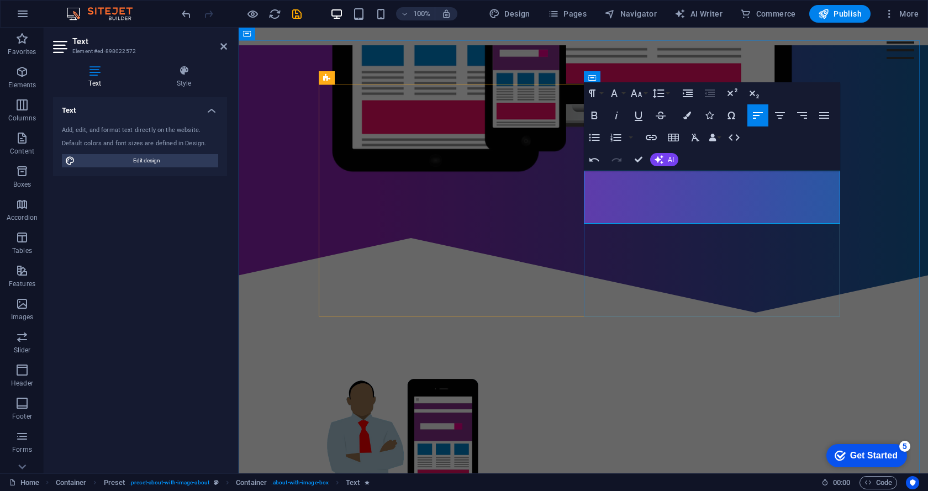
drag, startPoint x: 659, startPoint y: 215, endPoint x: 713, endPoint y: 205, distance: 54.5
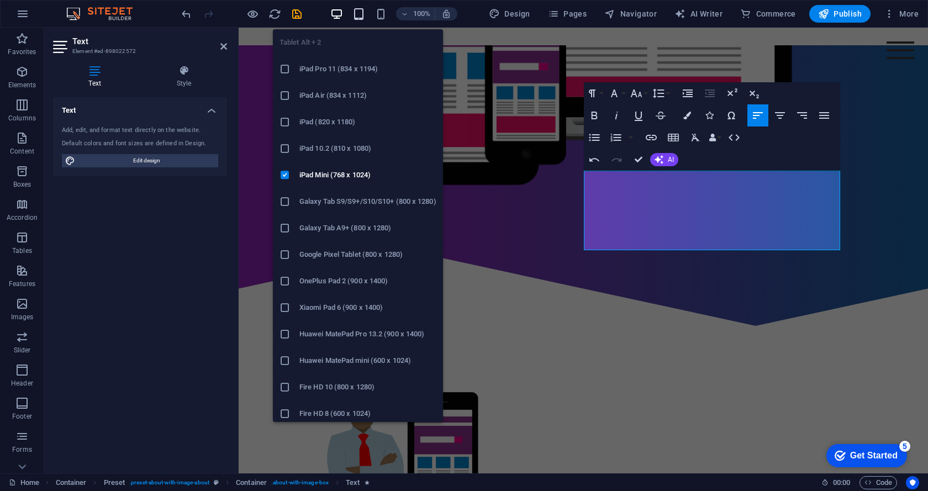
scroll to position [407, 0]
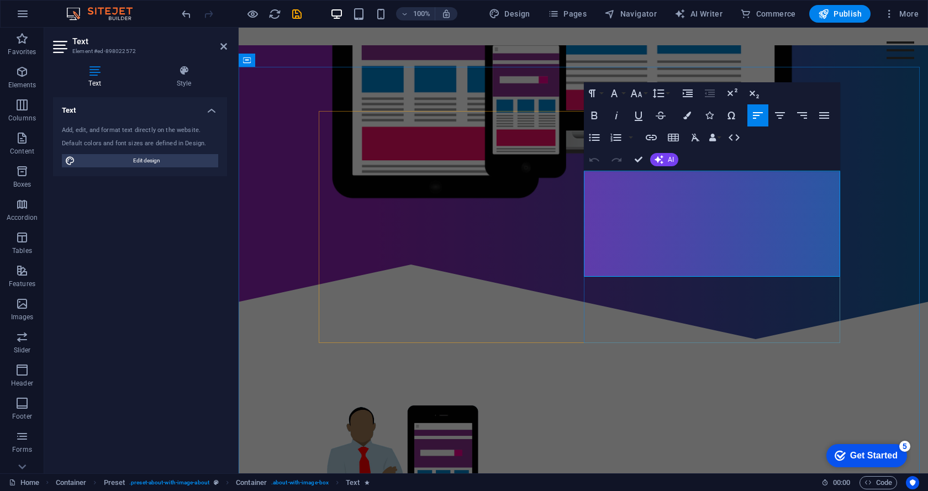
drag, startPoint x: 783, startPoint y: 268, endPoint x: 663, endPoint y: 268, distance: 119.9
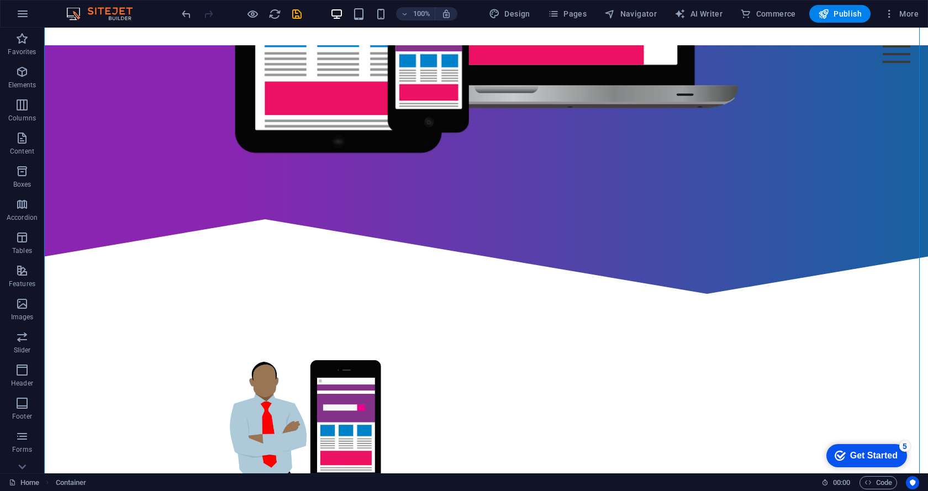
scroll to position [510, 0]
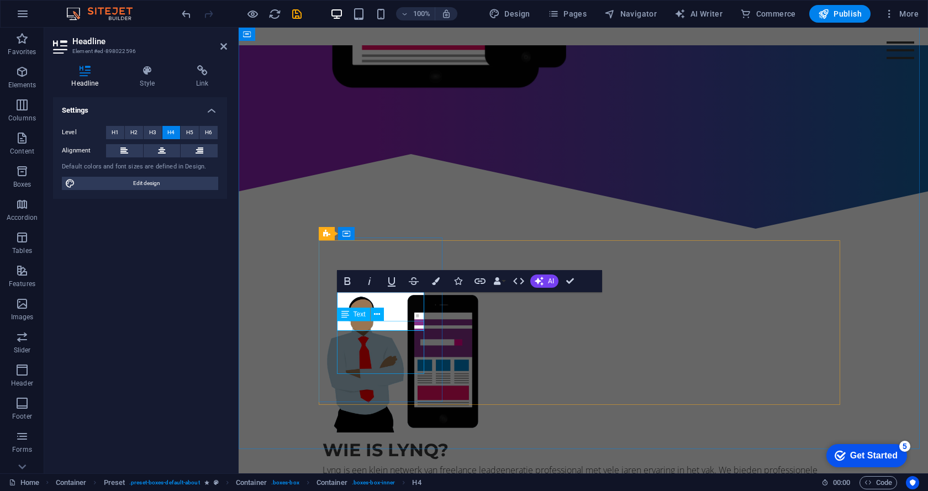
scroll to position [520, 0]
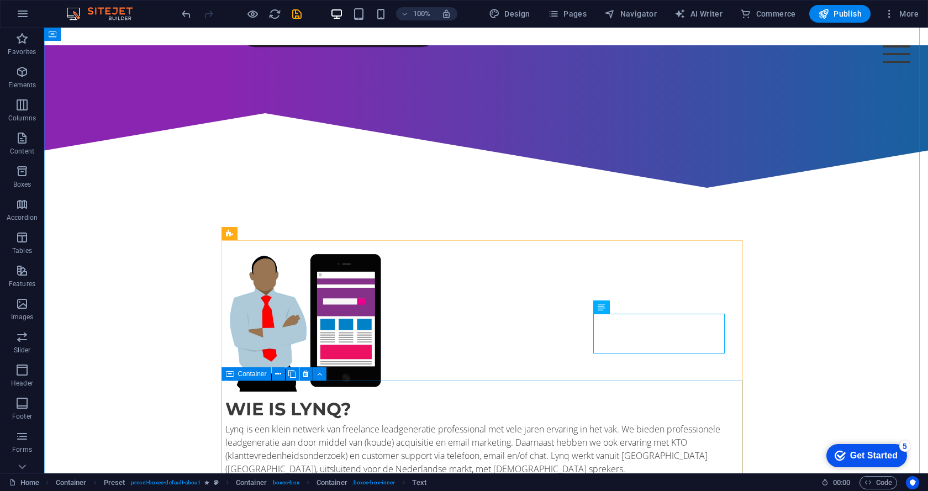
scroll to position [576, 0]
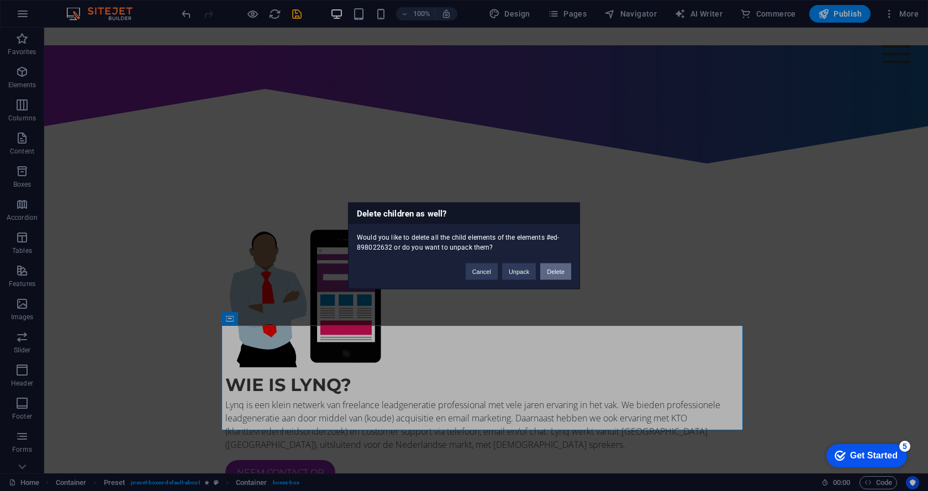
click at [544, 272] on button "Delete" at bounding box center [555, 271] width 31 height 17
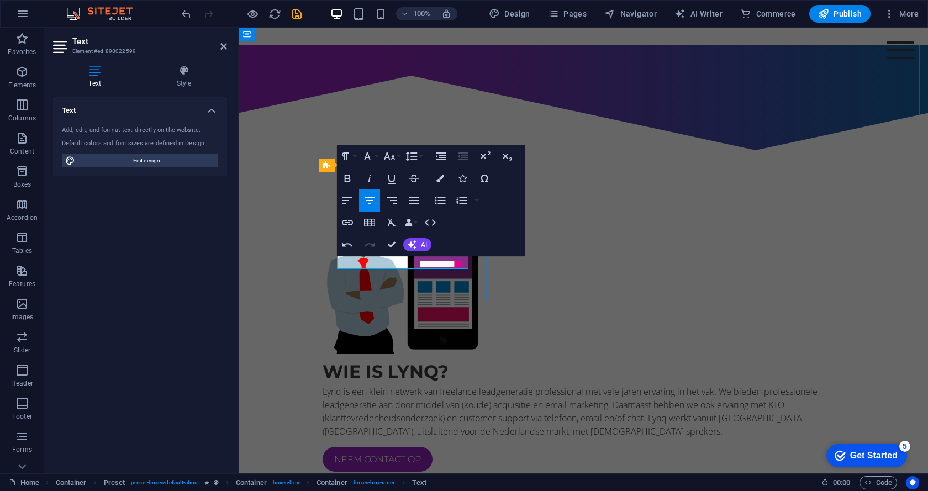
scroll to position [582, 0]
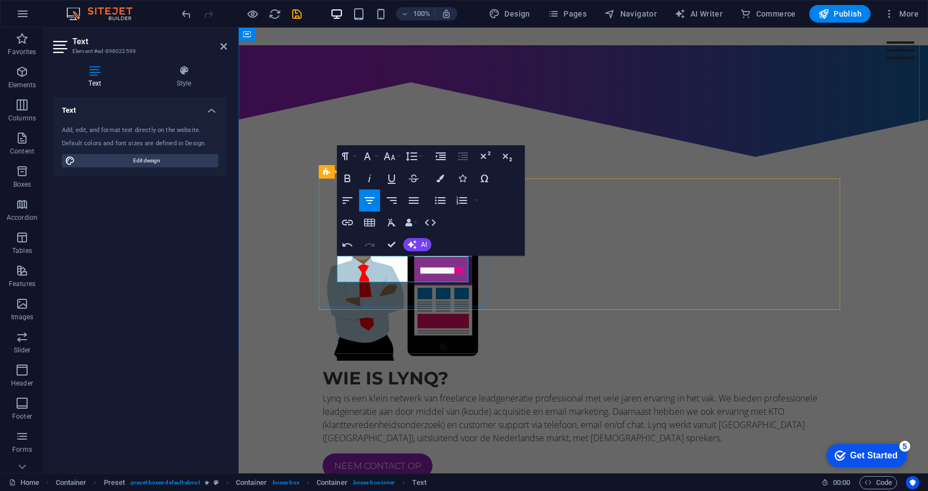
drag, startPoint x: 453, startPoint y: 275, endPoint x: 340, endPoint y: 268, distance: 112.9
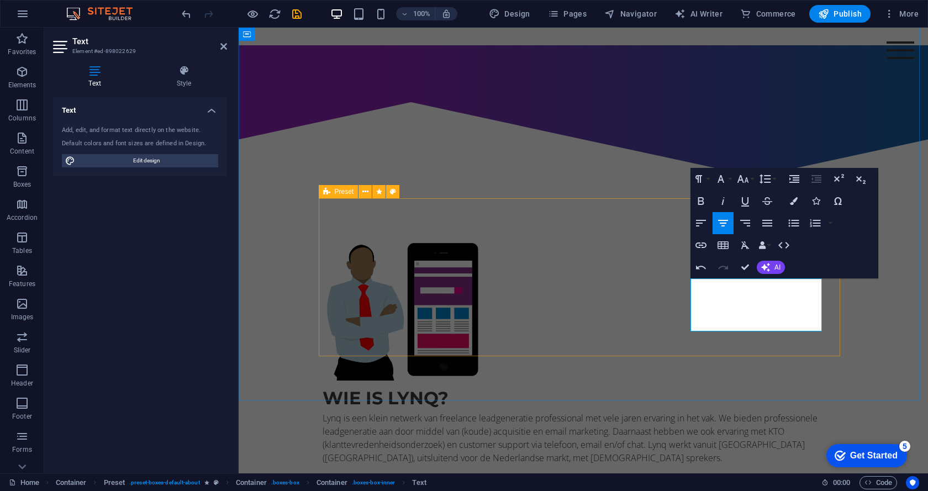
scroll to position [556, 0]
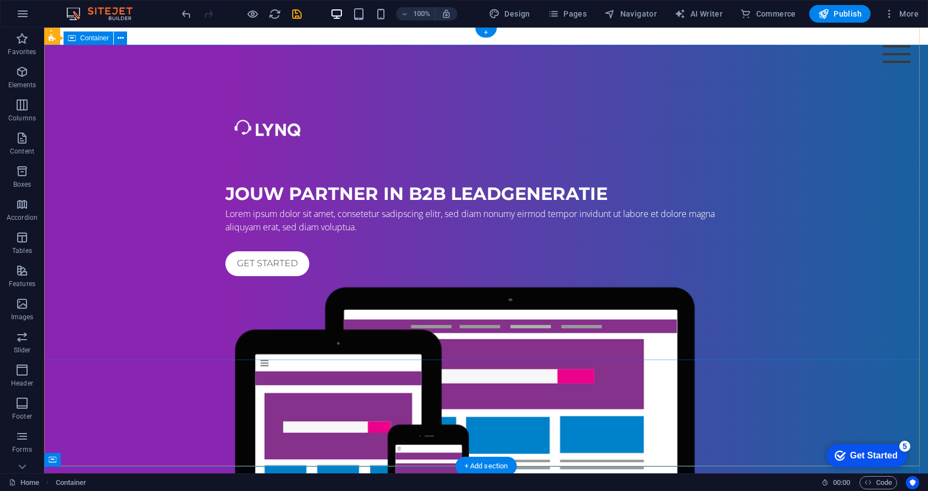
scroll to position [0, 0]
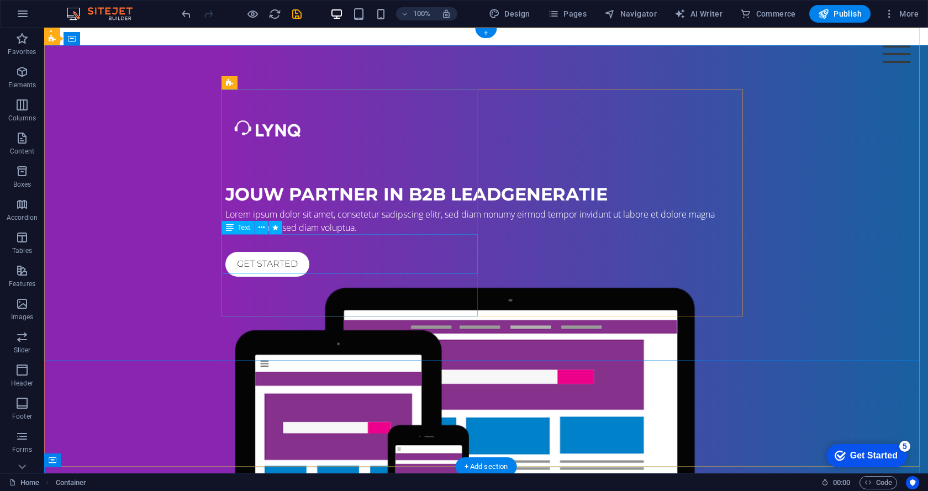
click at [279, 234] on div "Lorem ipsum dolor sit amet, consetetur sadipscing elitr, sed diam nonumy eirmod…" at bounding box center [485, 221] width 521 height 27
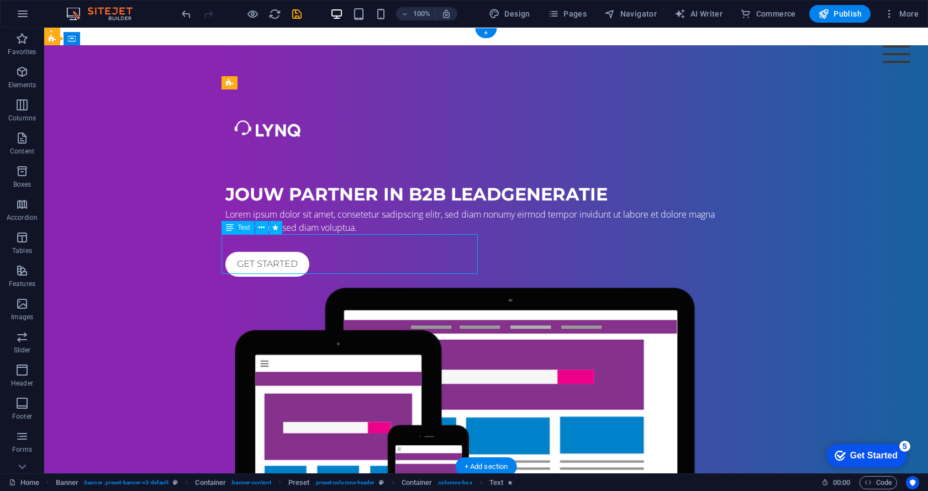
click at [279, 234] on div "Lorem ipsum dolor sit amet, consetetur sadipscing elitr, sed diam nonumy eirmod…" at bounding box center [485, 221] width 521 height 27
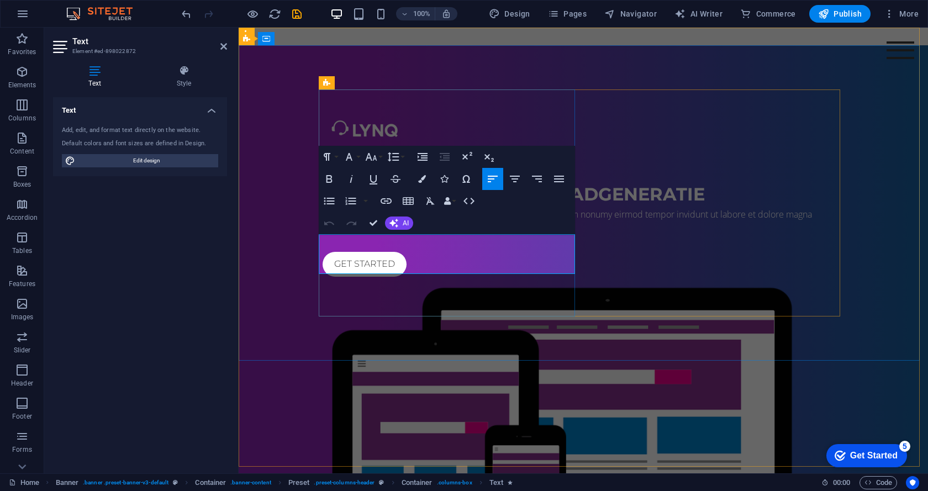
click at [364, 234] on span "Lorem ipsum dolor sit amet, consetetur sadipscing elitr, sed diam nonumy eirmod…" at bounding box center [567, 220] width 489 height 25
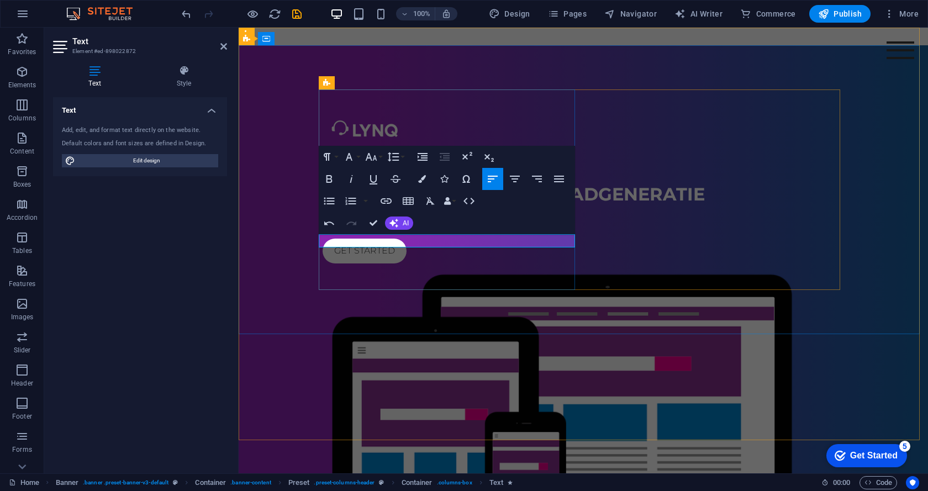
drag, startPoint x: 498, startPoint y: 241, endPoint x: 426, endPoint y: 240, distance: 72.4
click at [426, 221] on p "Op zoek naar meer leads? [PERSON_NAME] niet verder!" at bounding box center [583, 214] width 521 height 13
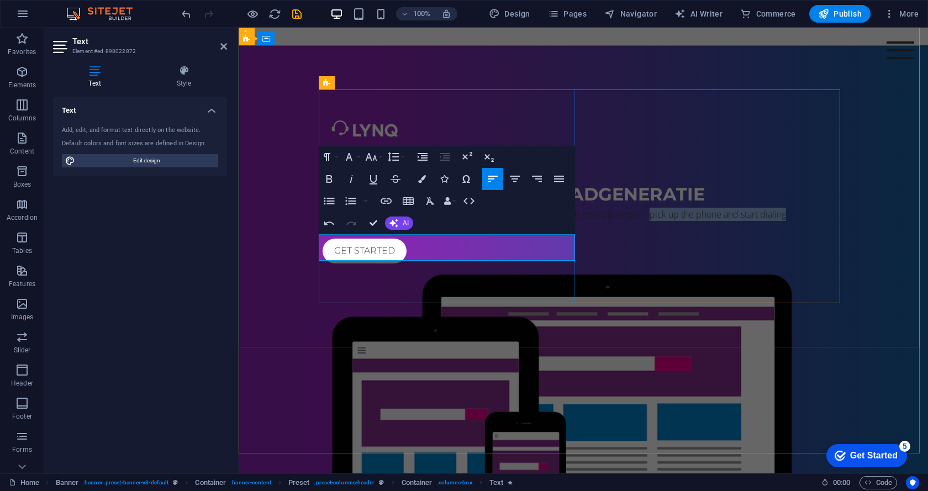
drag, startPoint x: 405, startPoint y: 255, endPoint x: 541, endPoint y: 258, distance: 135.9
click at [541, 221] on p "Op zoek naar meer leads? Bij Lynq ben je op het juiste adres. Ons motto is simp…" at bounding box center [583, 214] width 521 height 13
click at [333, 177] on icon "button" at bounding box center [329, 178] width 13 height 13
click at [647, 220] on strong "pick up the phone and start dialing" at bounding box center [715, 214] width 136 height 12
click at [477, 331] on div "jouw partner in b2b leadgeneratie Op zoek naar meer leads? Bij Lynq ben je op h…" at bounding box center [583, 340] width 689 height 590
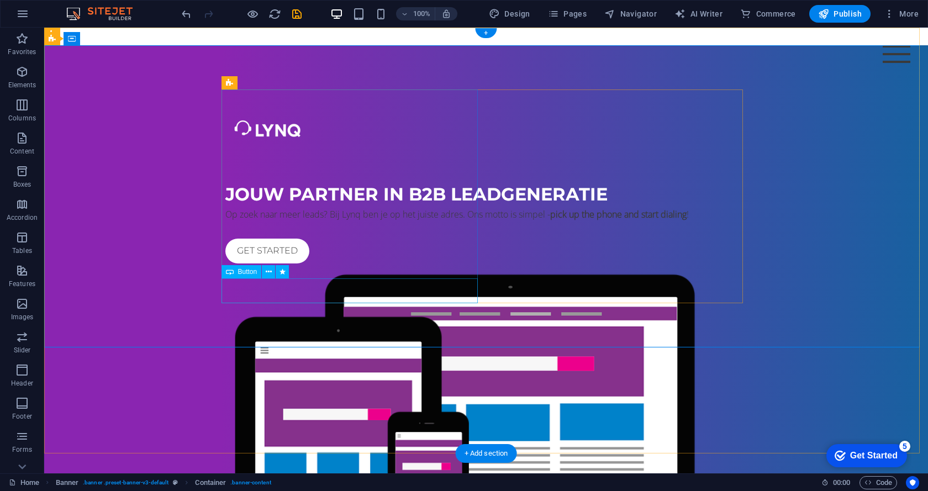
click at [272, 263] on div "Get started" at bounding box center [485, 251] width 521 height 25
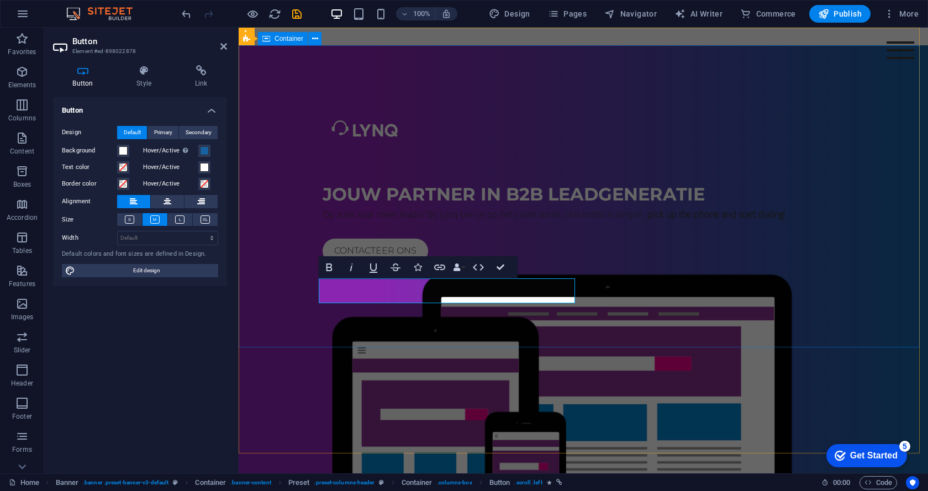
click at [384, 317] on div "jouw partner in b2b leadgeneratie Op zoek naar meer leads? Bij Lynq ben je op h…" at bounding box center [583, 340] width 689 height 590
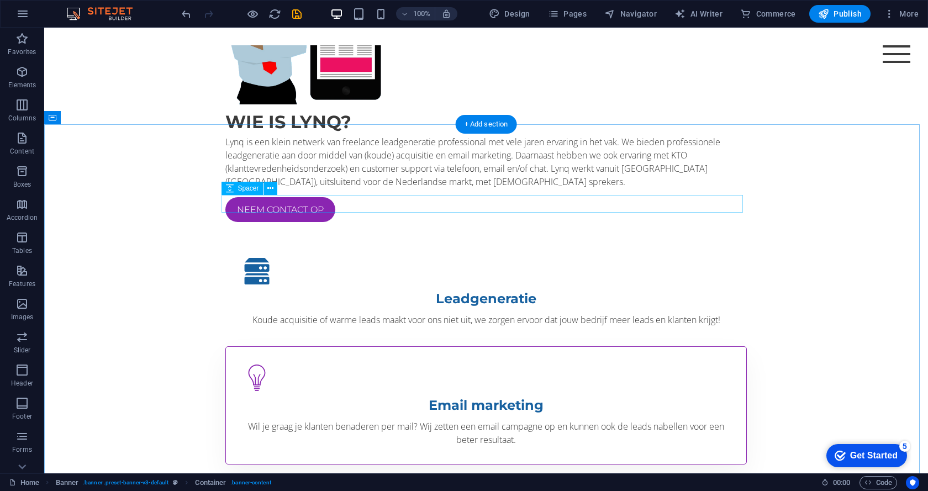
scroll to position [829, 0]
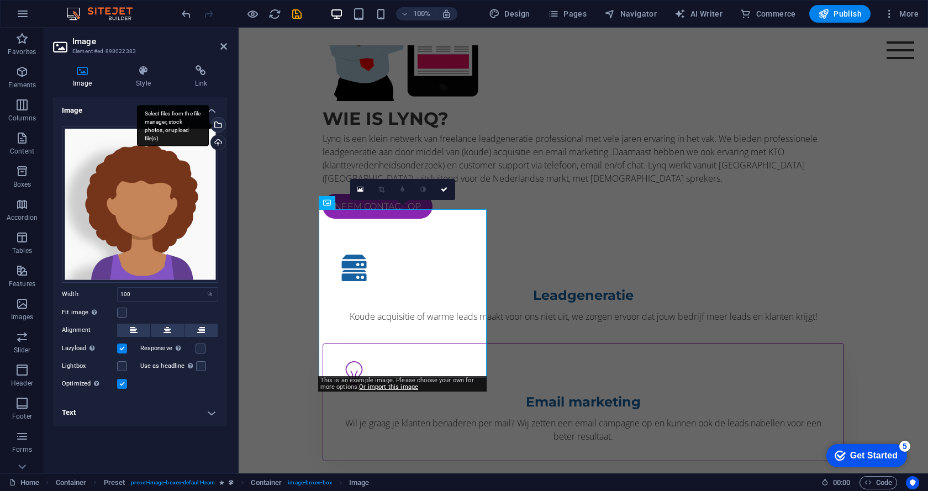
click at [222, 129] on div "Select files from the file manager, stock photos, or upload file(s)" at bounding box center [217, 126] width 17 height 17
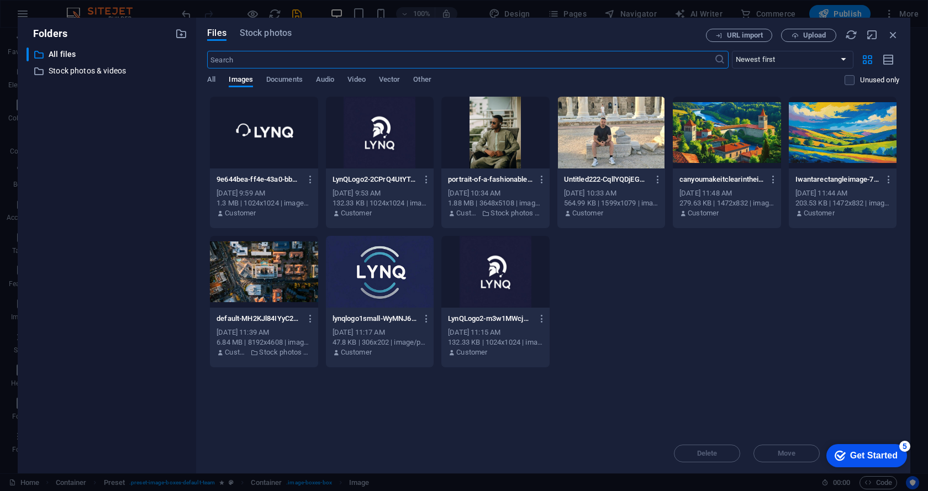
scroll to position [938, 0]
click at [259, 36] on span "Stock photos" at bounding box center [266, 33] width 52 height 13
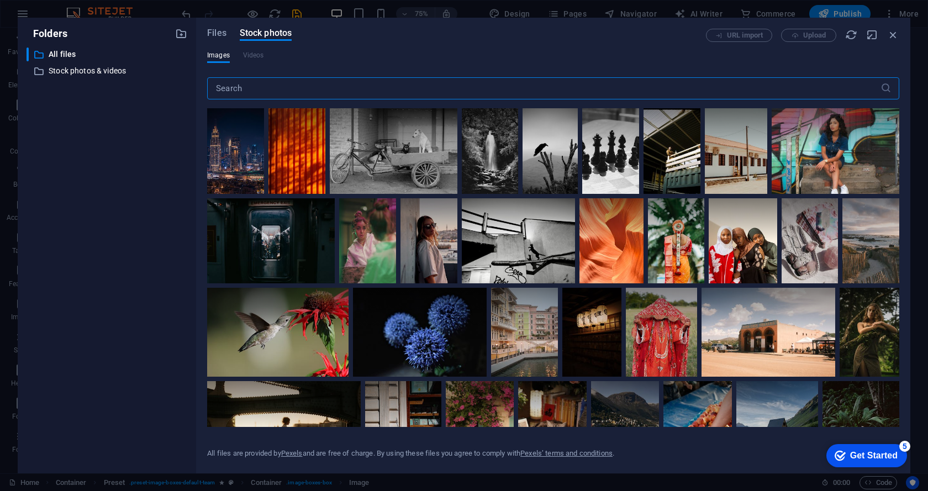
click at [243, 87] on input "text" at bounding box center [543, 88] width 673 height 22
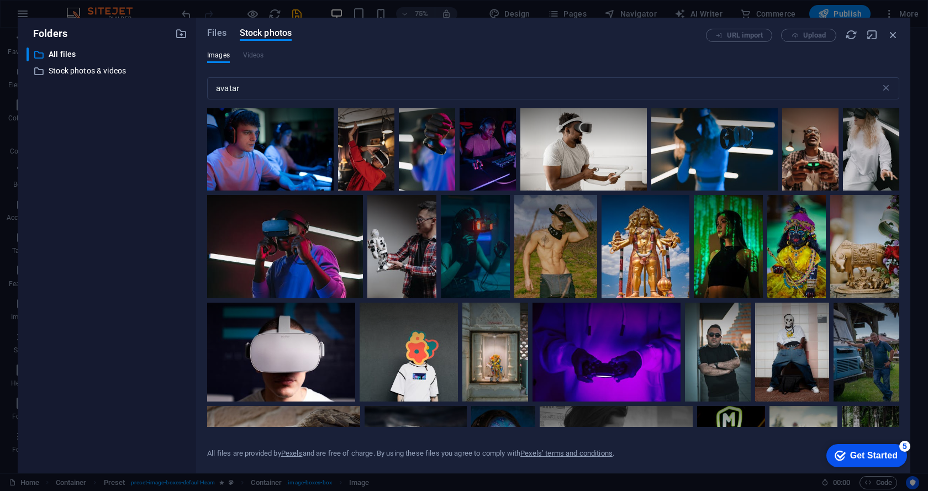
scroll to position [0, 0]
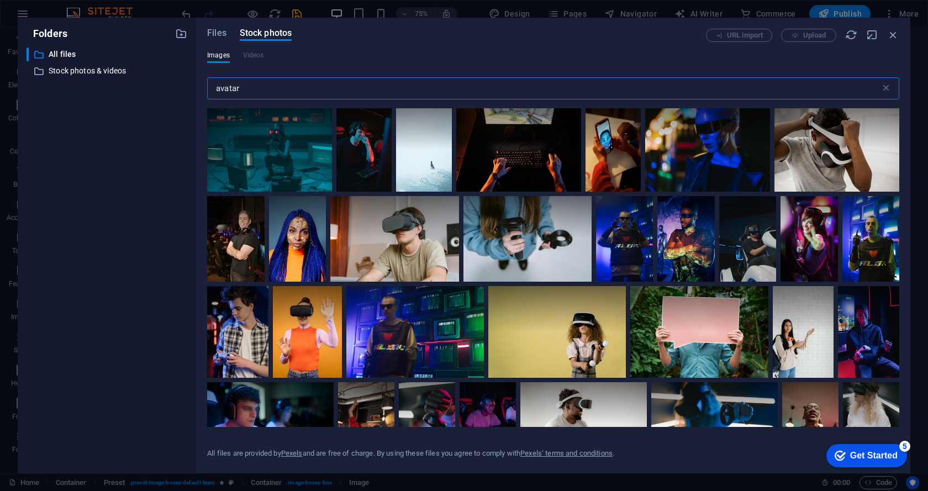
click at [324, 82] on input "avatar" at bounding box center [543, 88] width 673 height 22
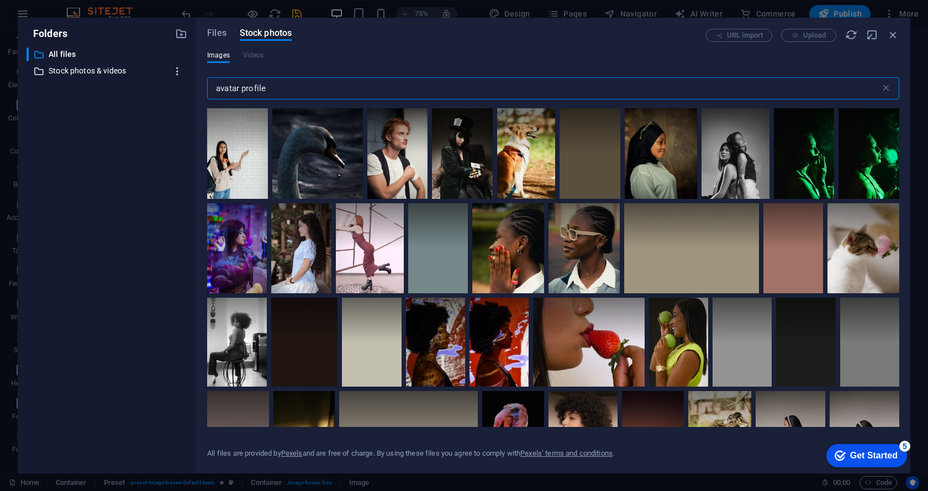
drag, startPoint x: 324, startPoint y: 82, endPoint x: 176, endPoint y: 77, distance: 148.7
click at [176, 77] on div "Folders ​ All files All files ​ Stock photos & videos Stock photos & videos Fil…" at bounding box center [464, 246] width 893 height 456
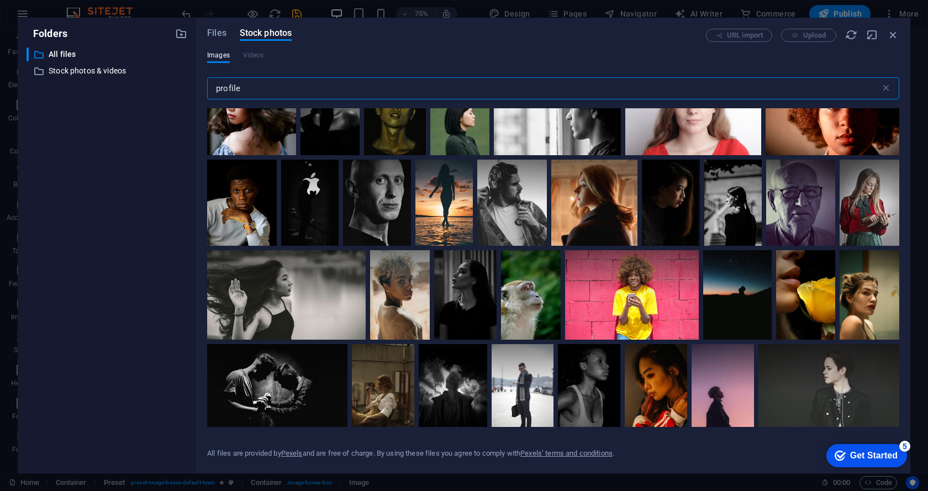
scroll to position [497, 0]
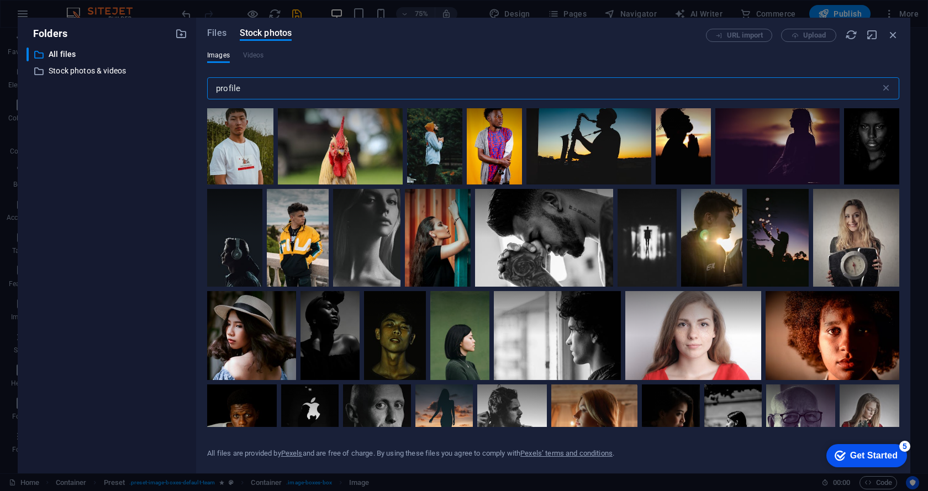
click at [256, 92] on input "profile" at bounding box center [543, 88] width 673 height 22
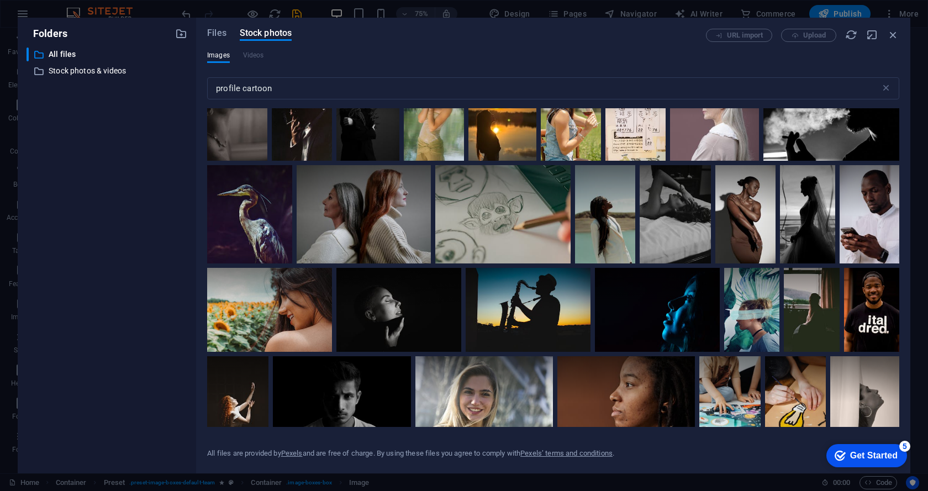
scroll to position [4309, 0]
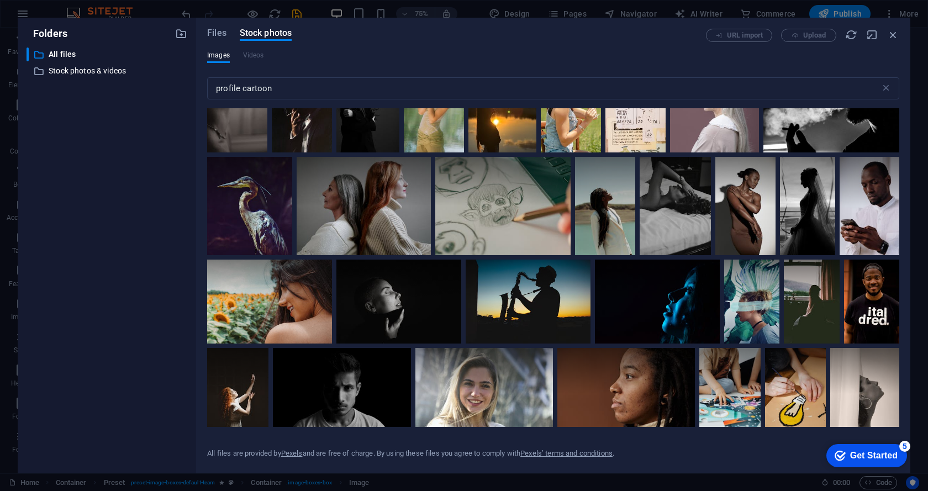
drag, startPoint x: 273, startPoint y: 86, endPoint x: 168, endPoint y: 86, distance: 104.9
click at [170, 86] on div "Folders ​ All files All files ​ Stock photos & videos Stock photos & videos Fil…" at bounding box center [464, 246] width 893 height 456
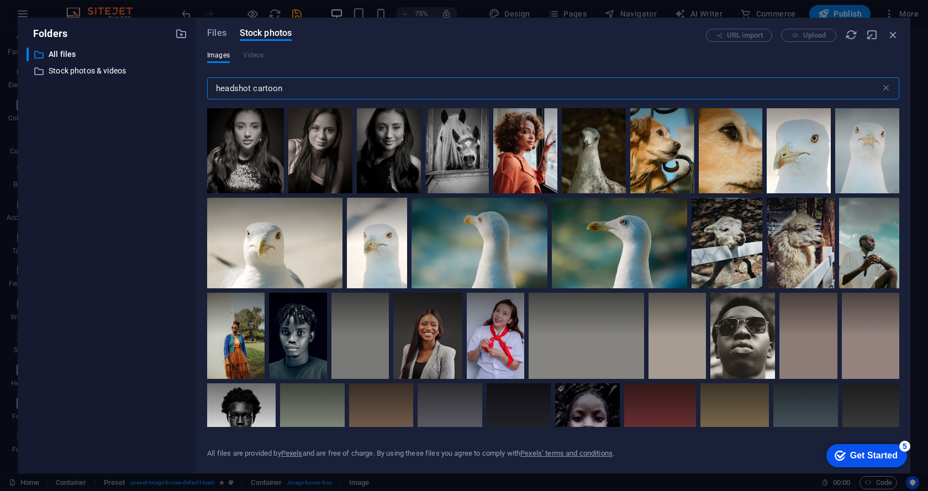
scroll to position [951, 0]
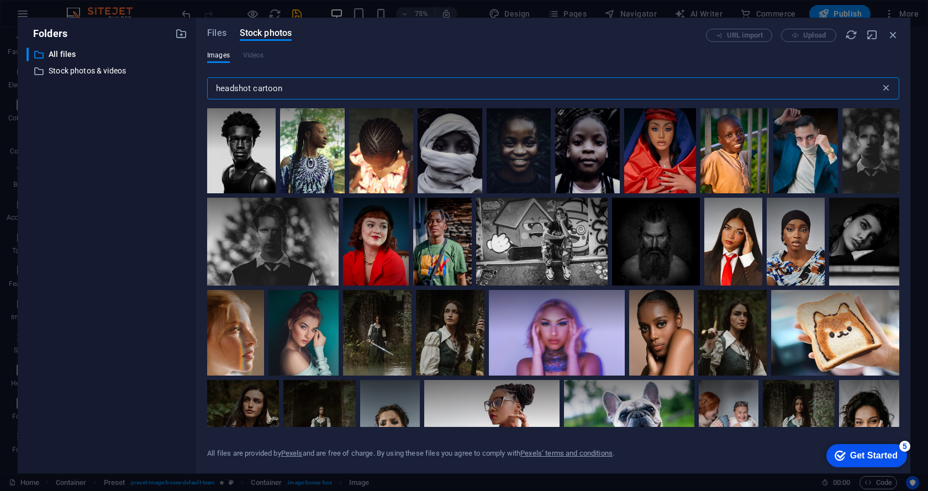
click at [880, 84] on div "headshot cartoon ​" at bounding box center [553, 88] width 692 height 22
click at [883, 85] on icon at bounding box center [885, 88] width 11 height 11
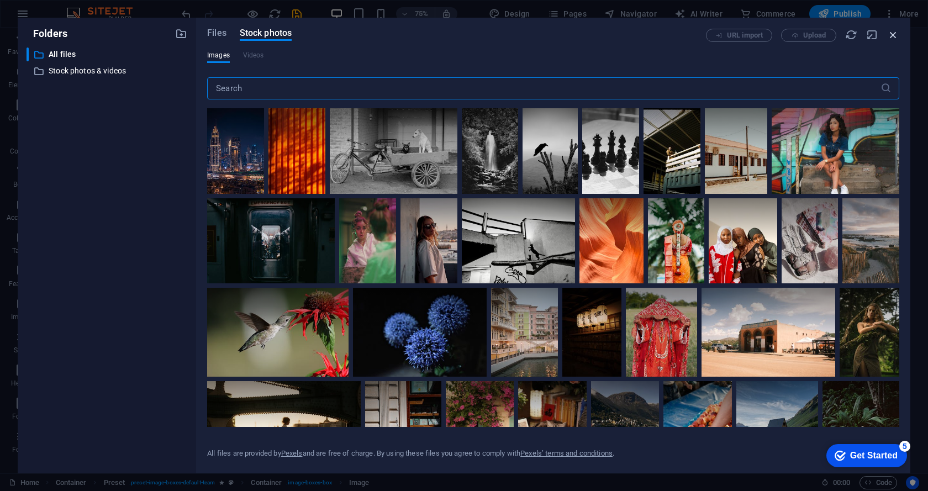
click at [898, 40] on icon "button" at bounding box center [893, 35] width 12 height 12
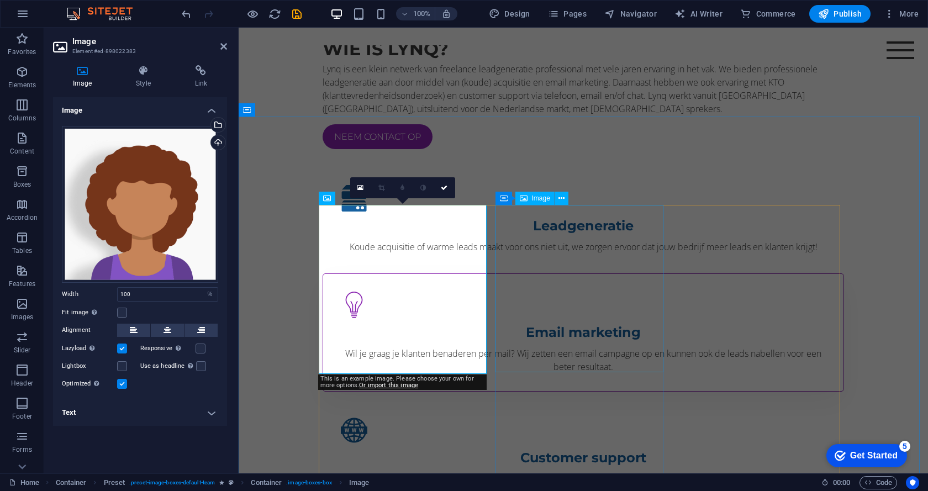
scroll to position [939, 0]
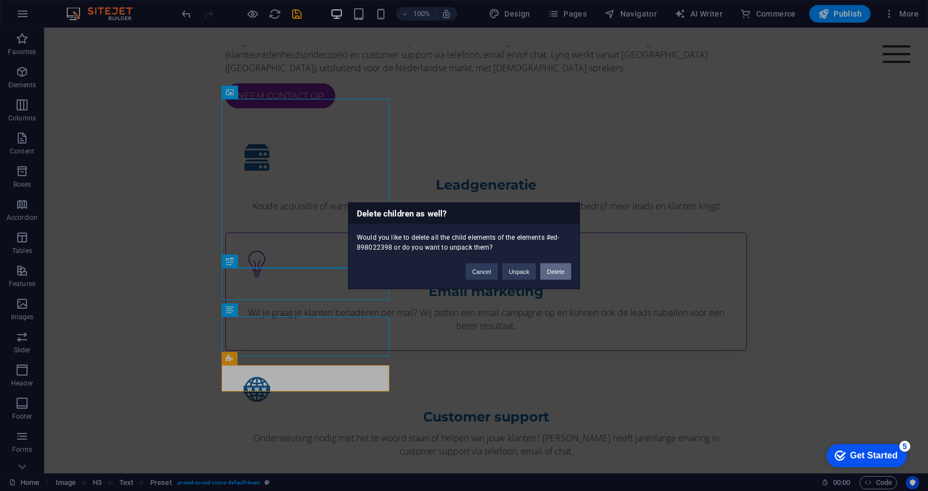
click at [556, 270] on button "Delete" at bounding box center [555, 271] width 31 height 17
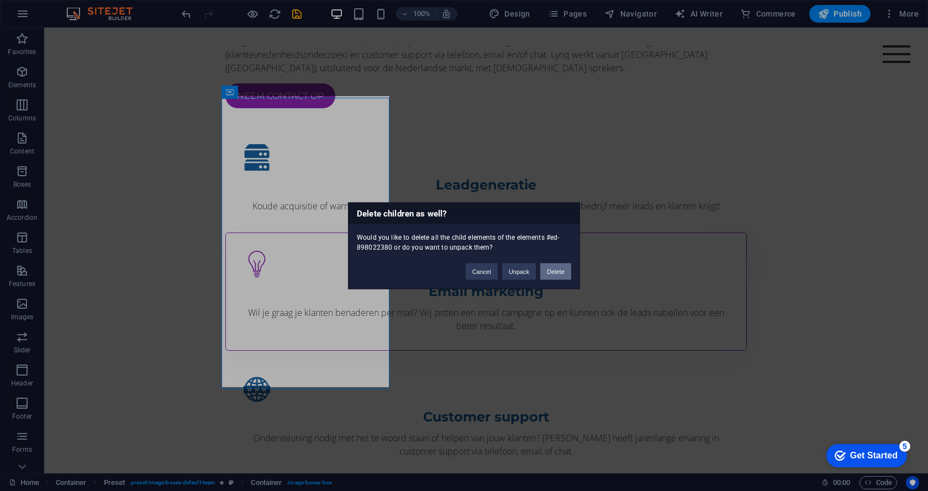
click at [562, 273] on button "Delete" at bounding box center [555, 271] width 31 height 17
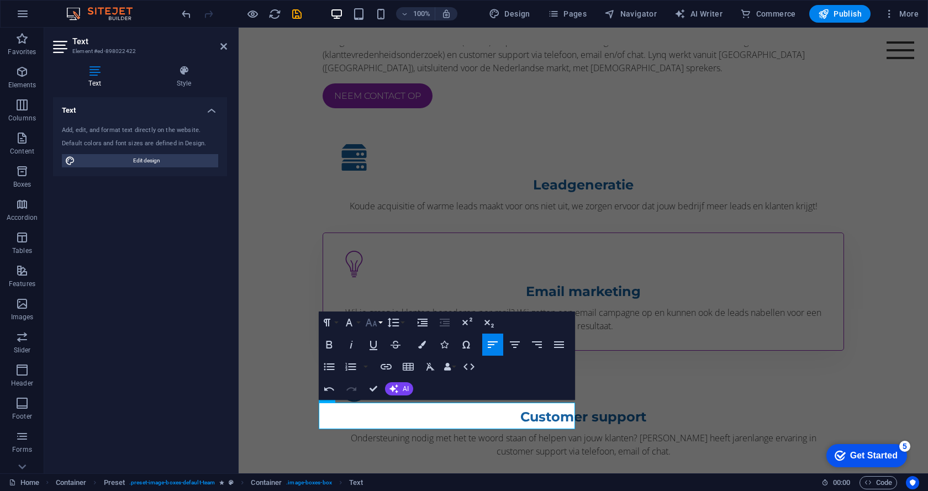
click at [377, 321] on icon "button" at bounding box center [371, 322] width 13 height 13
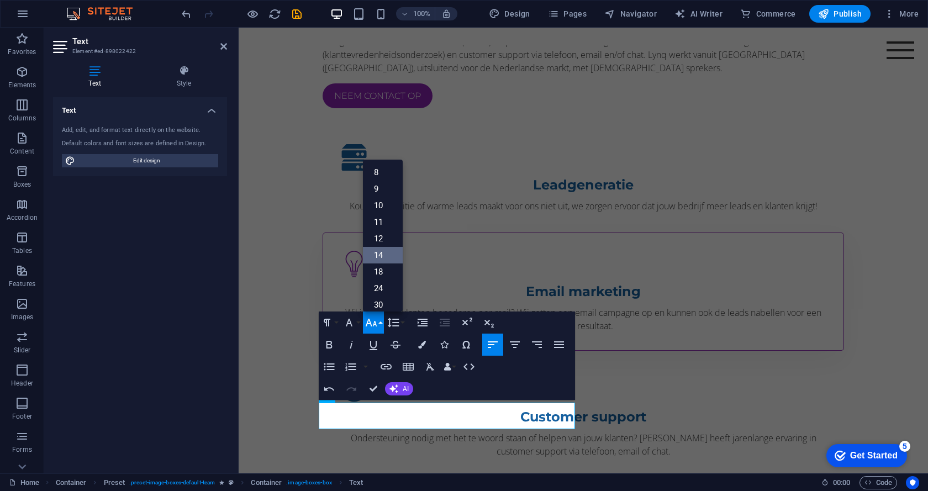
click at [382, 258] on link "14" at bounding box center [383, 255] width 40 height 17
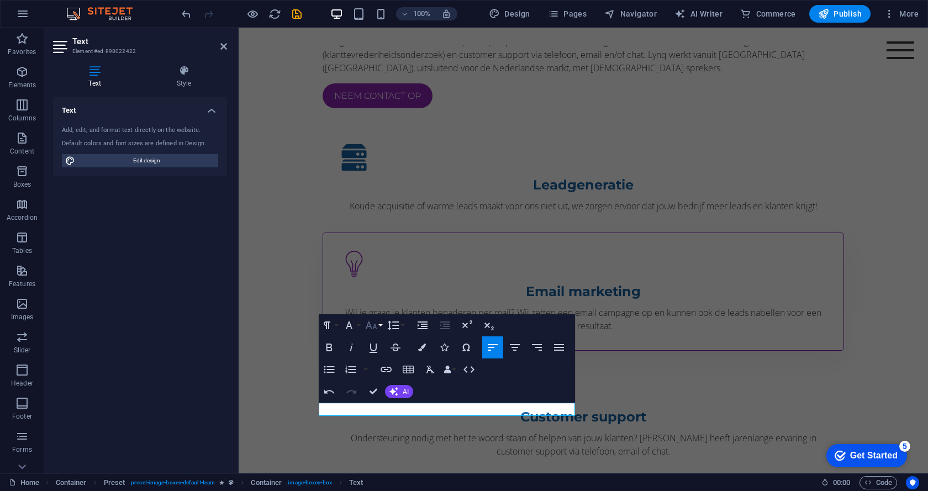
click at [372, 326] on icon "button" at bounding box center [371, 325] width 13 height 13
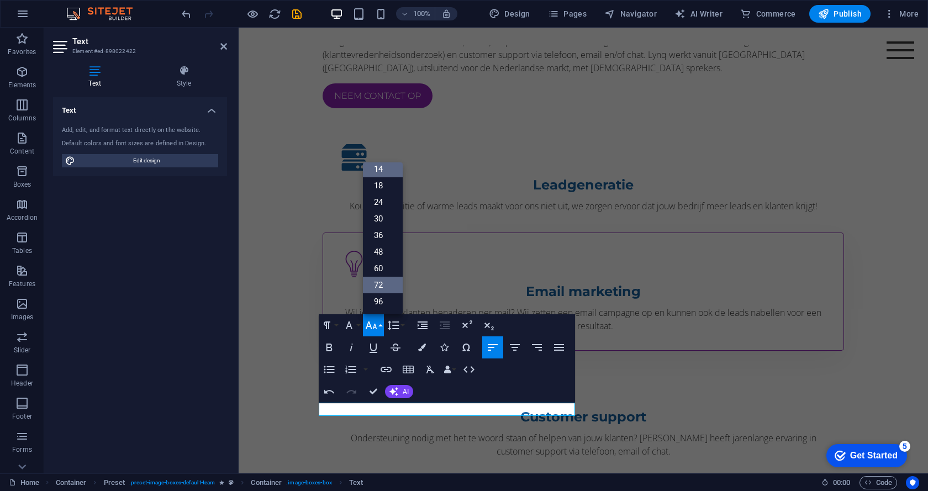
scroll to position [89, 0]
click at [385, 186] on link "18" at bounding box center [383, 185] width 40 height 17
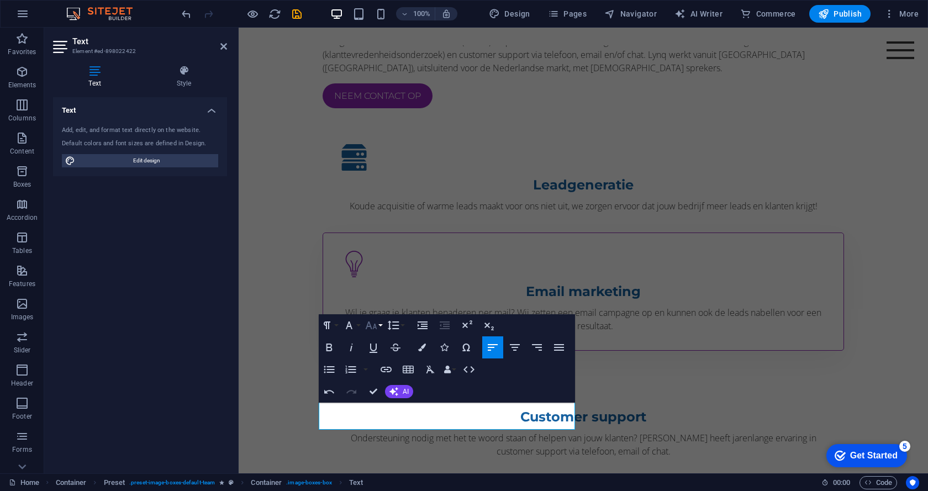
click at [372, 322] on icon "button" at bounding box center [371, 325] width 13 height 13
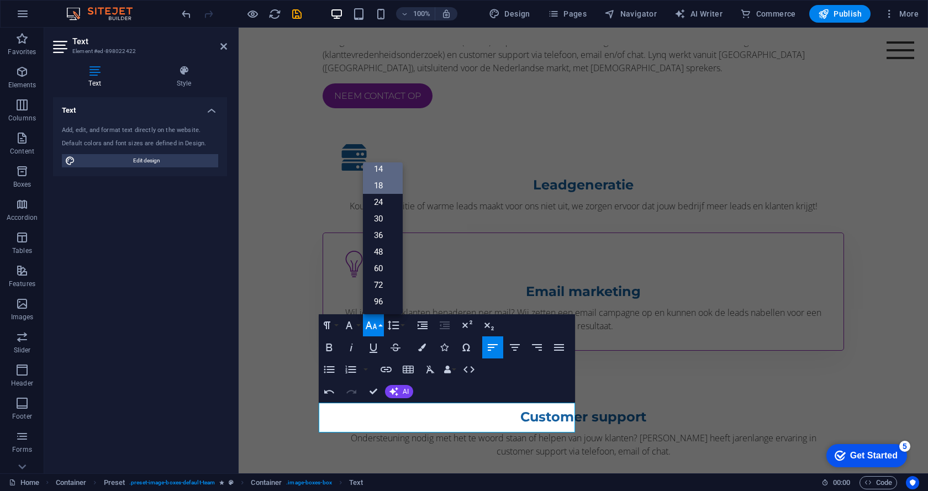
click at [382, 171] on link "14" at bounding box center [383, 169] width 40 height 17
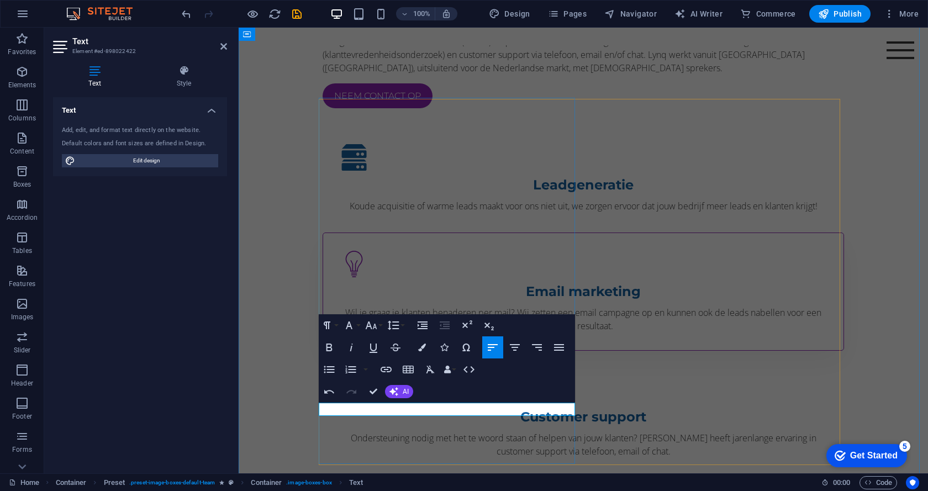
click at [518, 346] on icon "button" at bounding box center [514, 347] width 13 height 13
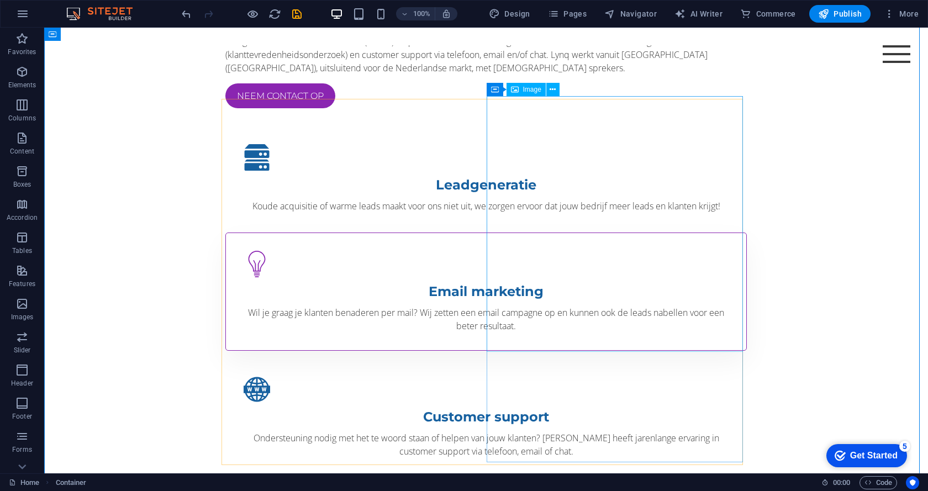
click at [553, 94] on icon at bounding box center [553, 93] width 6 height 12
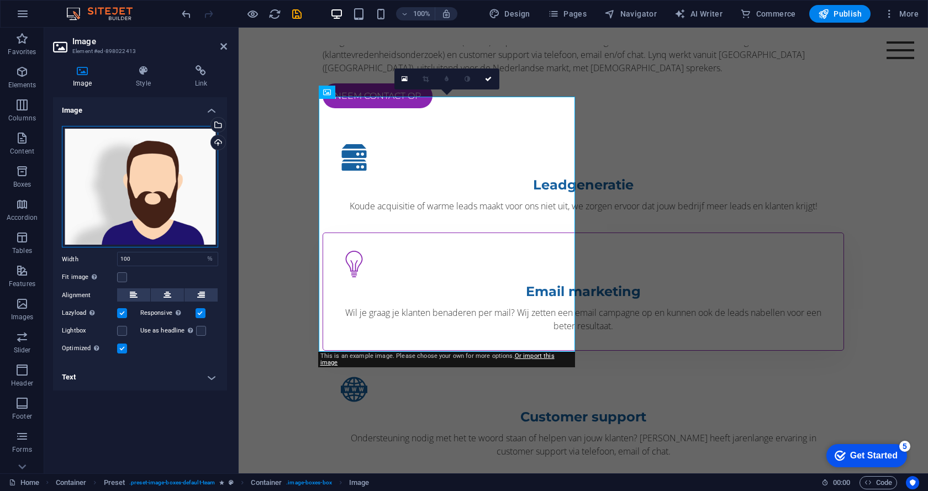
click at [119, 161] on div "Drag files here, click to choose files or select files from Files or our free s…" at bounding box center [140, 187] width 156 height 122
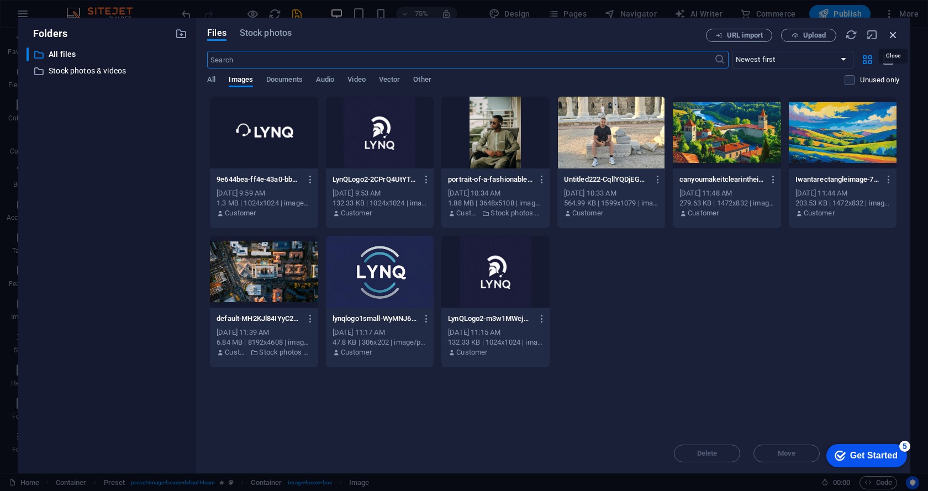
click at [895, 35] on icon "button" at bounding box center [893, 35] width 12 height 12
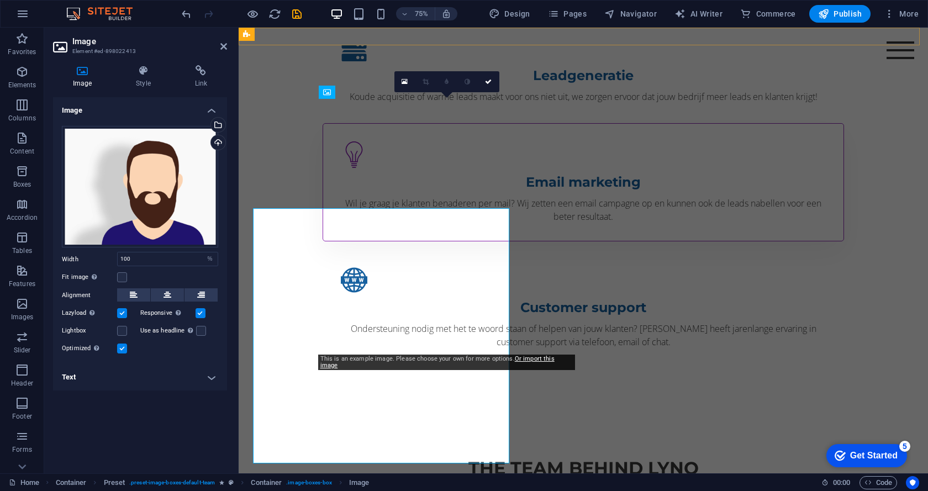
scroll to position [939, 0]
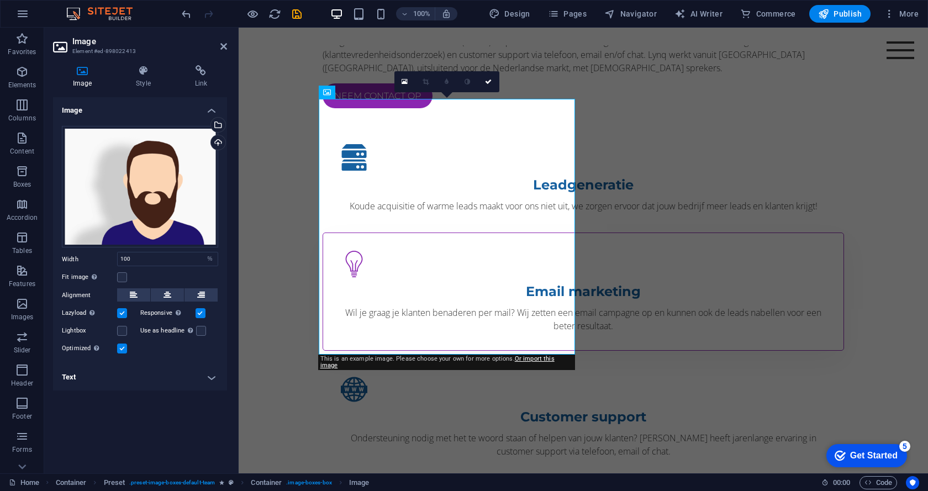
drag, startPoint x: 370, startPoint y: 181, endPoint x: 244, endPoint y: 131, distance: 135.6
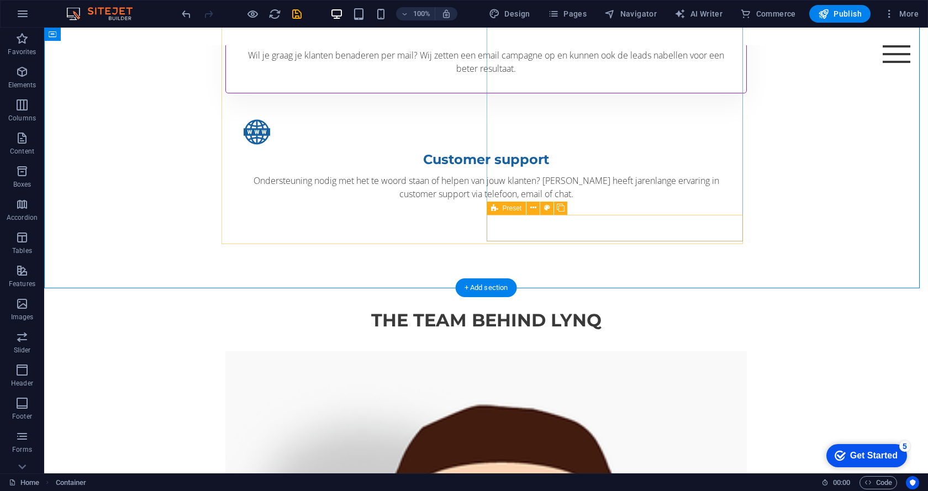
scroll to position [1215, 0]
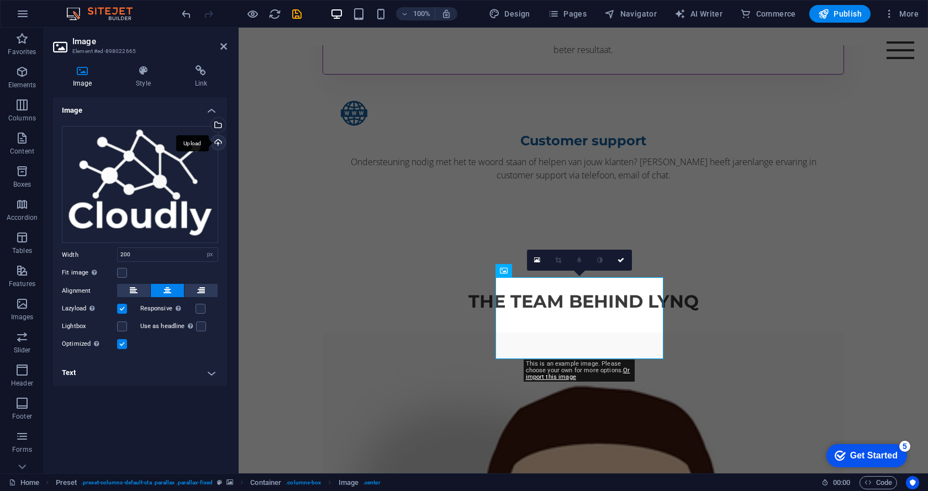
click at [215, 141] on div "Upload" at bounding box center [217, 143] width 17 height 17
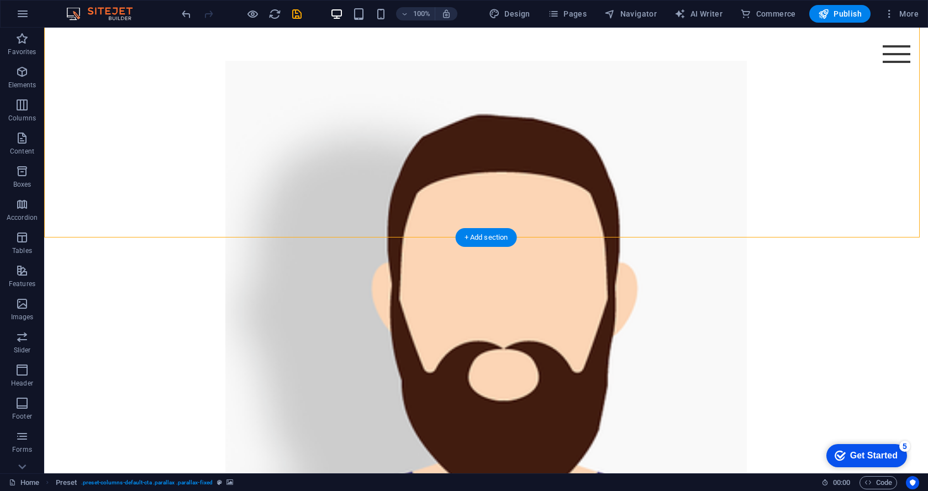
scroll to position [1547, 0]
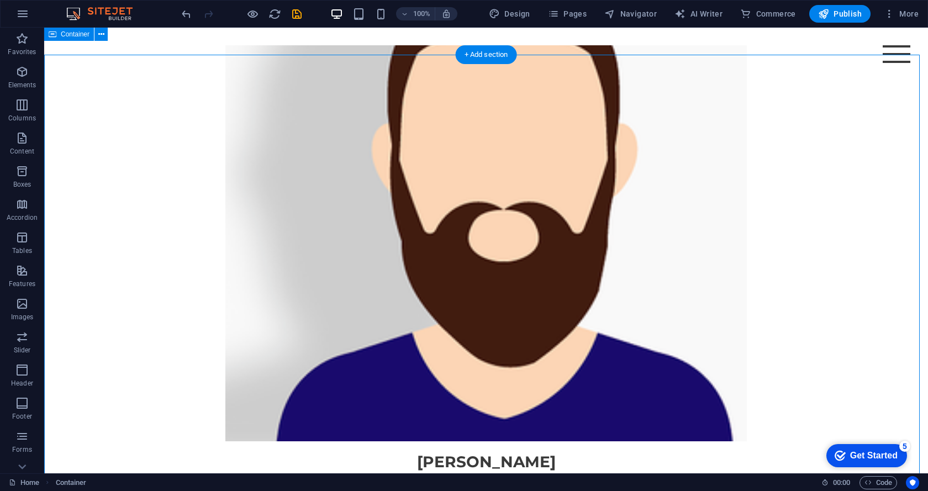
scroll to position [1602, 0]
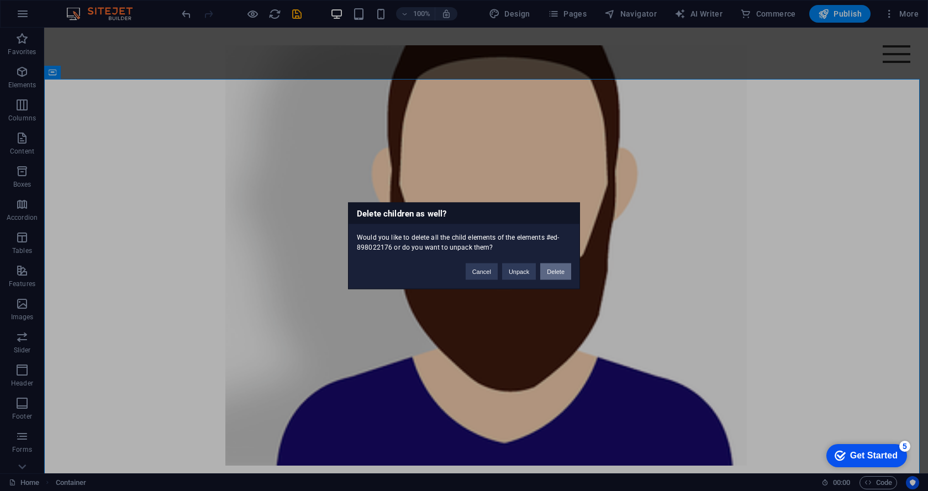
click at [561, 269] on button "Delete" at bounding box center [555, 271] width 31 height 17
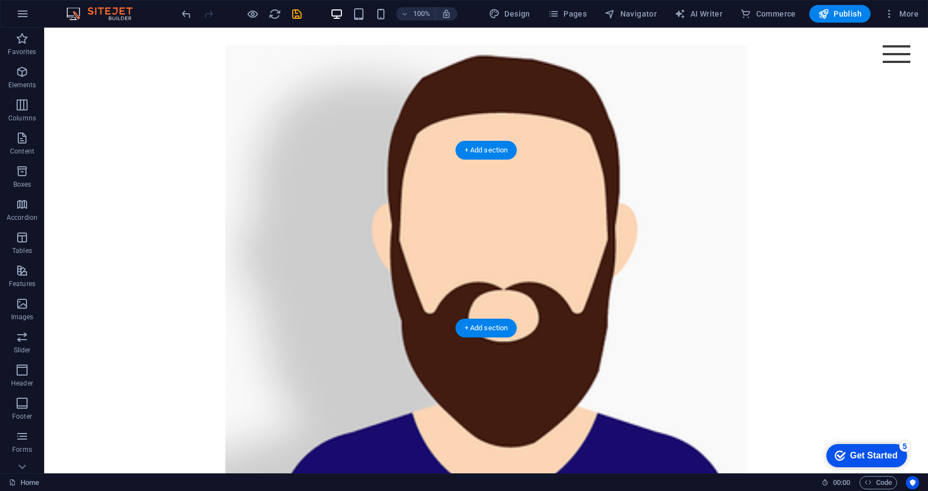
scroll to position [1547, 0]
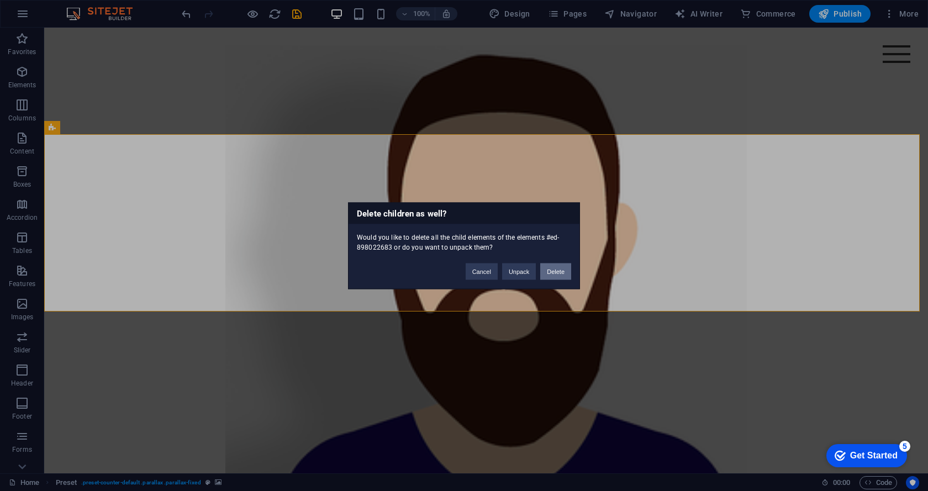
click at [540, 271] on button "Delete" at bounding box center [555, 271] width 31 height 17
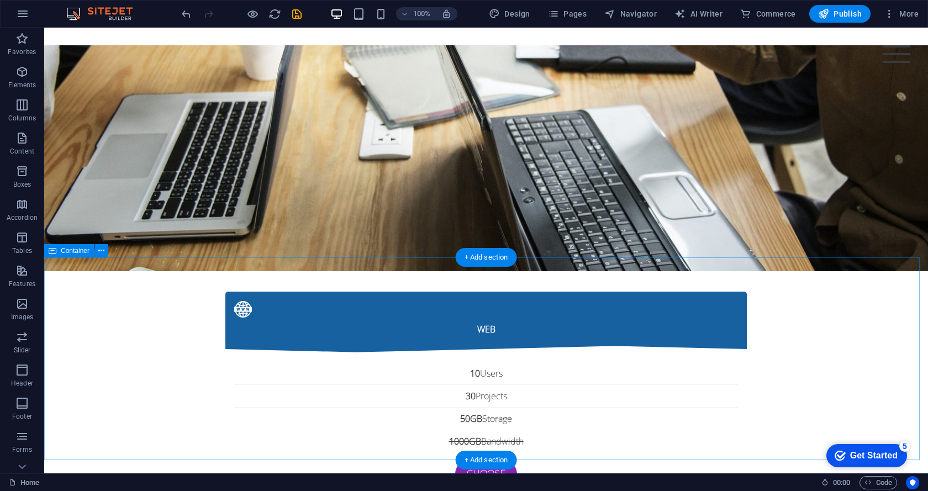
scroll to position [3148, 0]
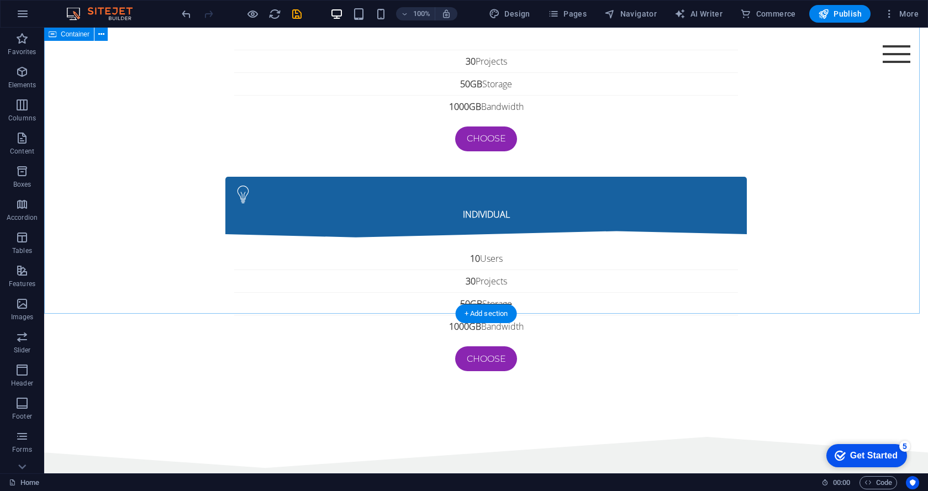
scroll to position [3756, 0]
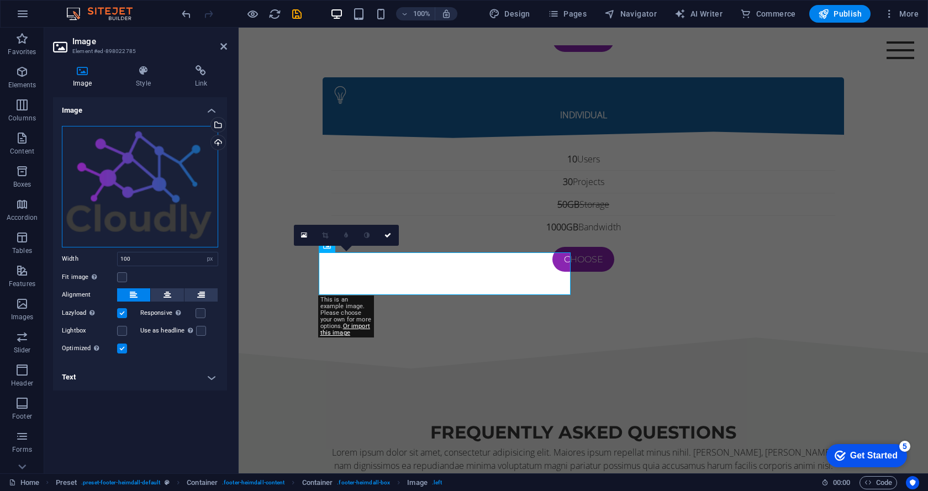
click at [156, 196] on div "Drag files here, click to choose files or select files from Files or our free s…" at bounding box center [140, 187] width 156 height 122
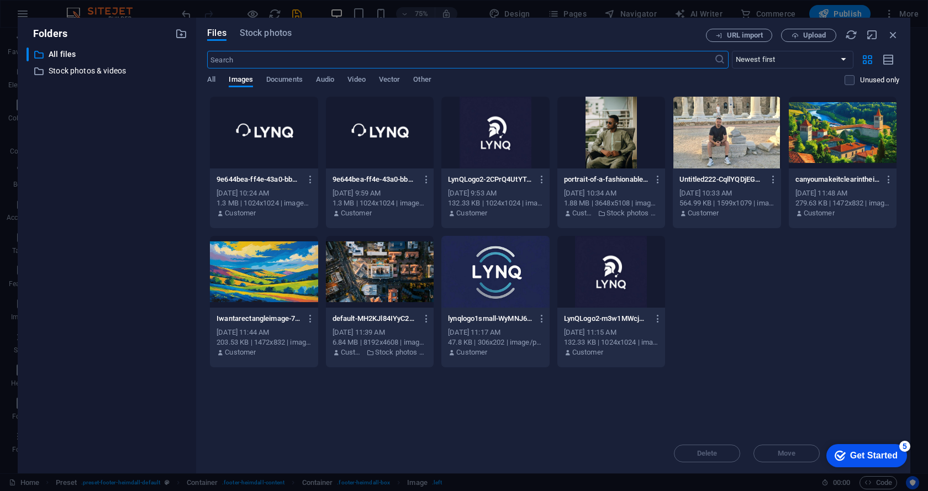
click at [272, 128] on div at bounding box center [264, 133] width 108 height 72
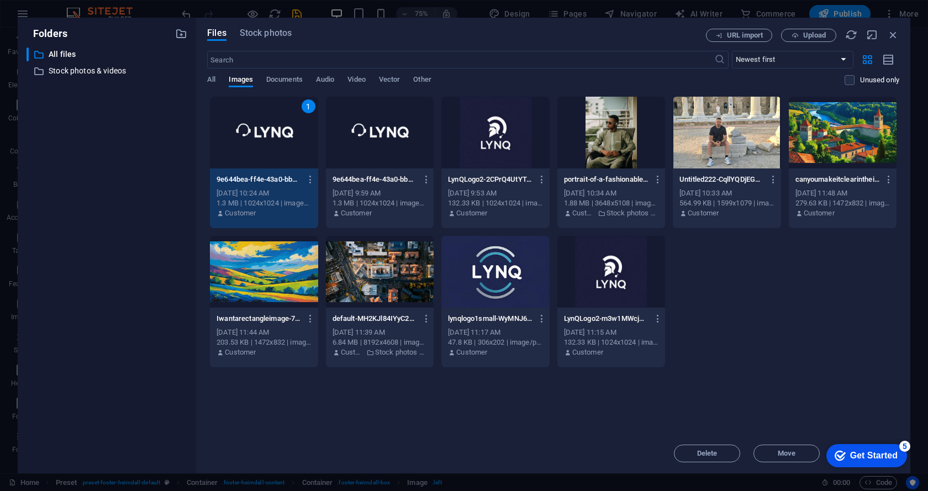
click at [281, 138] on div "1" at bounding box center [264, 133] width 108 height 72
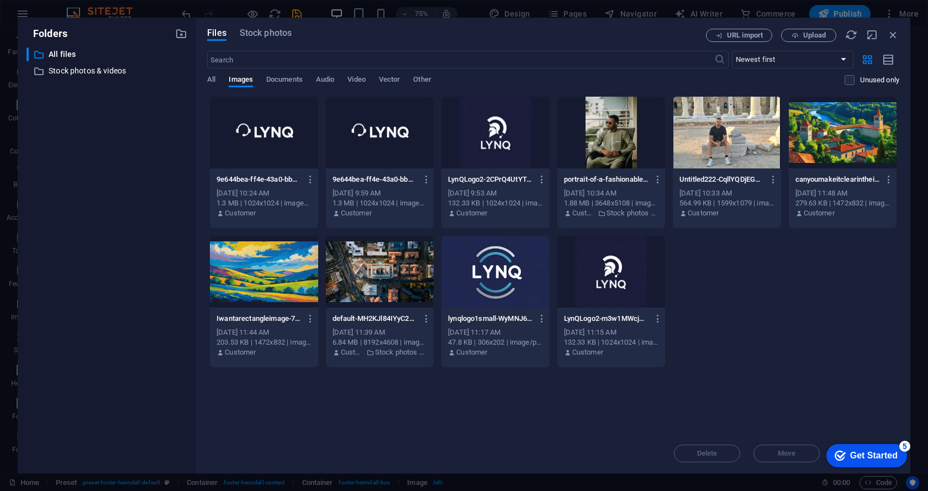
click at [281, 138] on div at bounding box center [264, 133] width 108 height 72
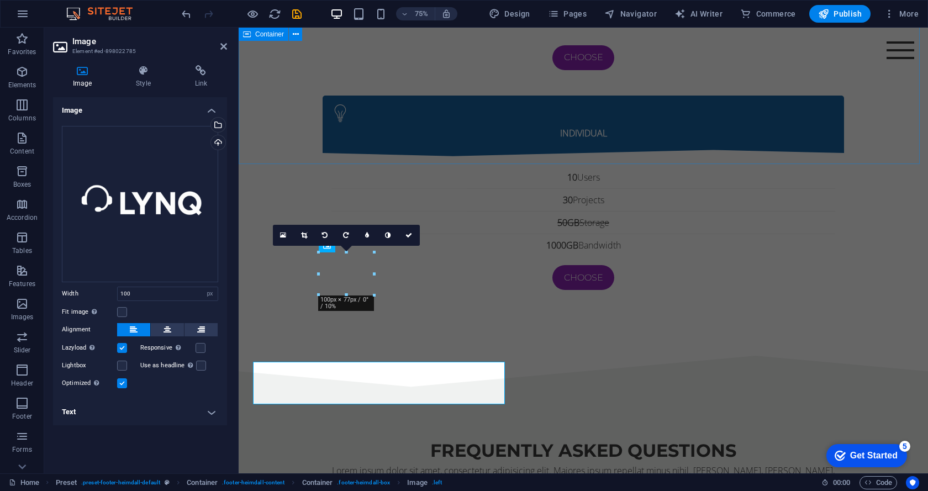
scroll to position [3756, 0]
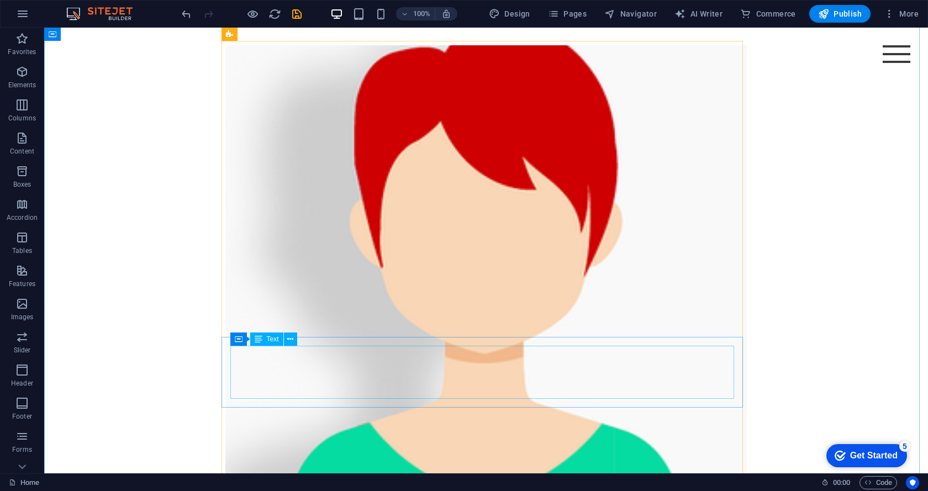
scroll to position [1993, 0]
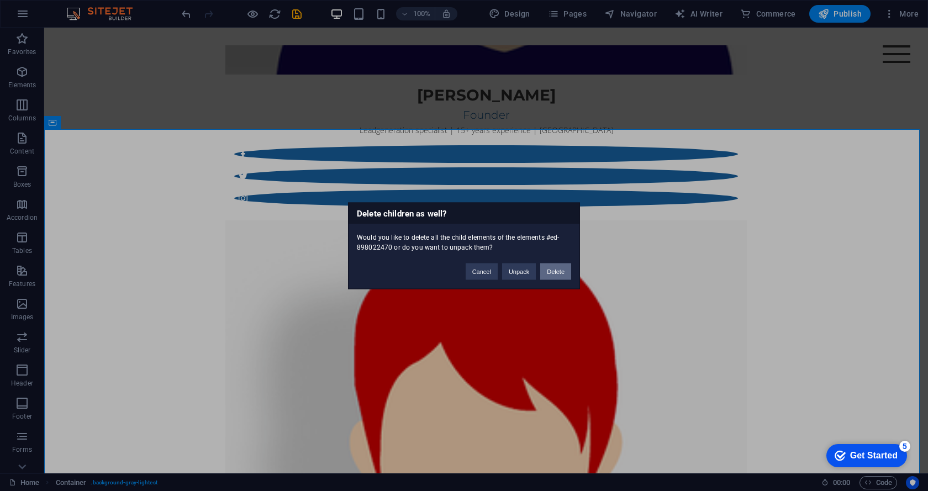
drag, startPoint x: 557, startPoint y: 271, endPoint x: 489, endPoint y: 250, distance: 71.6
click at [557, 271] on button "Delete" at bounding box center [555, 271] width 31 height 17
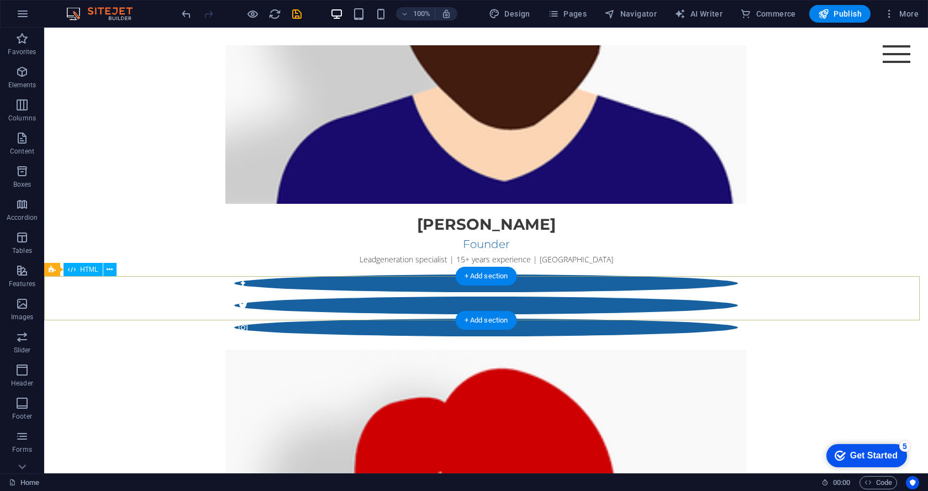
scroll to position [1772, 0]
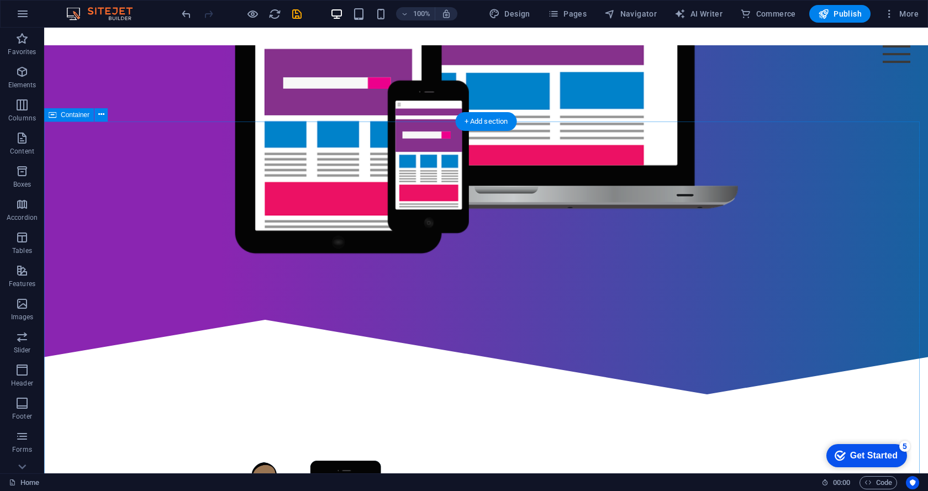
scroll to position [608, 0]
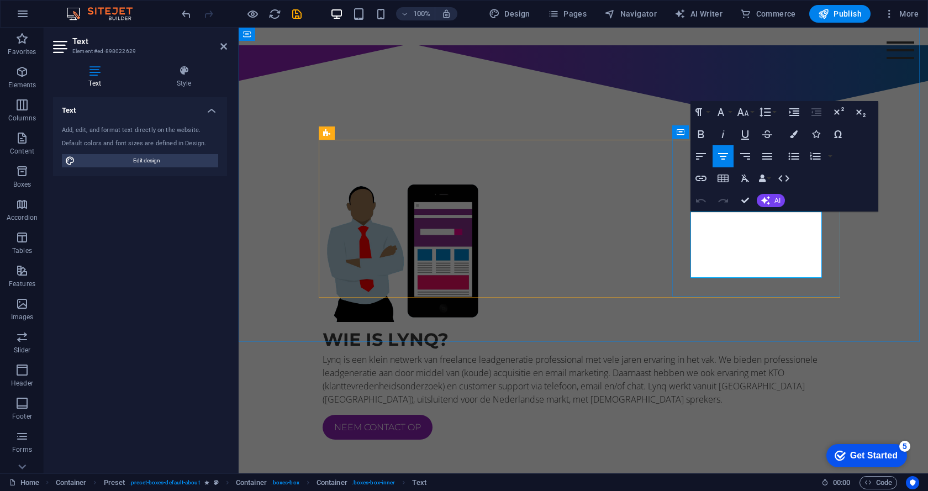
drag, startPoint x: 784, startPoint y: 231, endPoint x: 742, endPoint y: 231, distance: 41.4
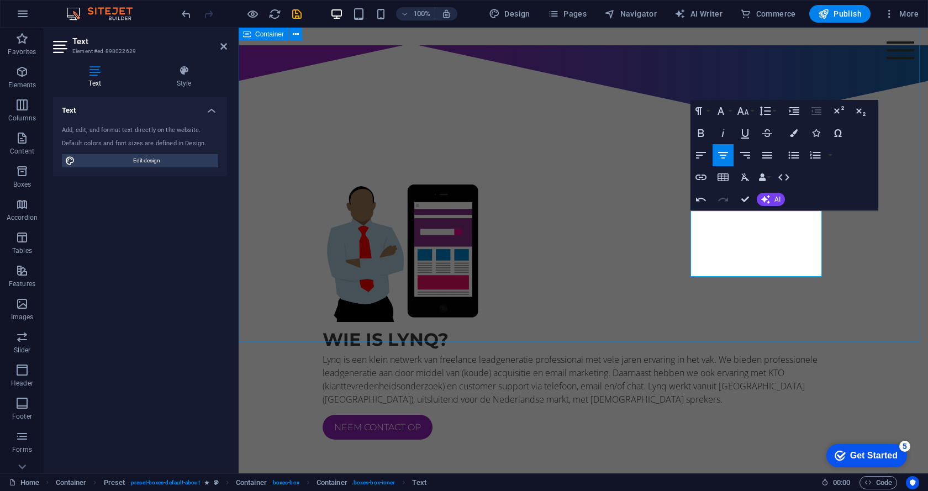
click at [738, 312] on div "Wie is lynq? Lynq is een klein netwerk van freelance leadgeneratie professional…" at bounding box center [583, 493] width 689 height 718
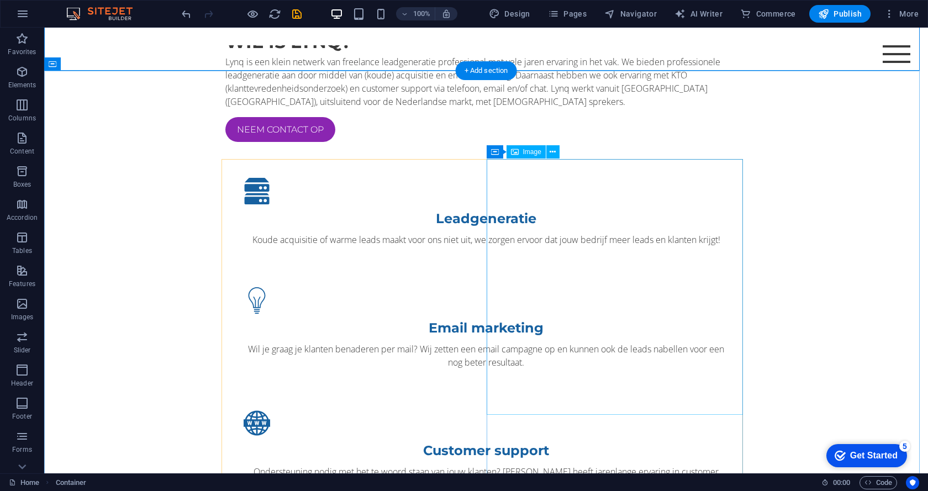
scroll to position [994, 0]
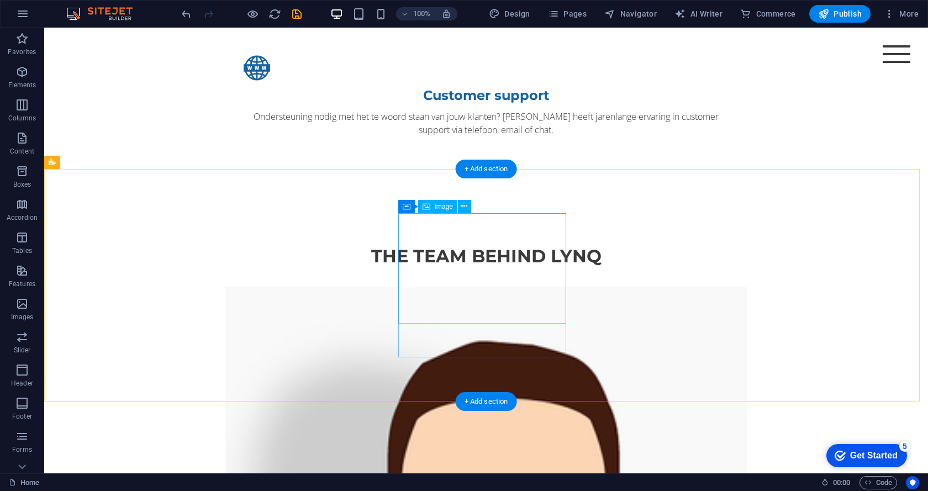
scroll to position [1270, 0]
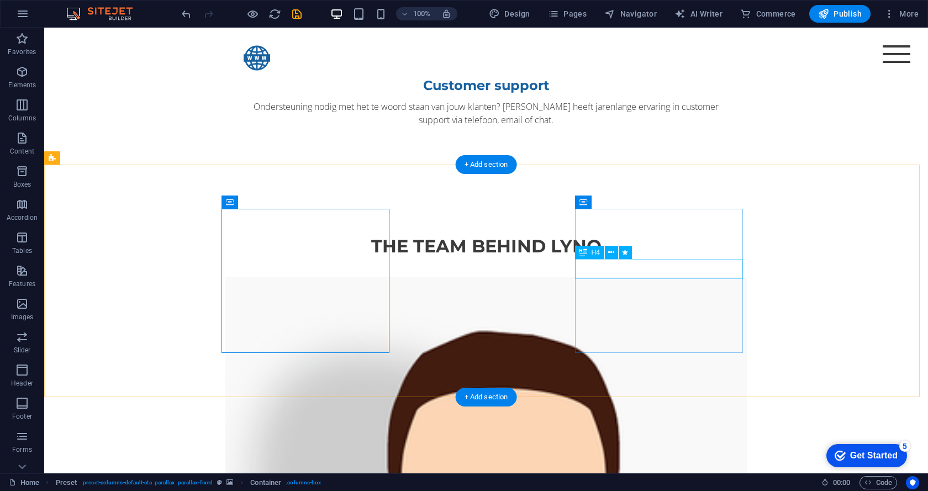
drag, startPoint x: 661, startPoint y: 271, endPoint x: 473, endPoint y: 283, distance: 188.7
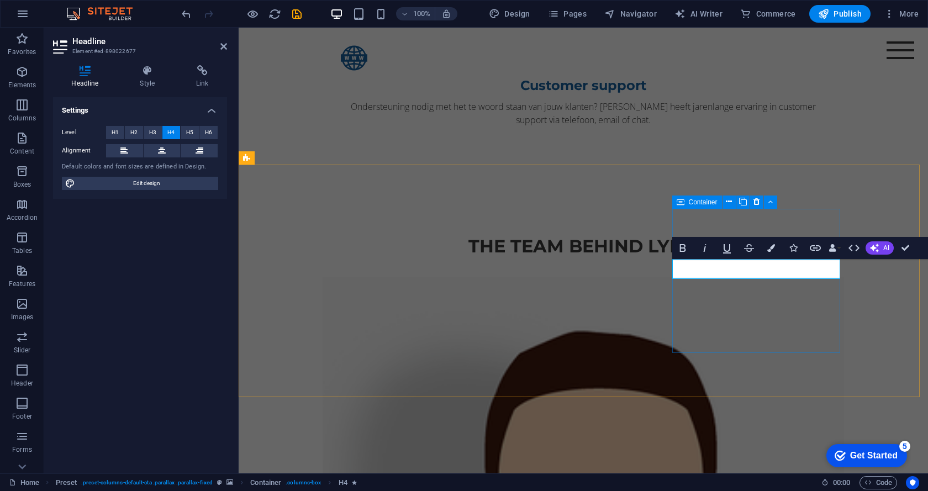
scroll to position [1260, 0]
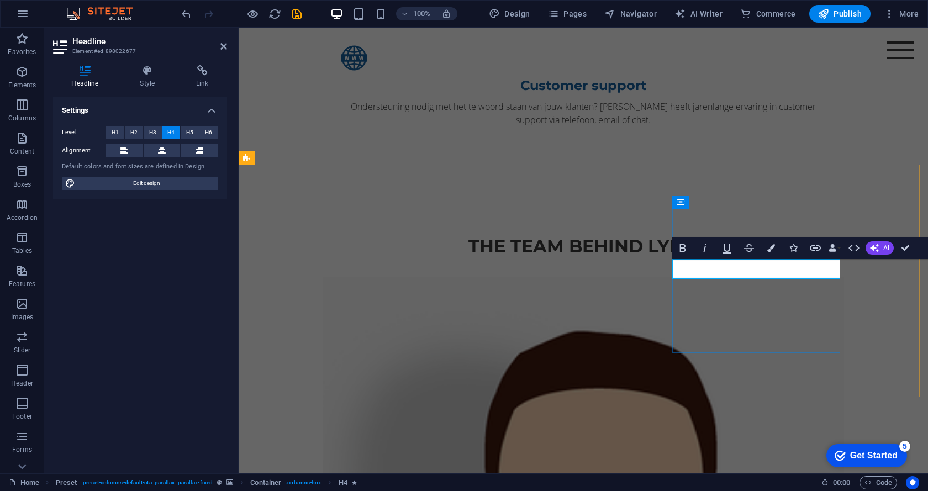
drag, startPoint x: 824, startPoint y: 271, endPoint x: 698, endPoint y: 273, distance: 125.4
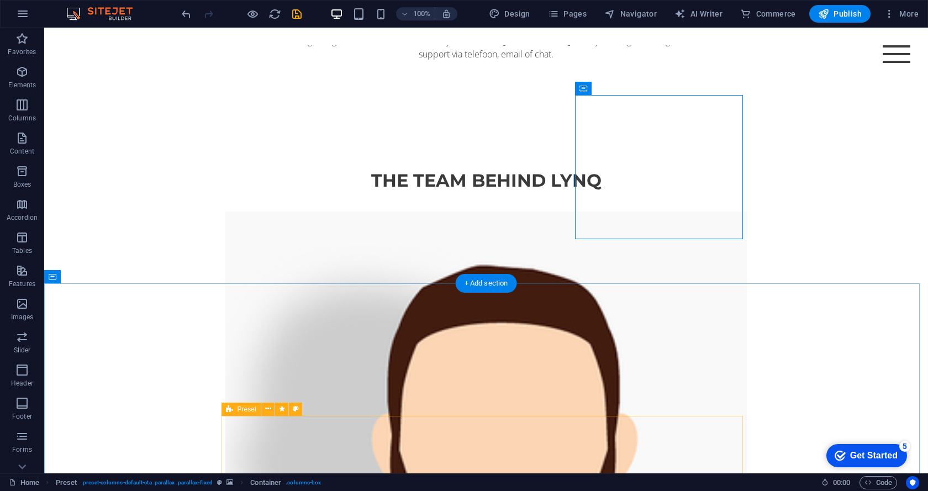
scroll to position [1491, 0]
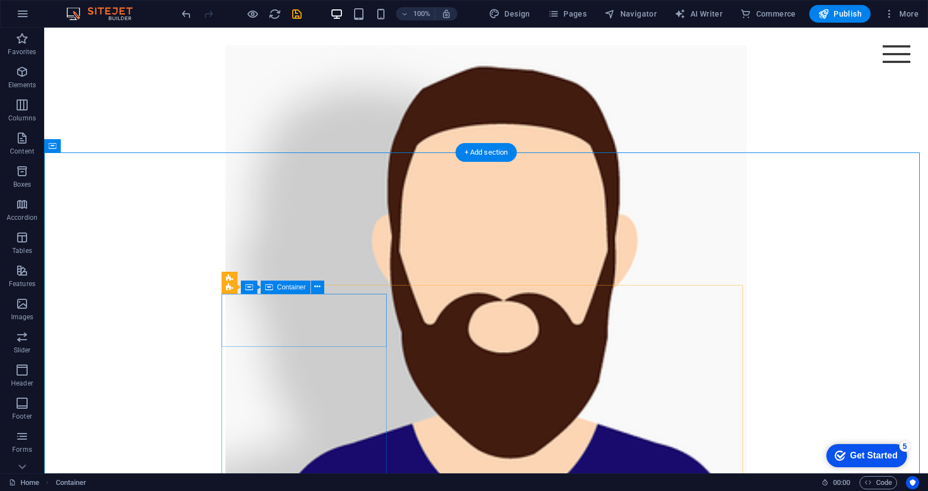
scroll to position [1602, 0]
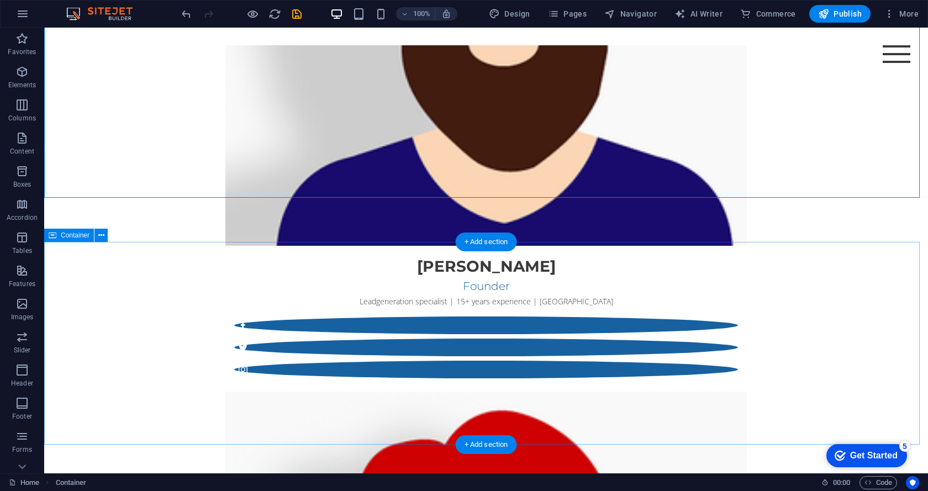
scroll to position [1878, 0]
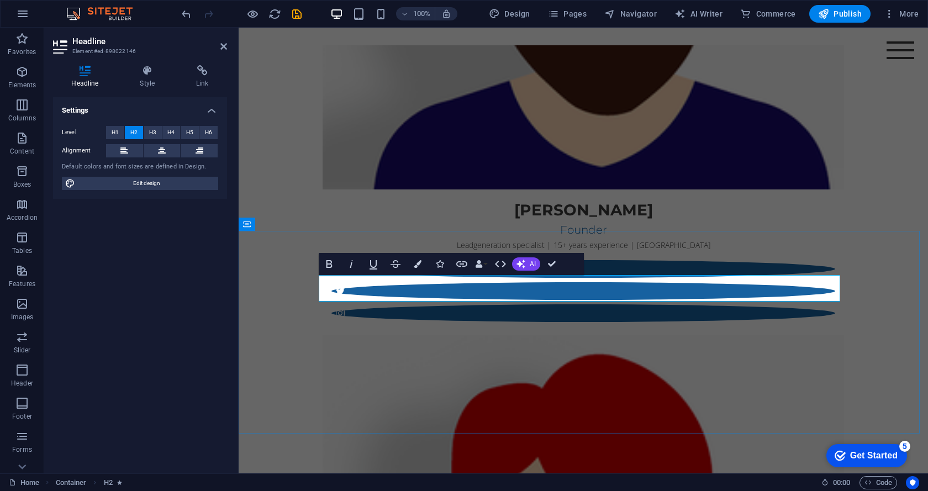
drag, startPoint x: 704, startPoint y: 280, endPoint x: 469, endPoint y: 289, distance: 234.9
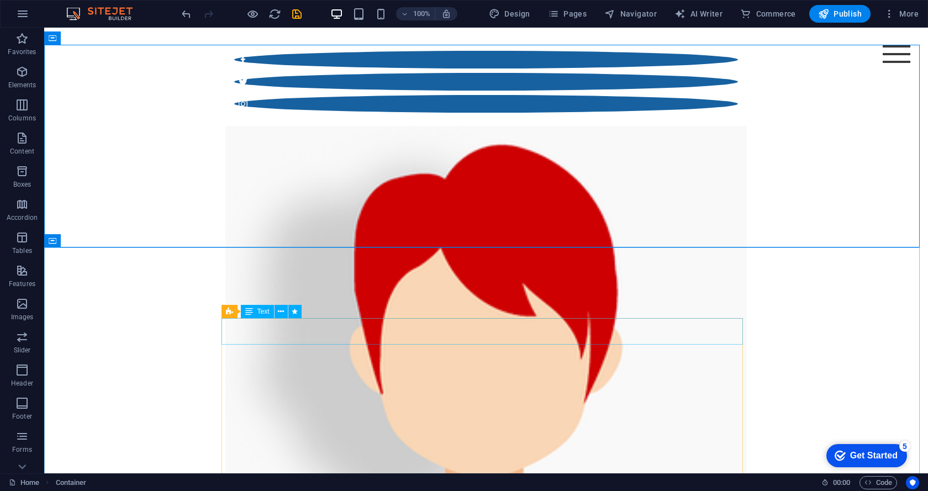
scroll to position [2099, 0]
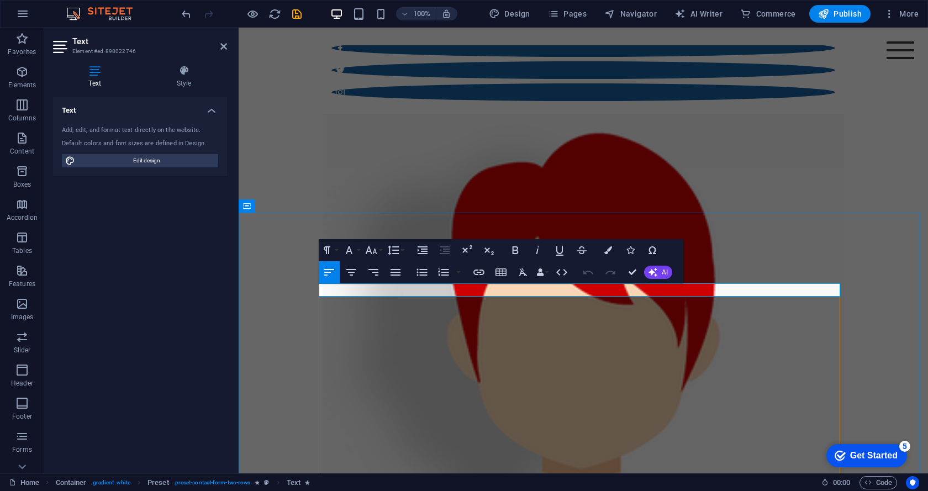
drag, startPoint x: 438, startPoint y: 289, endPoint x: 418, endPoint y: 290, distance: 19.9
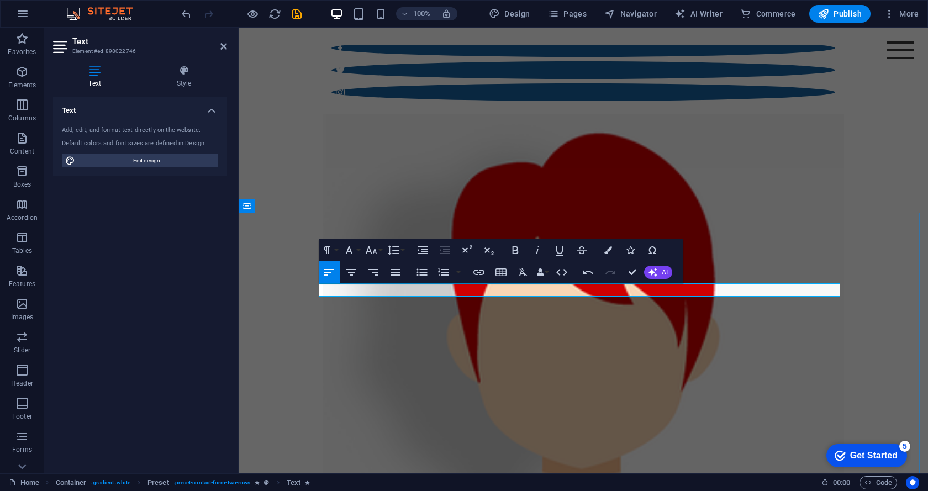
drag, startPoint x: 766, startPoint y: 290, endPoint x: 599, endPoint y: 291, distance: 166.3
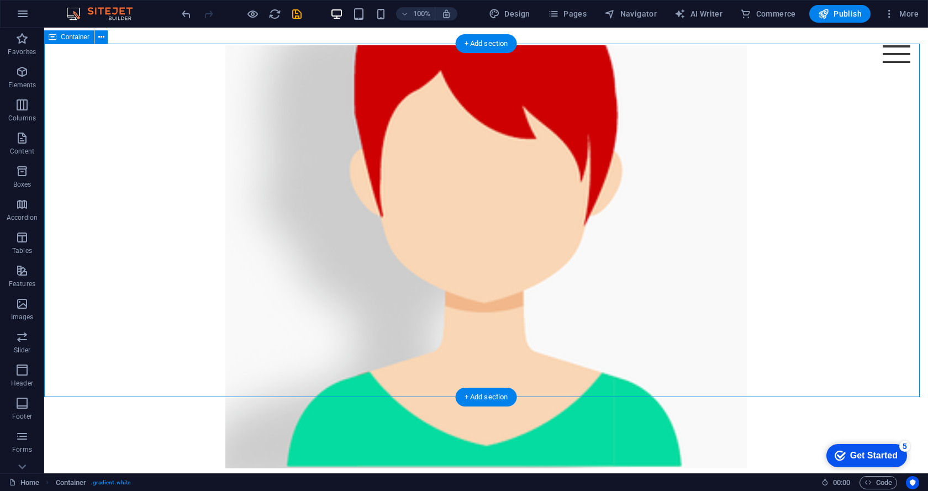
scroll to position [2320, 0]
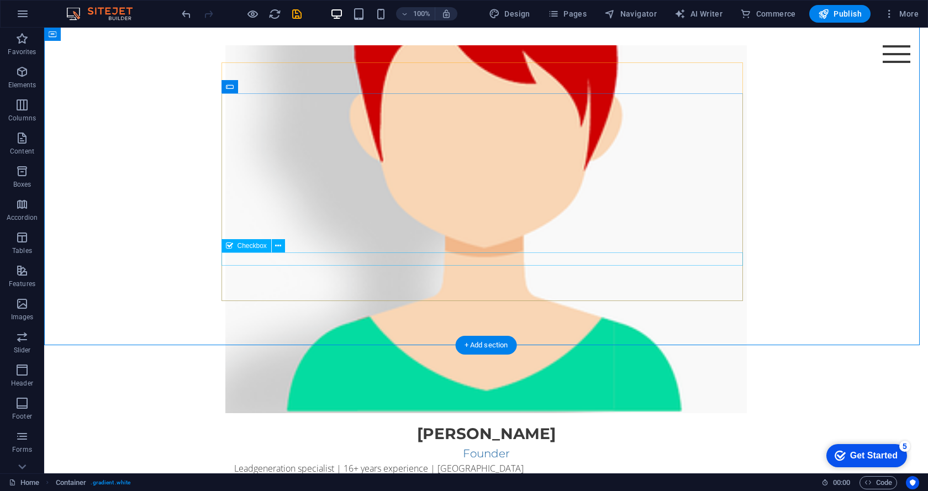
click div "I have read and understand the privacy policy."
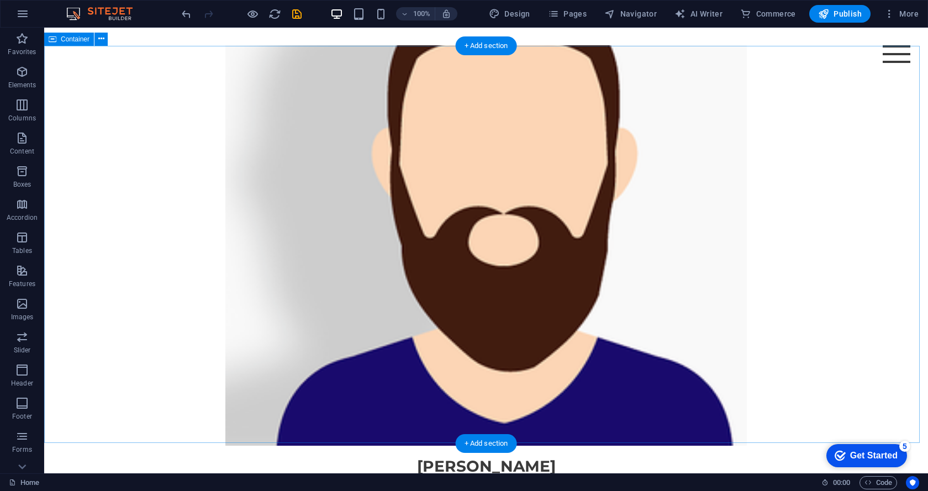
scroll to position [1511, 0]
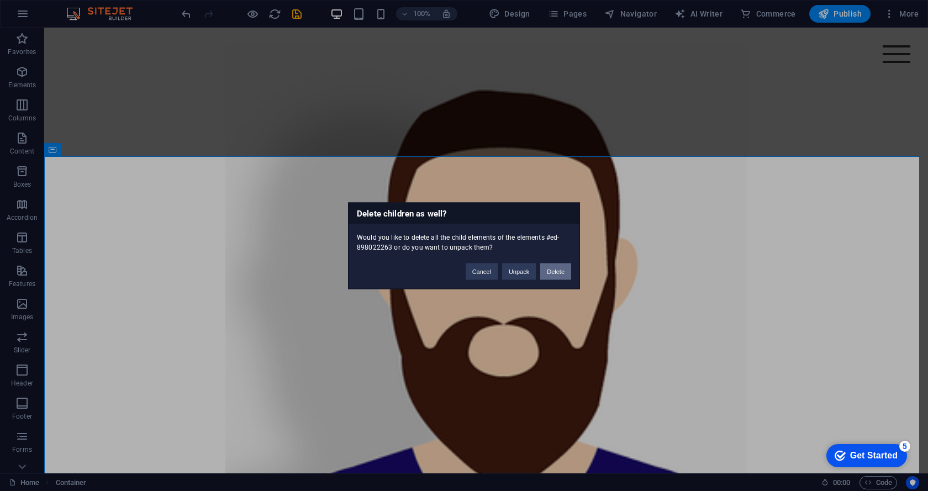
click at [559, 272] on button "Delete" at bounding box center [555, 271] width 31 height 17
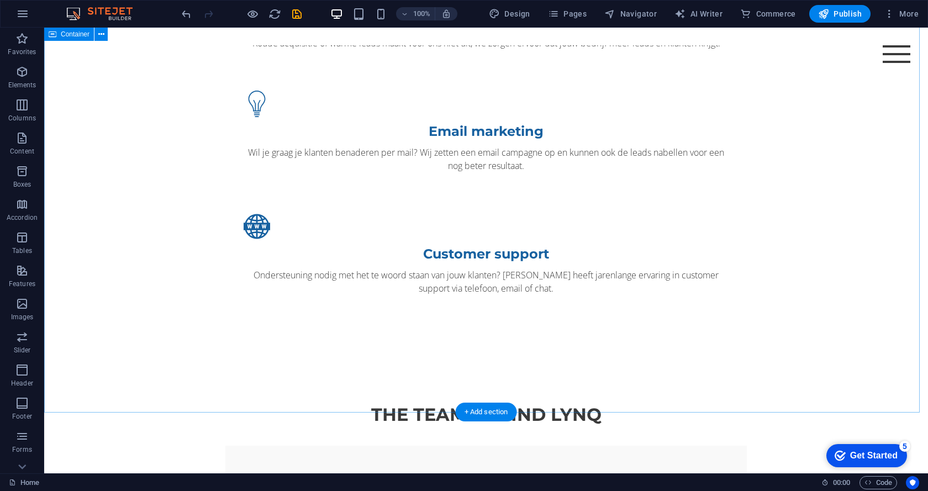
scroll to position [1235, 0]
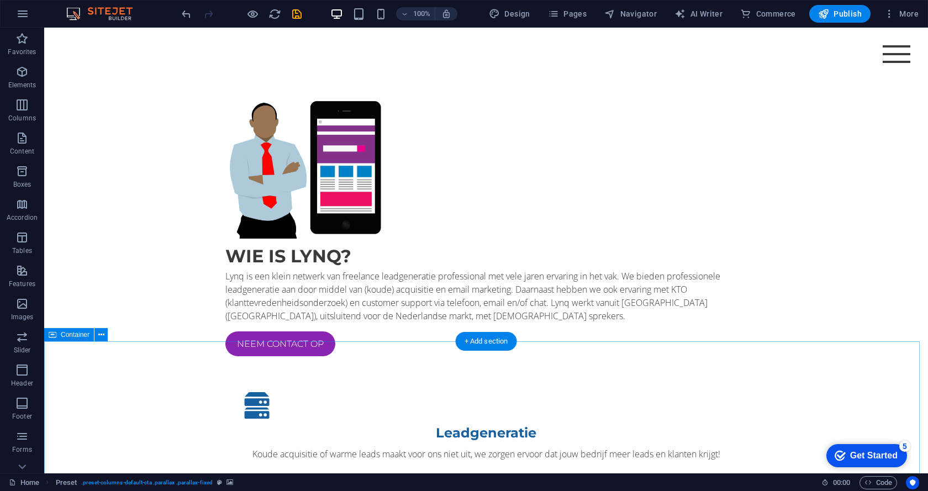
scroll to position [773, 0]
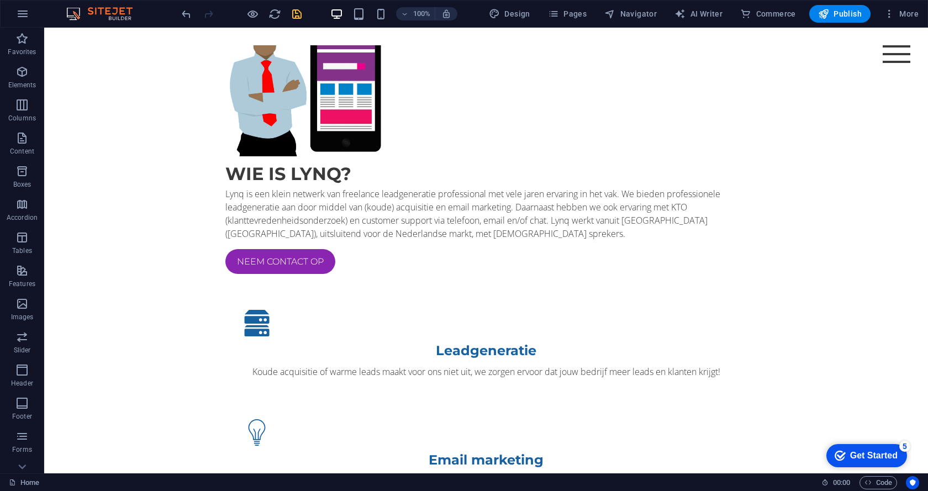
click at [295, 11] on icon "save" at bounding box center [297, 14] width 13 height 13
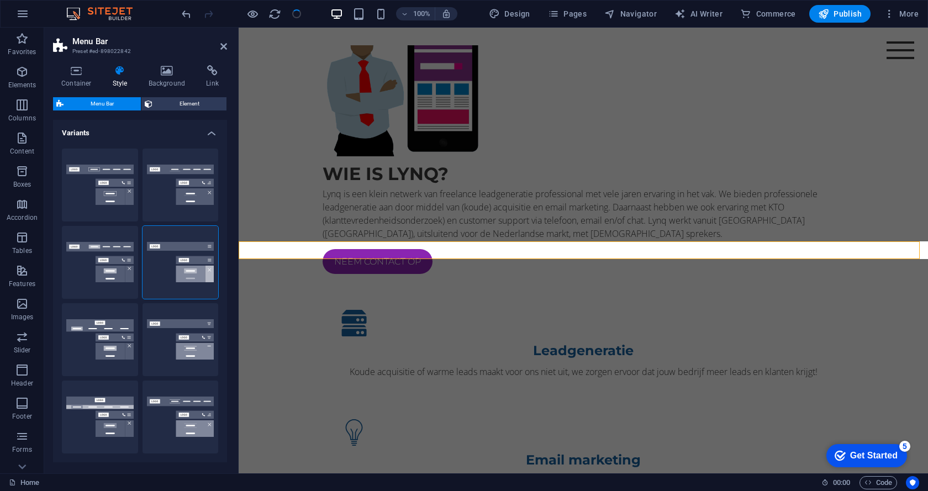
scroll to position [346, 0]
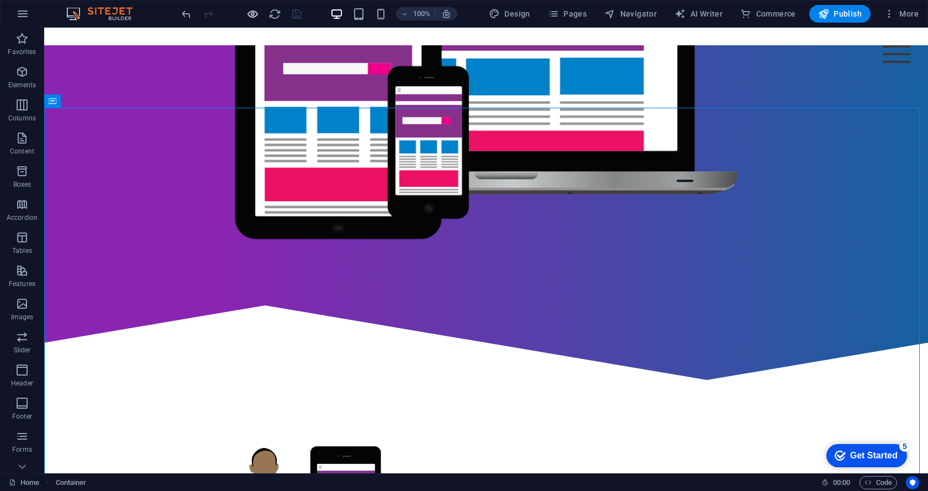
click at [251, 12] on icon "button" at bounding box center [252, 14] width 13 height 13
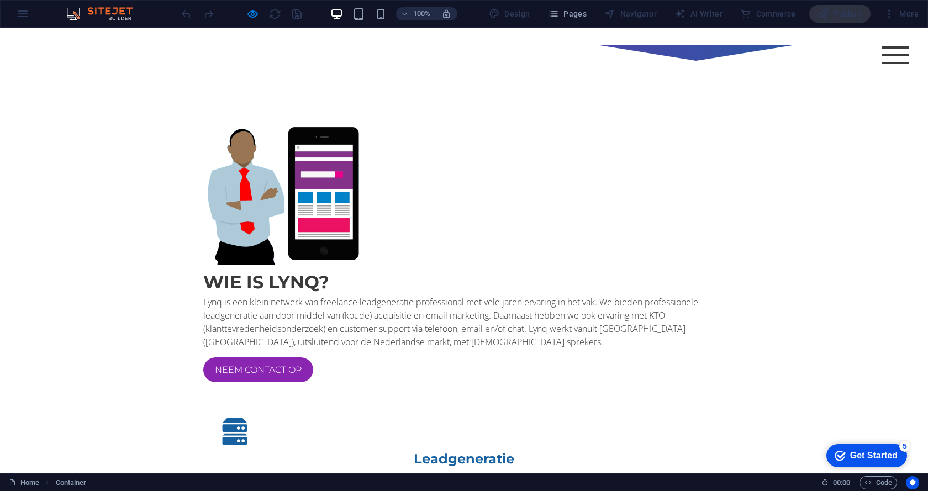
scroll to position [608, 0]
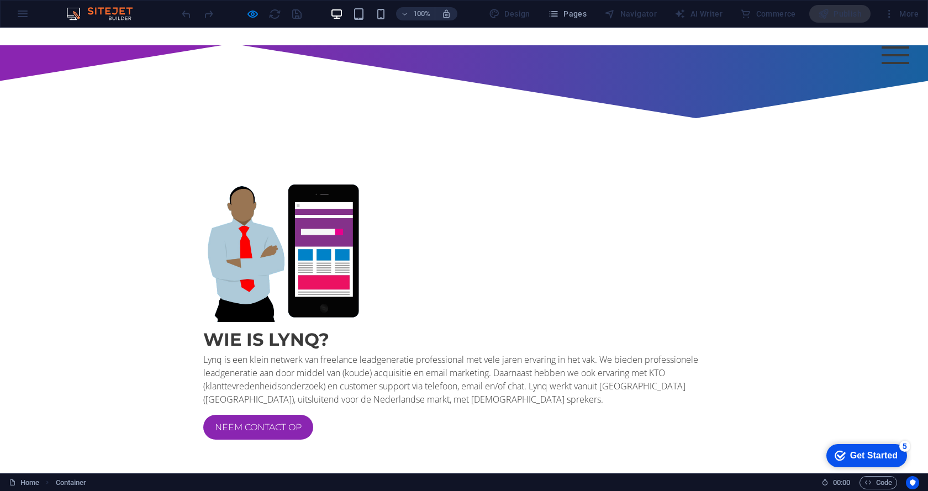
click at [245, 14] on div at bounding box center [242, 14] width 124 height 18
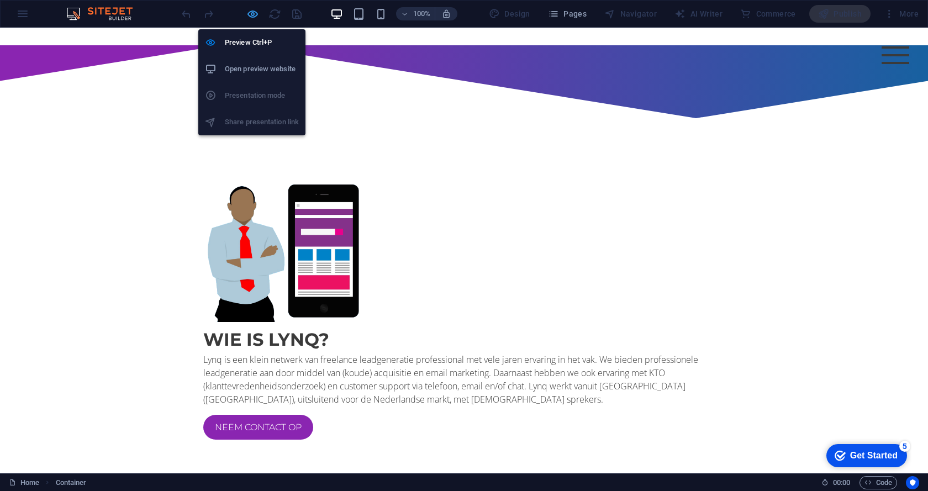
click at [251, 15] on icon "button" at bounding box center [252, 14] width 13 height 13
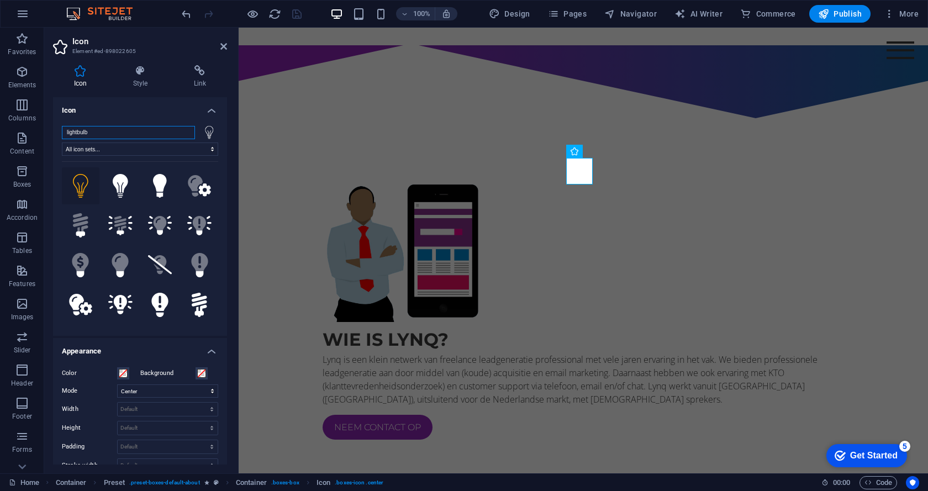
click at [116, 136] on input "lightbulb" at bounding box center [128, 132] width 133 height 13
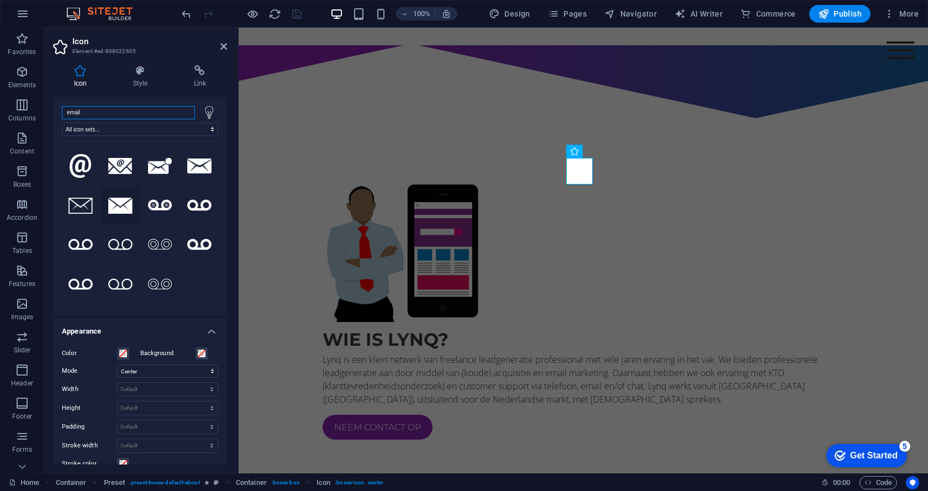
scroll to position [0, 0]
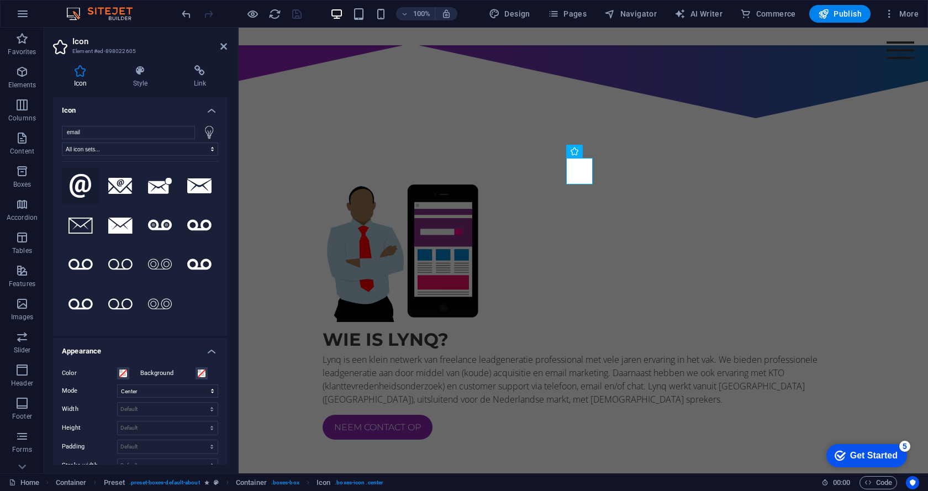
click at [78, 186] on icon at bounding box center [81, 186] width 22 height 24
click at [113, 185] on icon at bounding box center [120, 186] width 24 height 17
click at [154, 190] on icon at bounding box center [160, 186] width 24 height 16
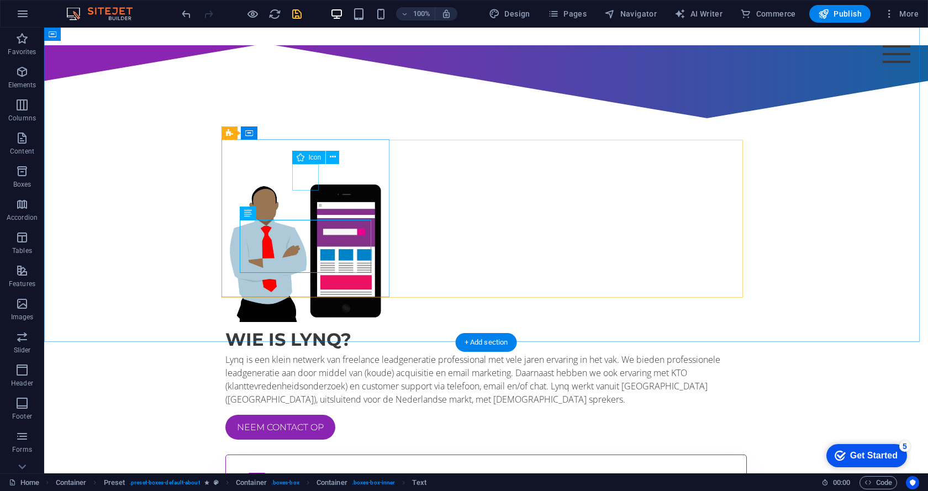
click at [302, 473] on figure at bounding box center [486, 486] width 485 height 27
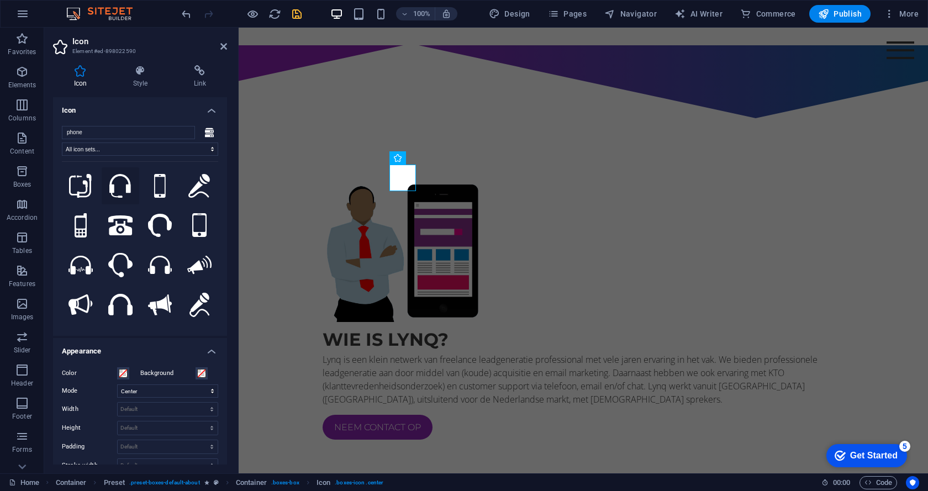
click at [116, 188] on icon at bounding box center [120, 186] width 22 height 24
click at [119, 224] on icon at bounding box center [120, 225] width 24 height 20
click at [324, 311] on div "Wie is lynq? Lynq is een klein netwerk van freelance leadgeneratie professional…" at bounding box center [583, 493] width 689 height 718
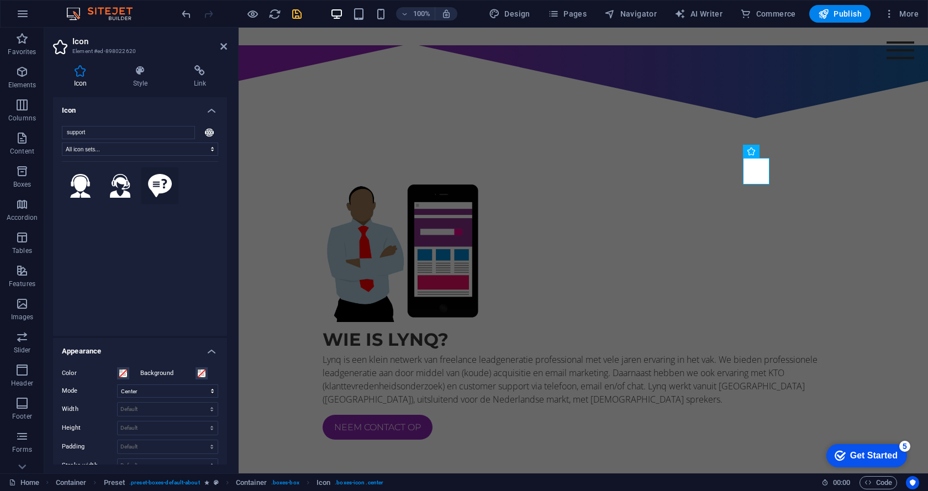
click at [154, 185] on icon at bounding box center [160, 186] width 24 height 24
click at [428, 320] on div "Wie is lynq? Lynq is een klein netwerk van freelance leadgeneratie professional…" at bounding box center [583, 493] width 689 height 718
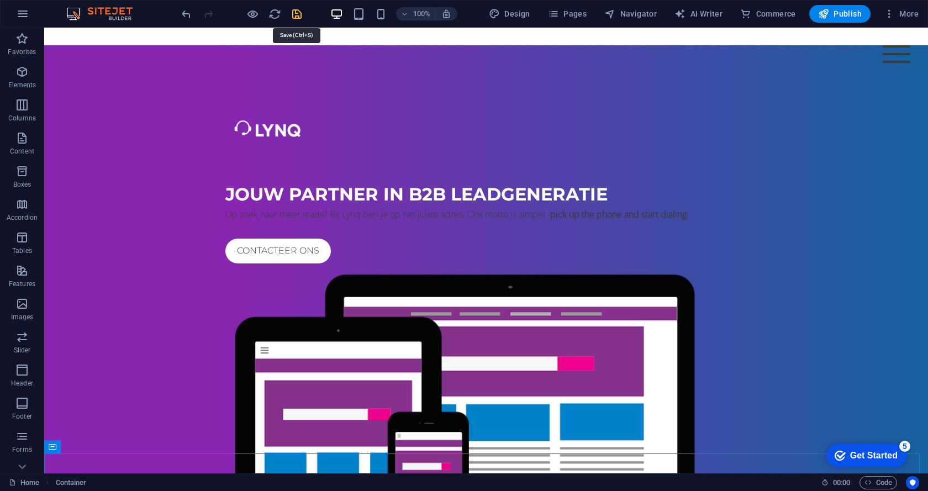
click at [292, 13] on icon "save" at bounding box center [297, 14] width 13 height 13
click at [247, 12] on icon "button" at bounding box center [252, 14] width 13 height 13
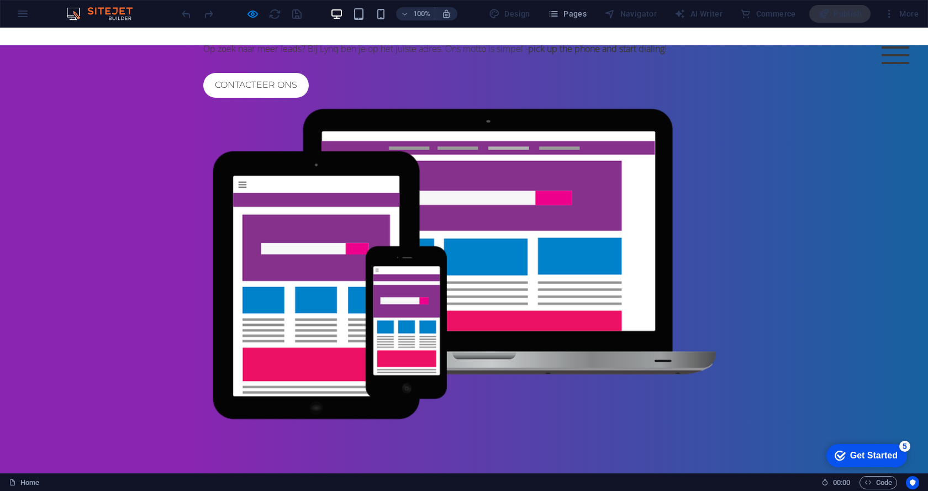
scroll to position [110, 0]
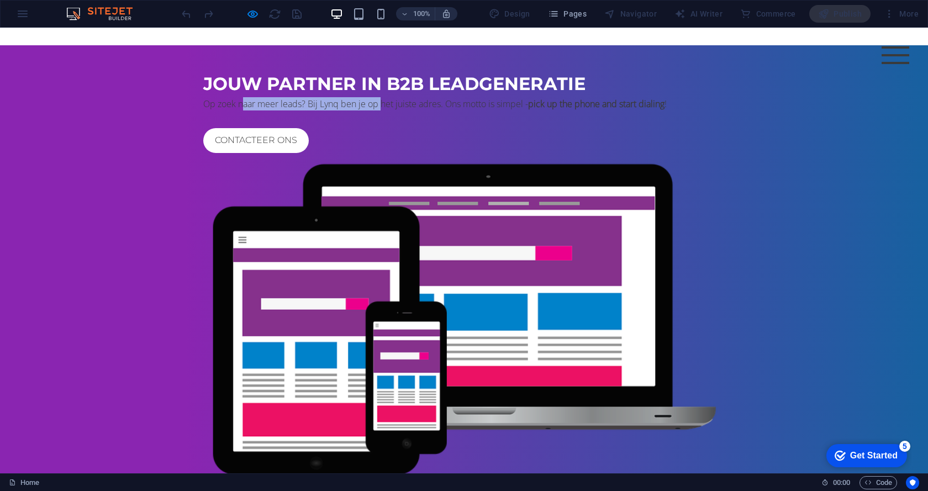
drag, startPoint x: 237, startPoint y: 128, endPoint x: 388, endPoint y: 128, distance: 151.3
click at [388, 110] on p "Op zoek naar meer leads? Bij Lynq ben je op het juiste adres. Ons motto is simp…" at bounding box center [463, 103] width 521 height 13
click at [396, 110] on p "Op zoek naar meer leads? Bij Lynq ben je op het juiste adres. Ons motto is simp…" at bounding box center [463, 103] width 521 height 13
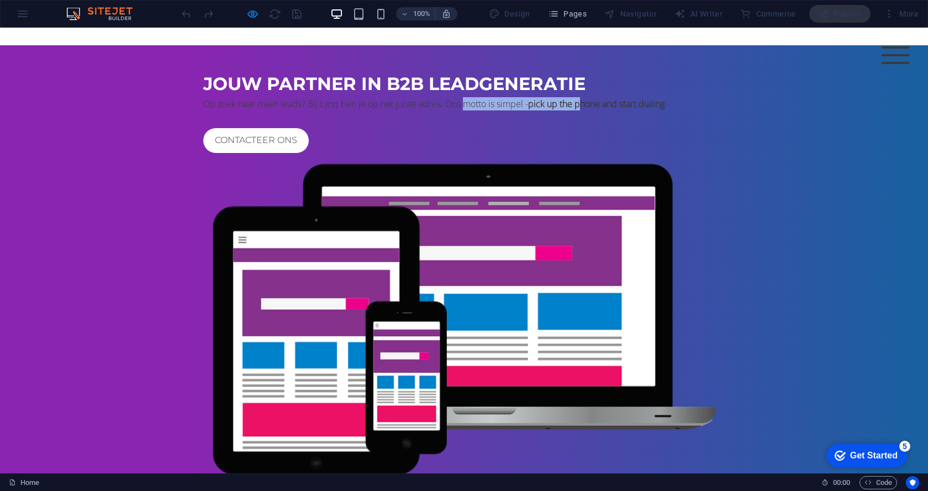
drag, startPoint x: 219, startPoint y: 143, endPoint x: 350, endPoint y: 146, distance: 131.0
click at [342, 110] on p "Op zoek naar meer leads? Bij Lynq ben je op het juiste adres. Ons motto is simp…" at bounding box center [463, 103] width 521 height 13
click at [528, 110] on strong "pick up the phone and start dialing" at bounding box center [596, 104] width 136 height 12
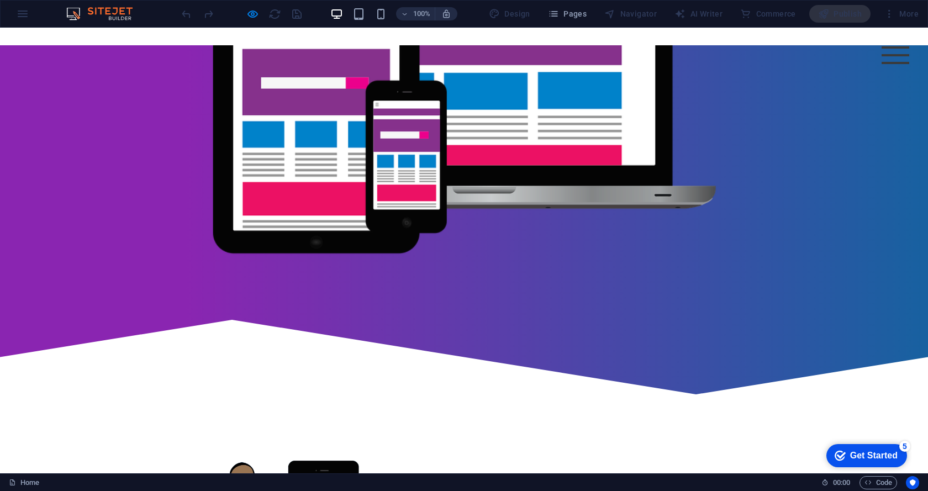
scroll to position [387, 0]
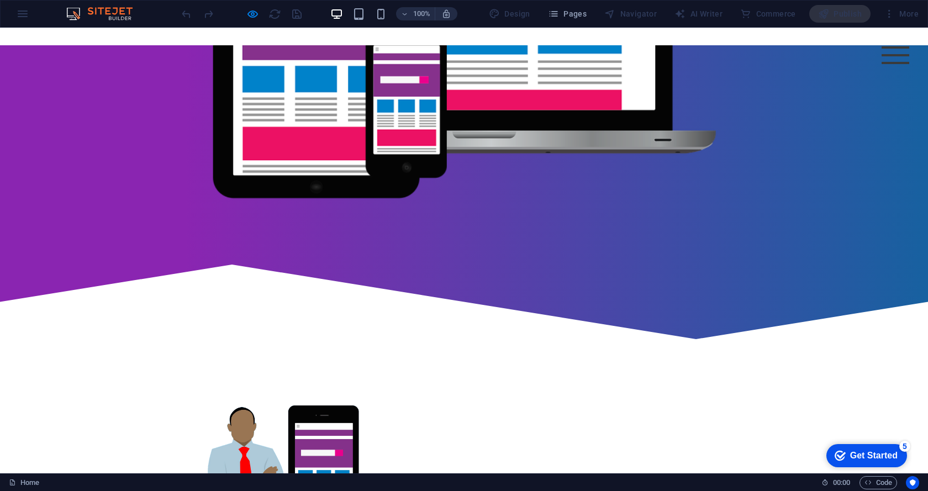
drag, startPoint x: 537, startPoint y: 178, endPoint x: 647, endPoint y: 177, distance: 109.4
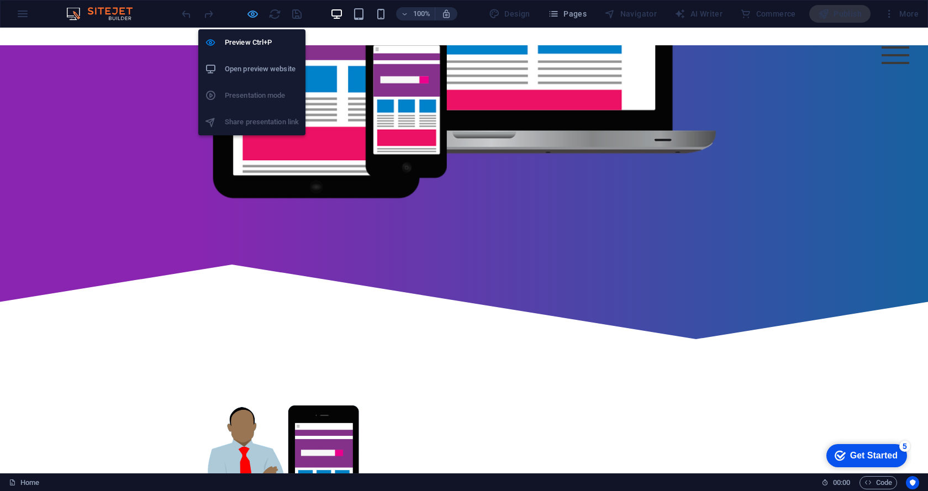
click at [256, 16] on icon "button" at bounding box center [252, 14] width 13 height 13
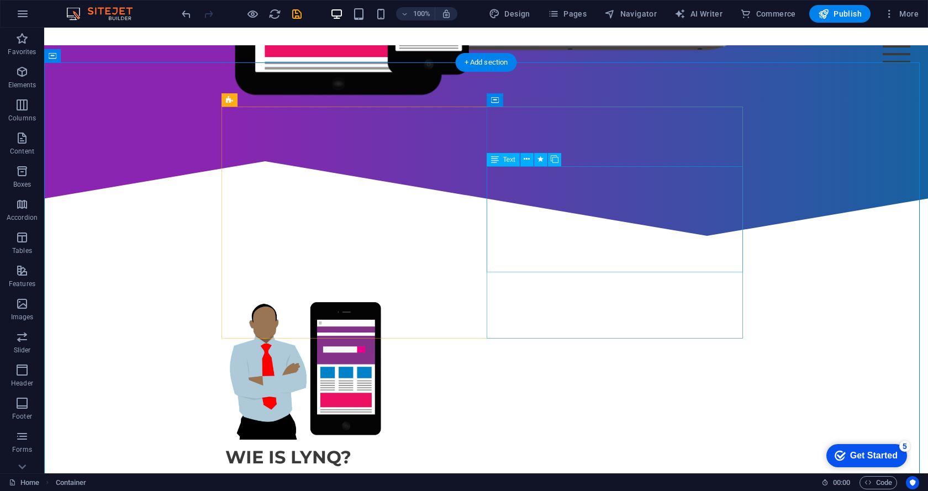
scroll to position [552, 0]
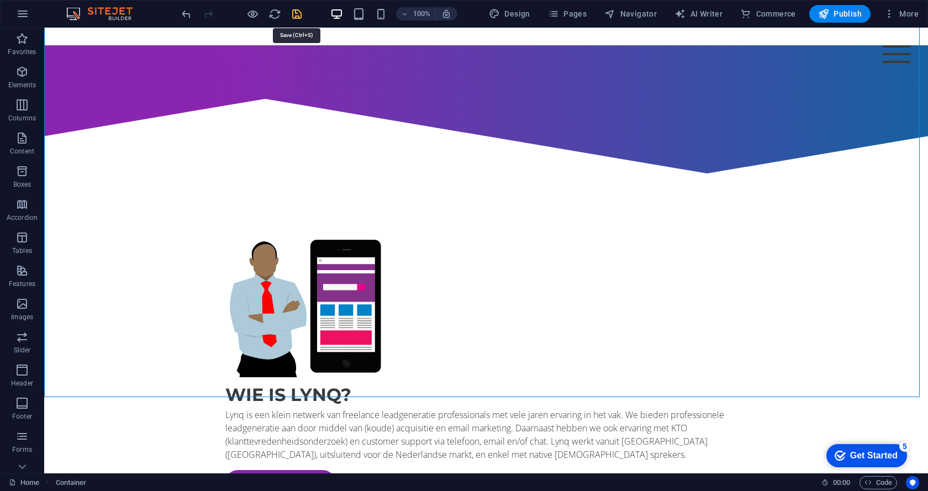
click at [292, 13] on icon "save" at bounding box center [297, 14] width 13 height 13
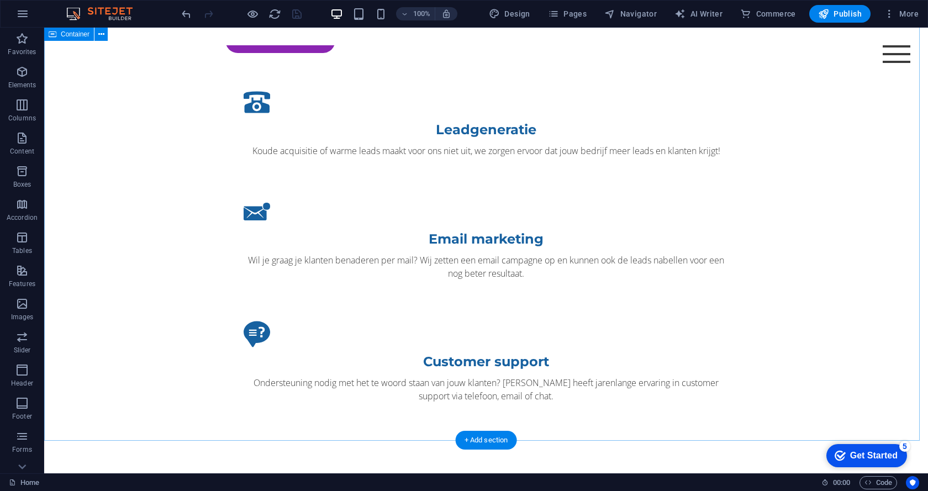
scroll to position [884, 0]
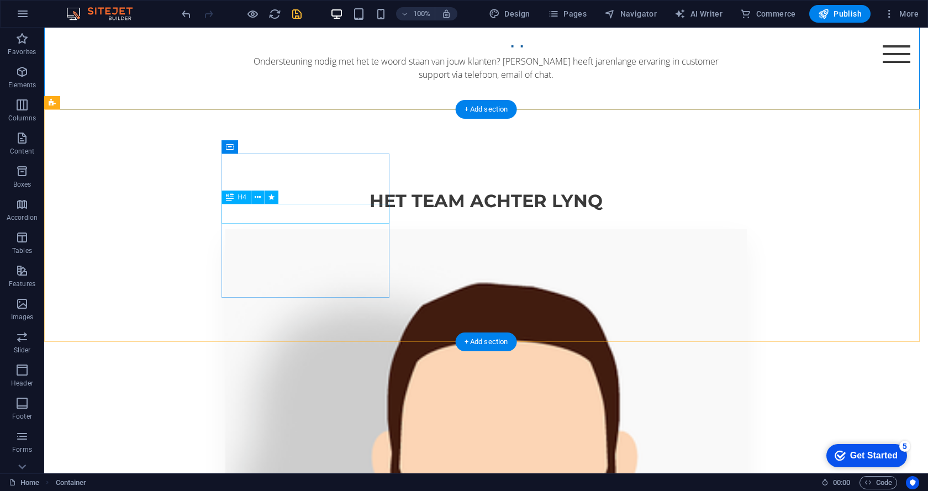
scroll to position [1326, 0]
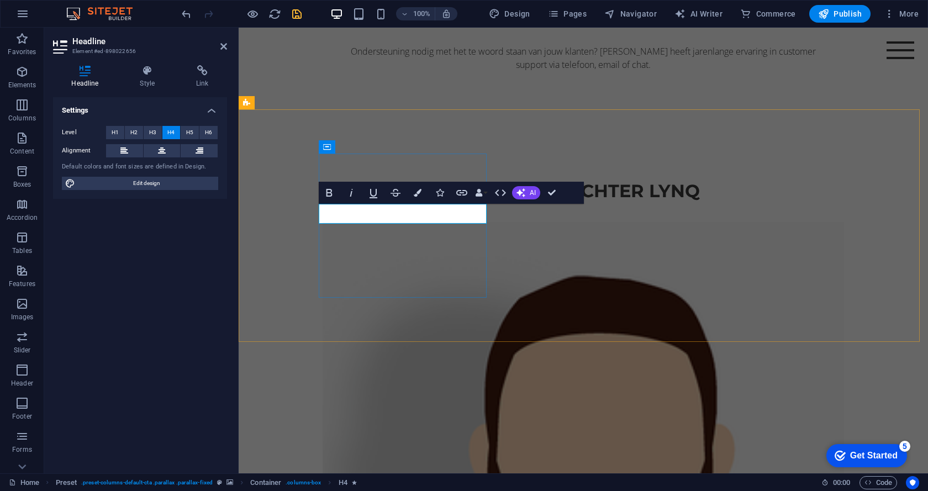
scroll to position [1316, 0]
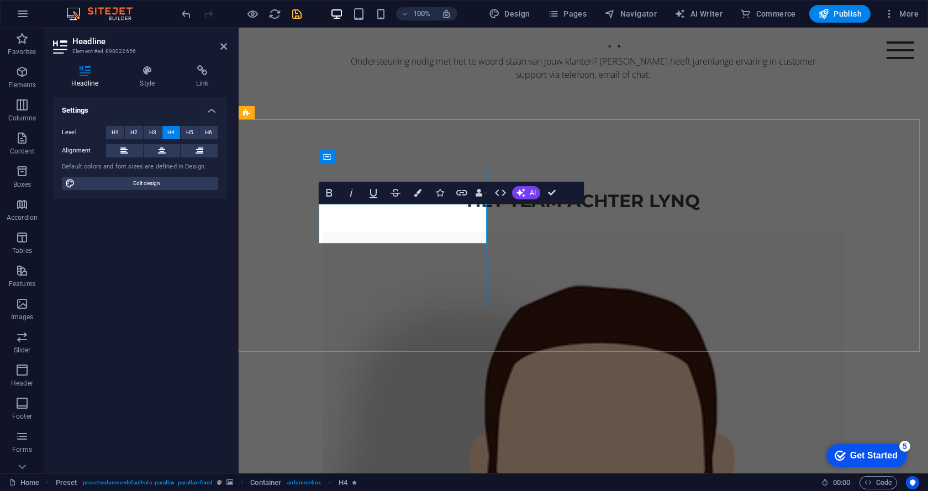
drag, startPoint x: 439, startPoint y: 233, endPoint x: 340, endPoint y: 217, distance: 100.1
drag, startPoint x: 436, startPoint y: 233, endPoint x: 335, endPoint y: 217, distance: 102.3
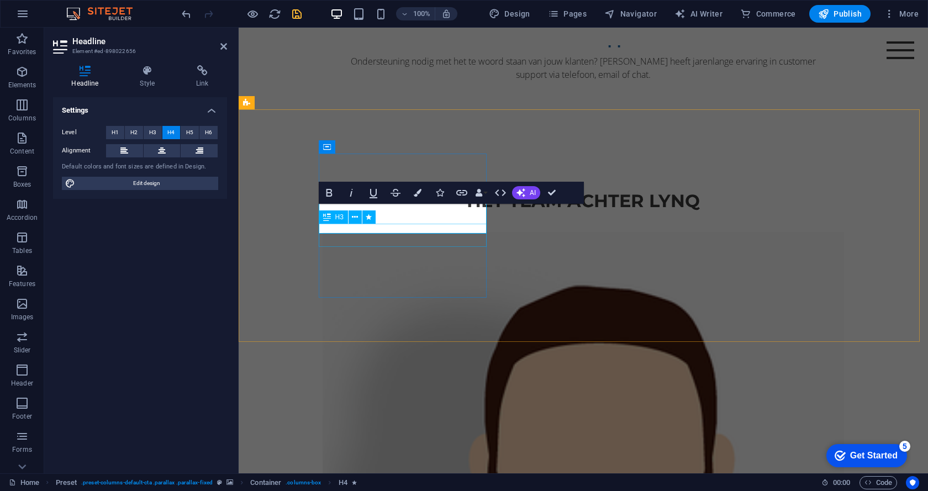
scroll to position [1326, 0]
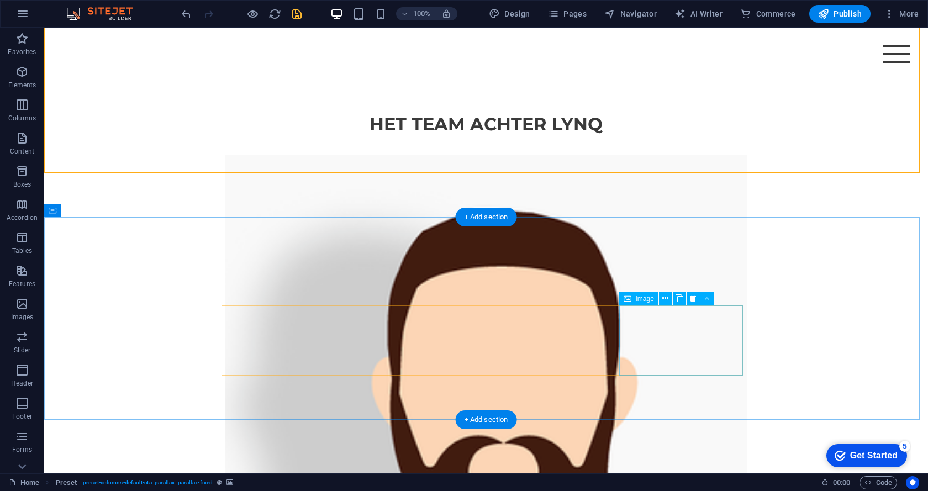
scroll to position [1547, 0]
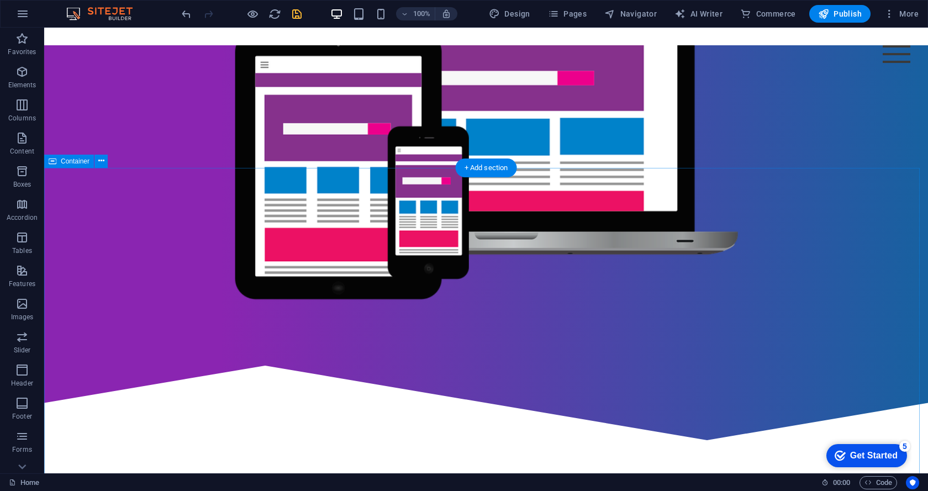
scroll to position [0, 0]
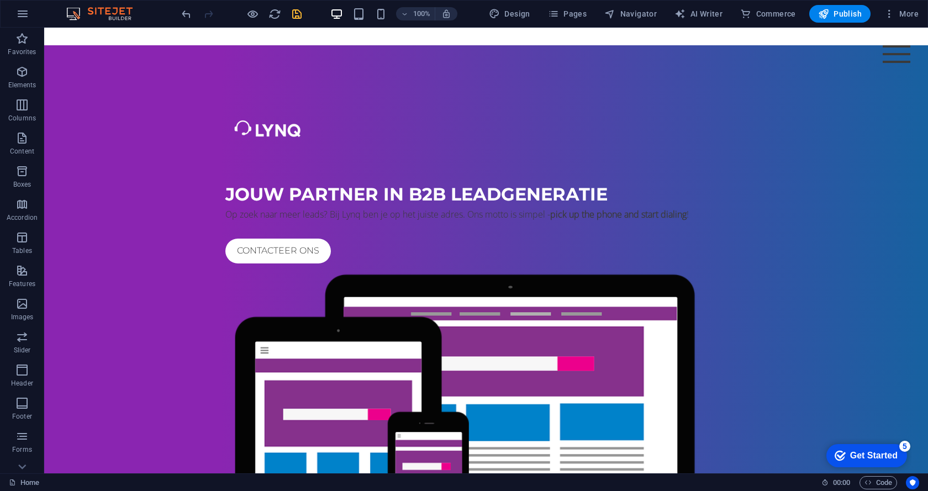
click at [293, 13] on icon "save" at bounding box center [297, 14] width 13 height 13
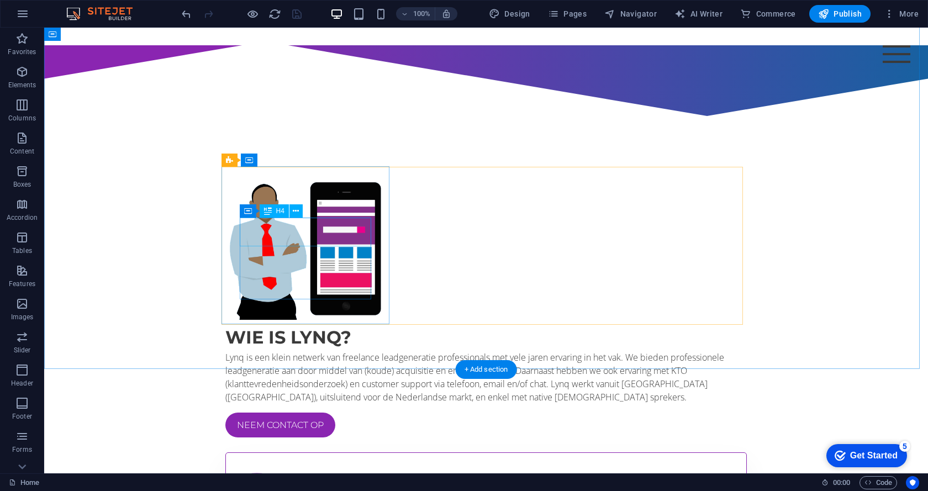
scroll to position [663, 0]
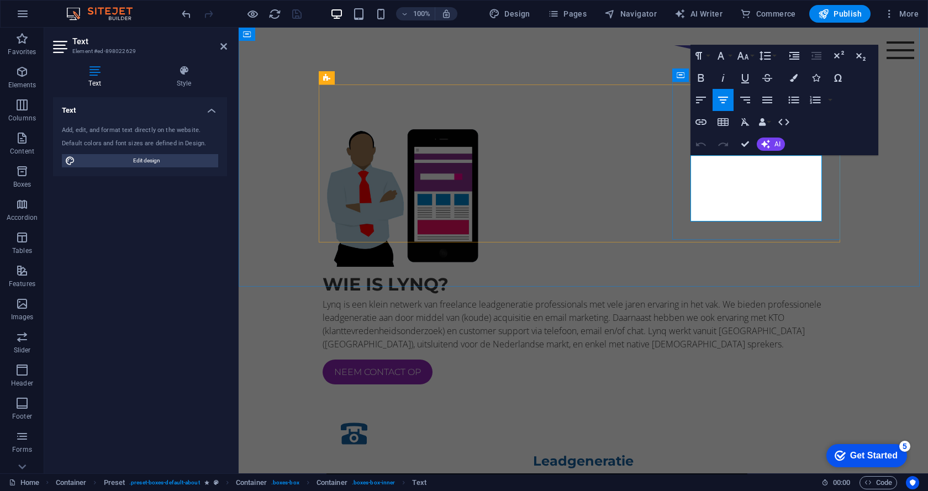
click at [771, 274] on div "Wie is lynq? Lynq is een klein netwerk van freelance leadgeneratie professional…" at bounding box center [583, 437] width 689 height 718
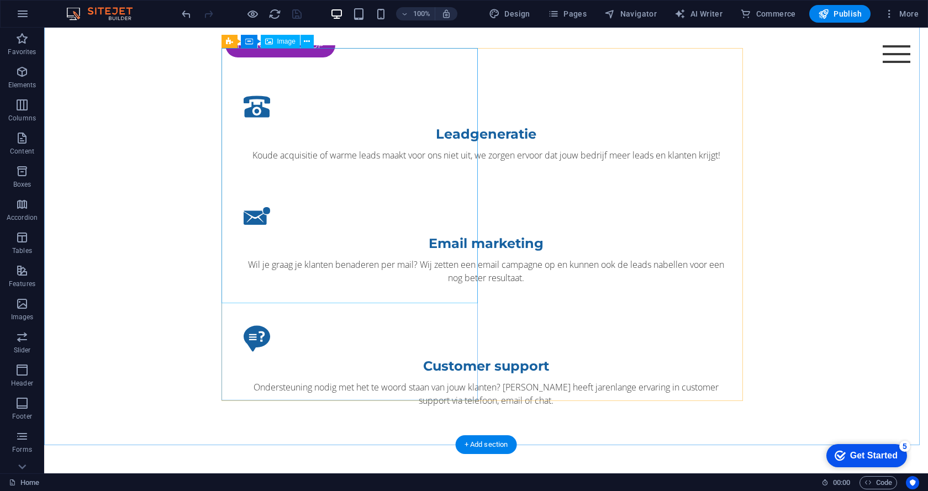
scroll to position [1049, 0]
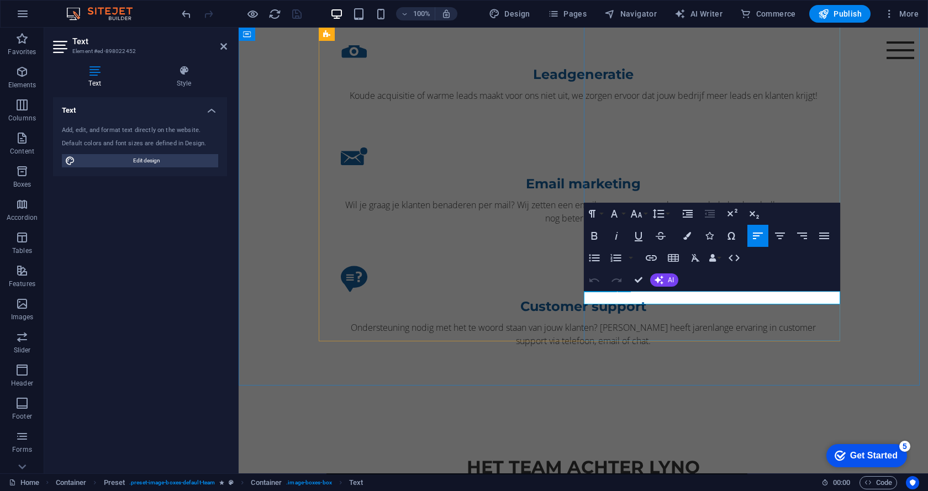
click at [782, 240] on icon "button" at bounding box center [779, 235] width 13 height 13
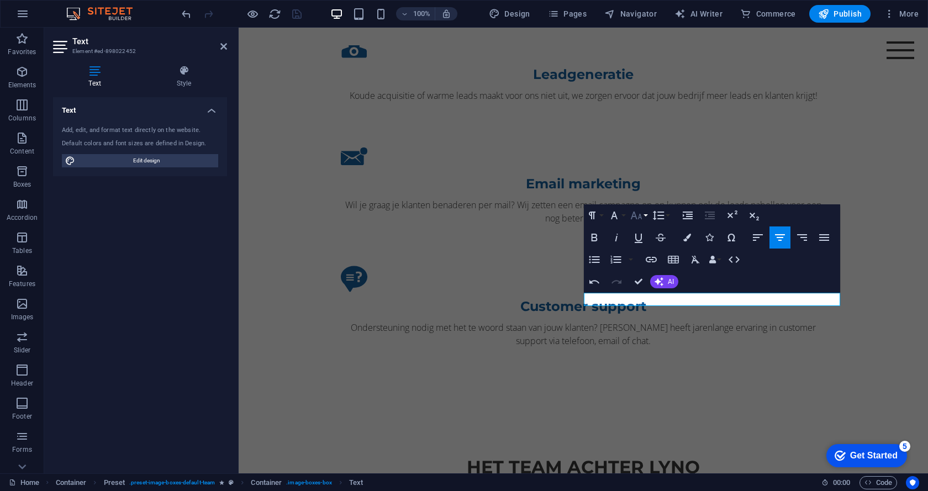
click at [644, 219] on button "Font Size" at bounding box center [638, 215] width 21 height 22
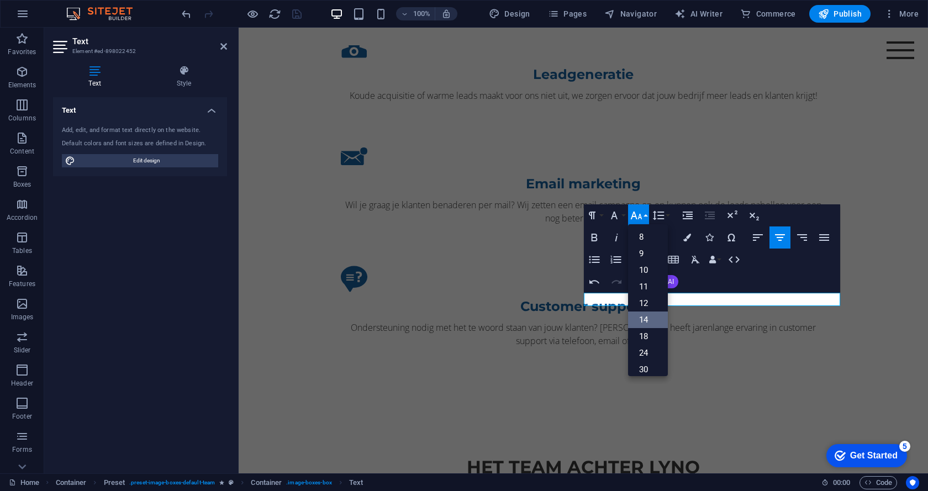
click at [648, 315] on link "14" at bounding box center [648, 320] width 40 height 17
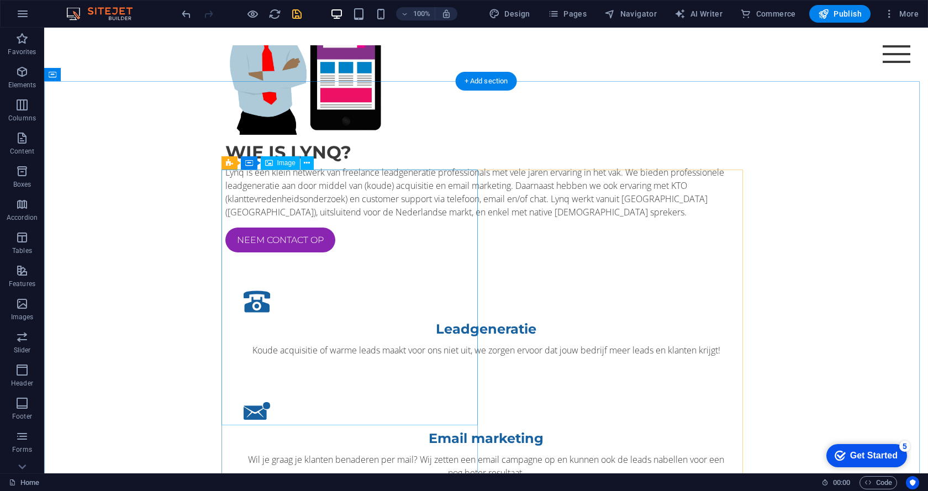
scroll to position [884, 0]
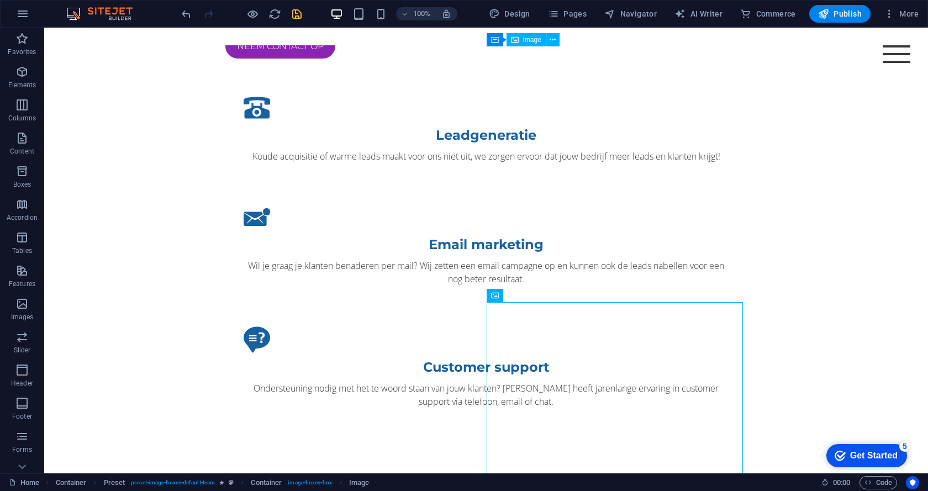
scroll to position [1049, 0]
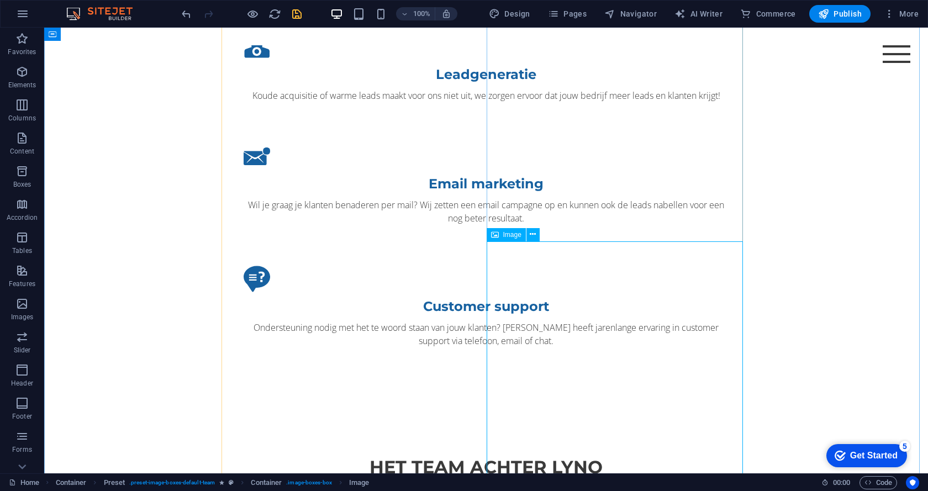
drag, startPoint x: 601, startPoint y: 353, endPoint x: 589, endPoint y: 206, distance: 147.4
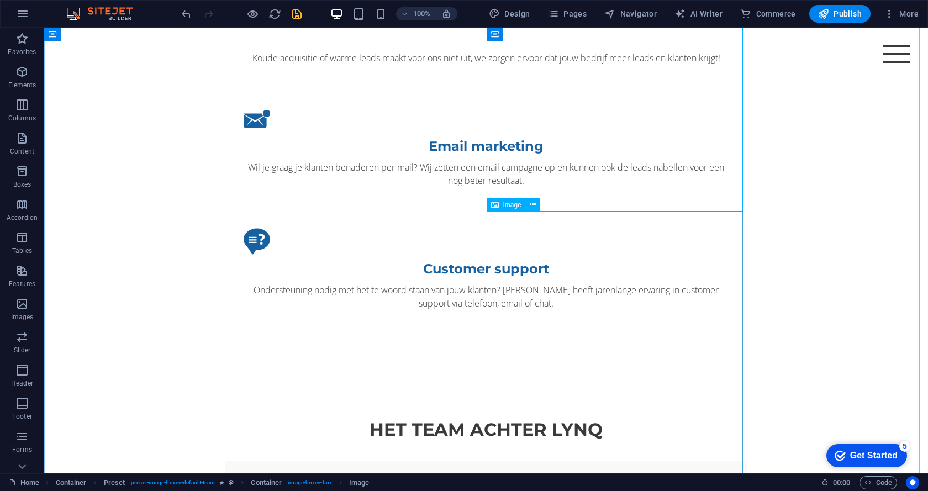
scroll to position [1105, 0]
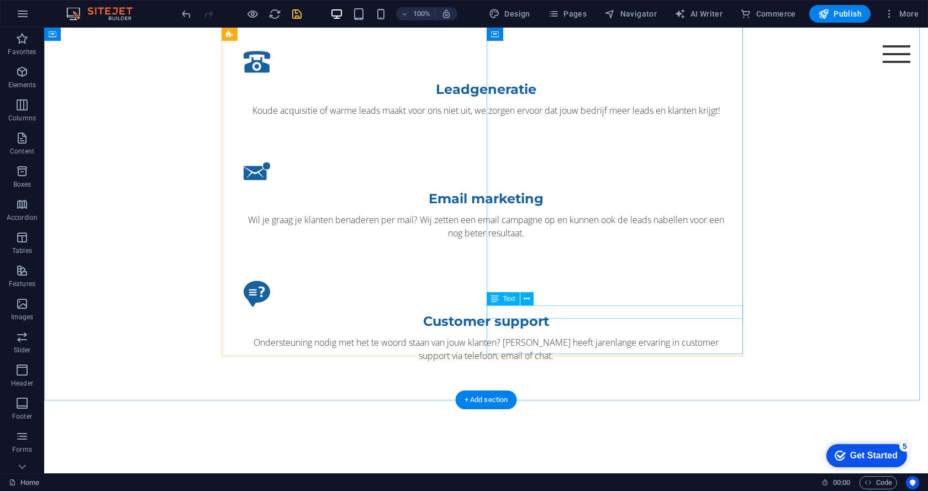
scroll to position [994, 0]
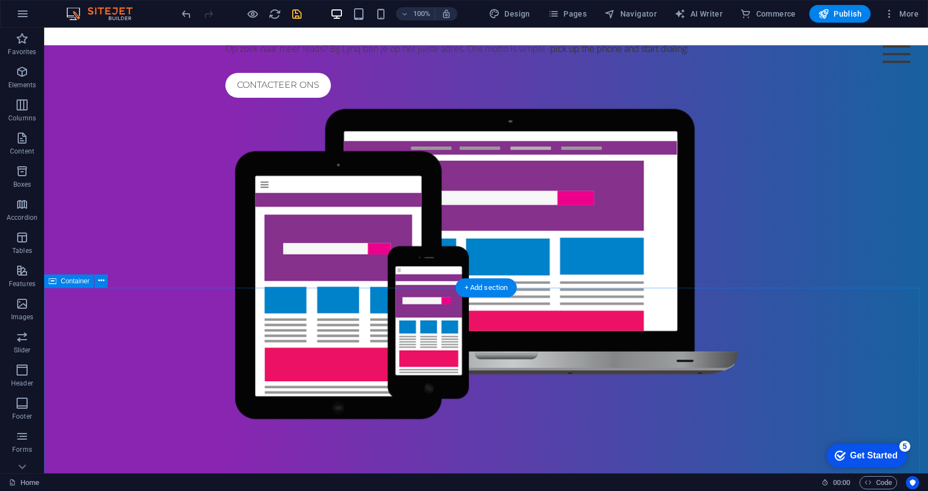
scroll to position [387, 0]
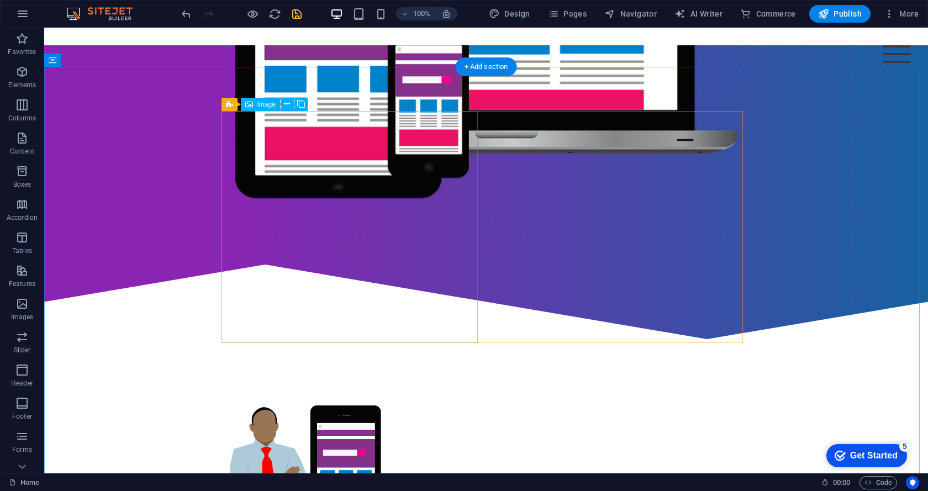
click at [384, 399] on figure at bounding box center [304, 471] width 159 height 144
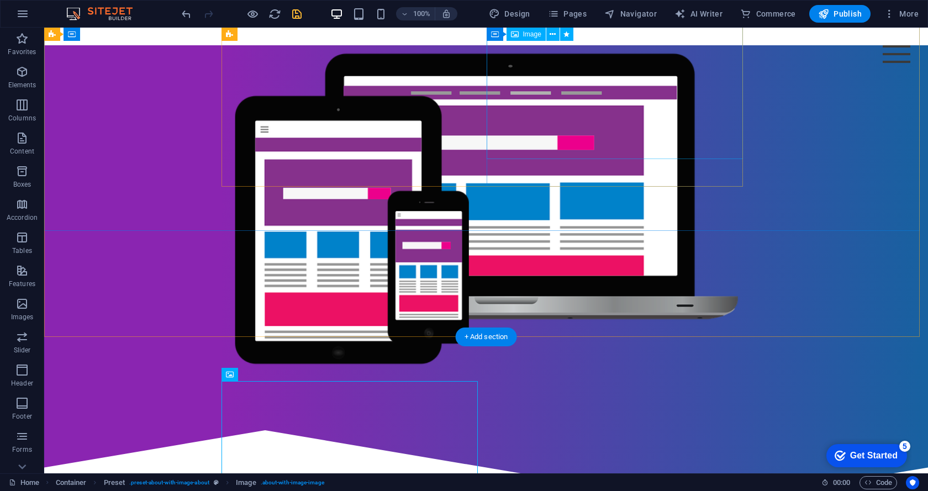
scroll to position [0, 0]
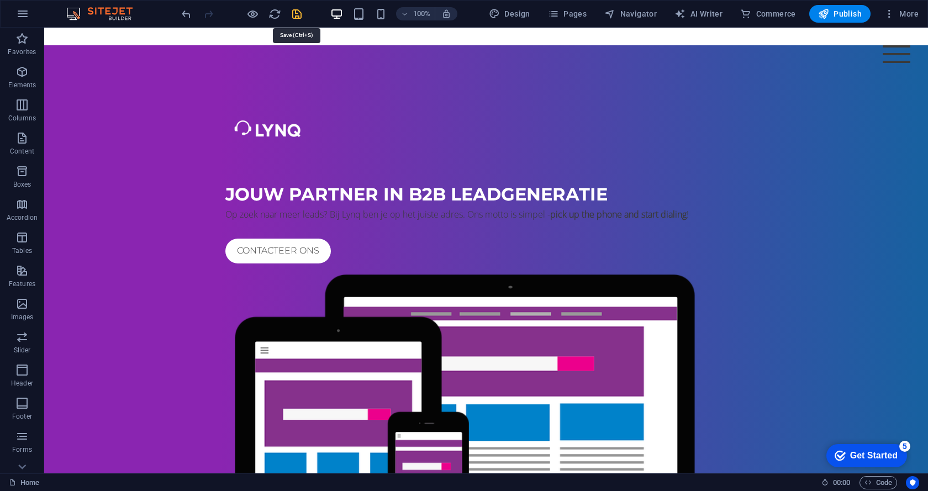
click at [298, 10] on icon "save" at bounding box center [297, 14] width 13 height 13
click at [851, 12] on span "Publish" at bounding box center [840, 13] width 44 height 11
